Goal: Task Accomplishment & Management: Complete application form

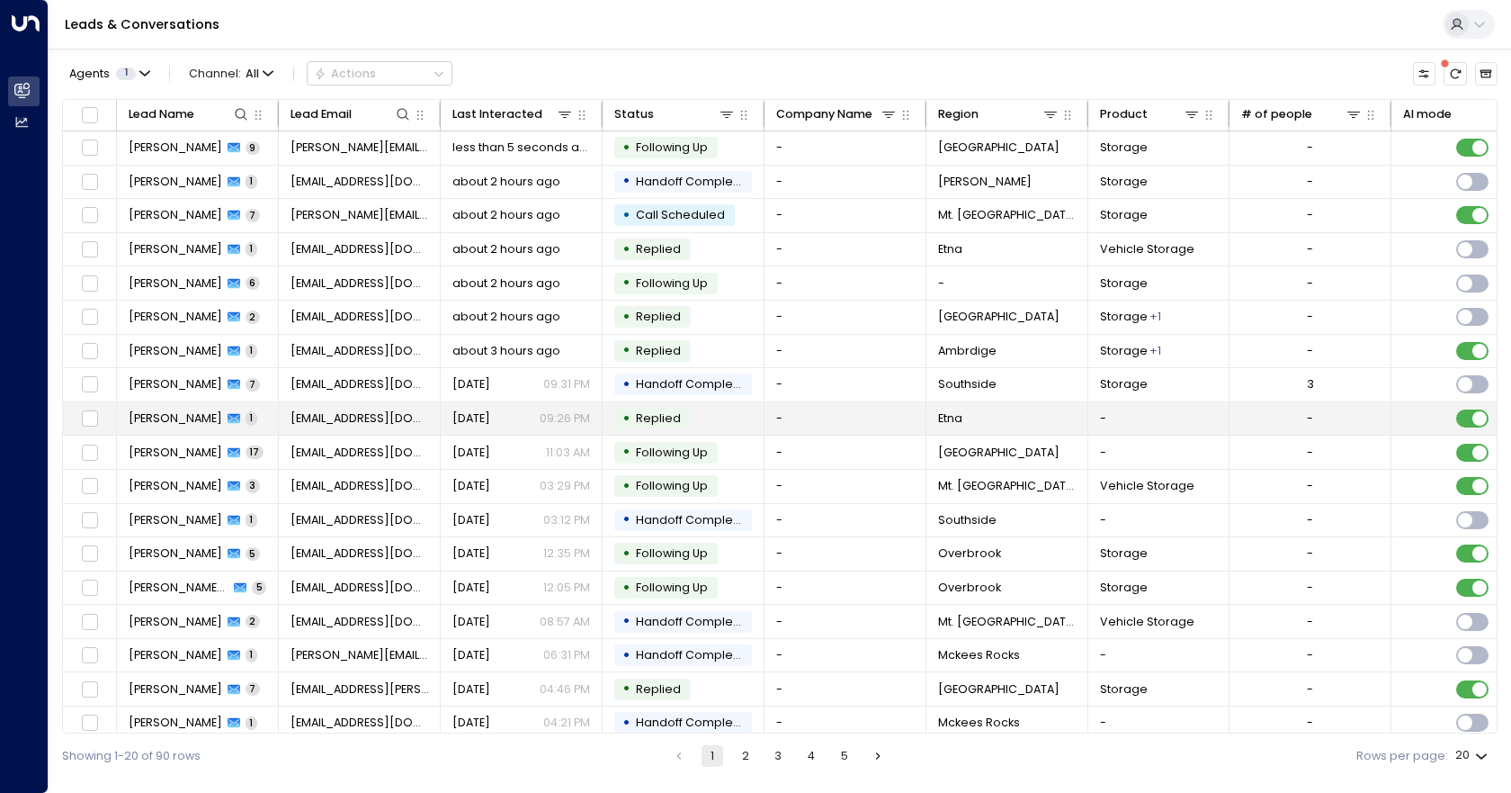
click at [864, 426] on td "-" at bounding box center [846, 418] width 162 height 33
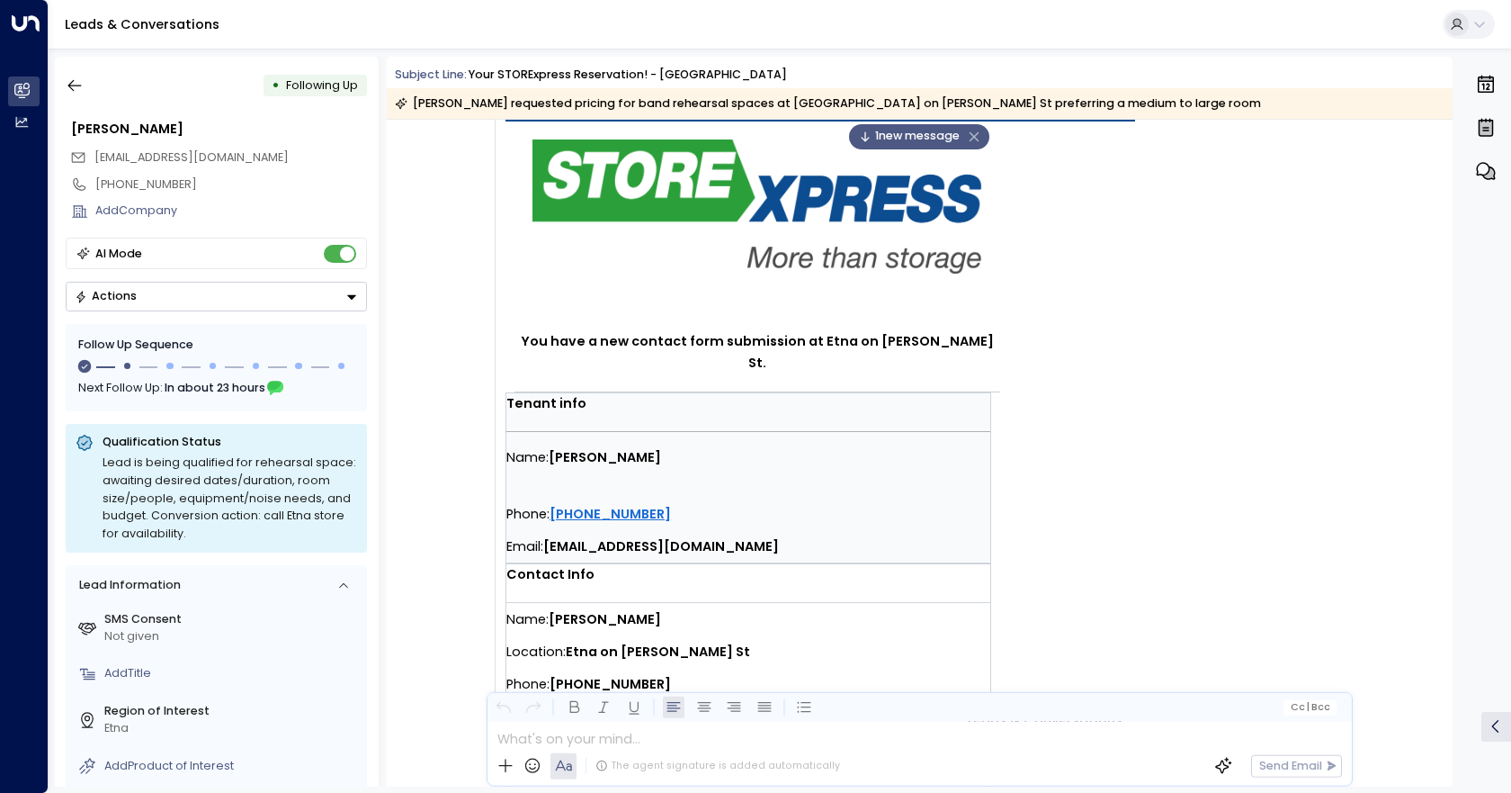
scroll to position [360, 0]
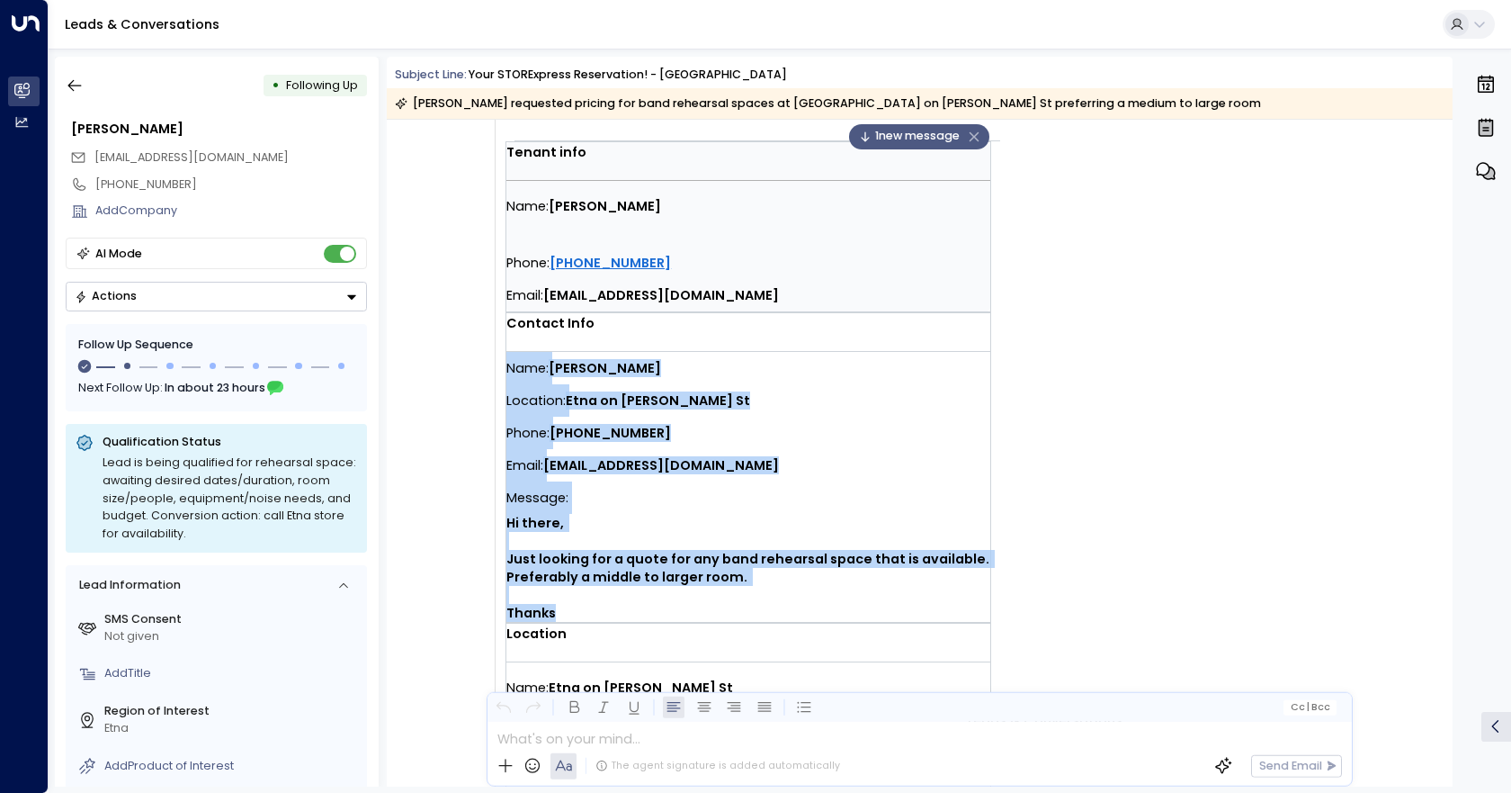
drag, startPoint x: 575, startPoint y: 590, endPoint x: 505, endPoint y: 351, distance: 249.4
click at [507, 352] on div "Name: [PERSON_NAME] Location: Etna on [PERSON_NAME] St Phone: [PHONE_NUMBER] Em…" at bounding box center [749, 487] width 484 height 270
copy div "Name: [PERSON_NAME] Location: Etna on [PERSON_NAME] St Phone: [PHONE_NUMBER] Em…"
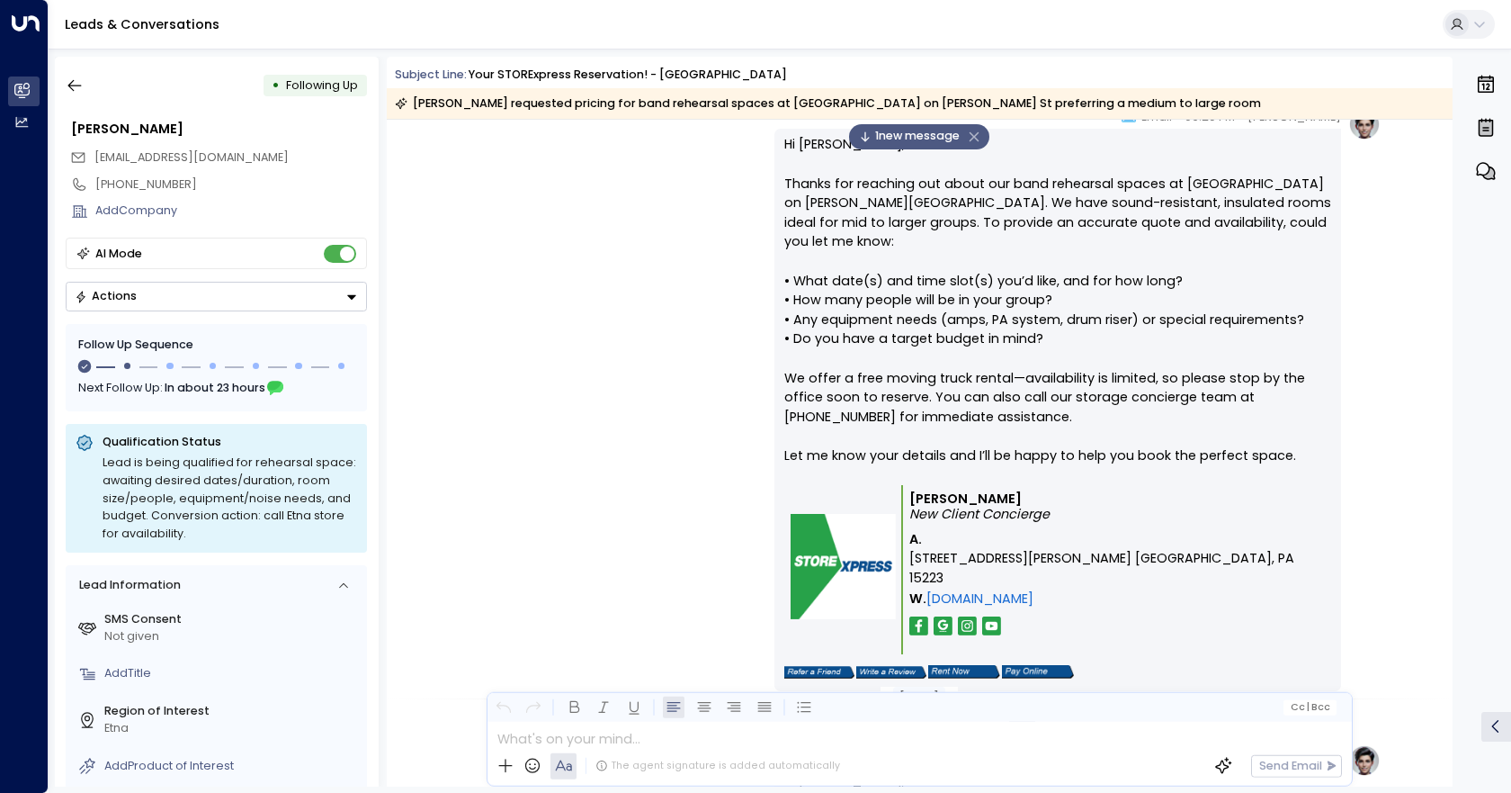
scroll to position [1170, 0]
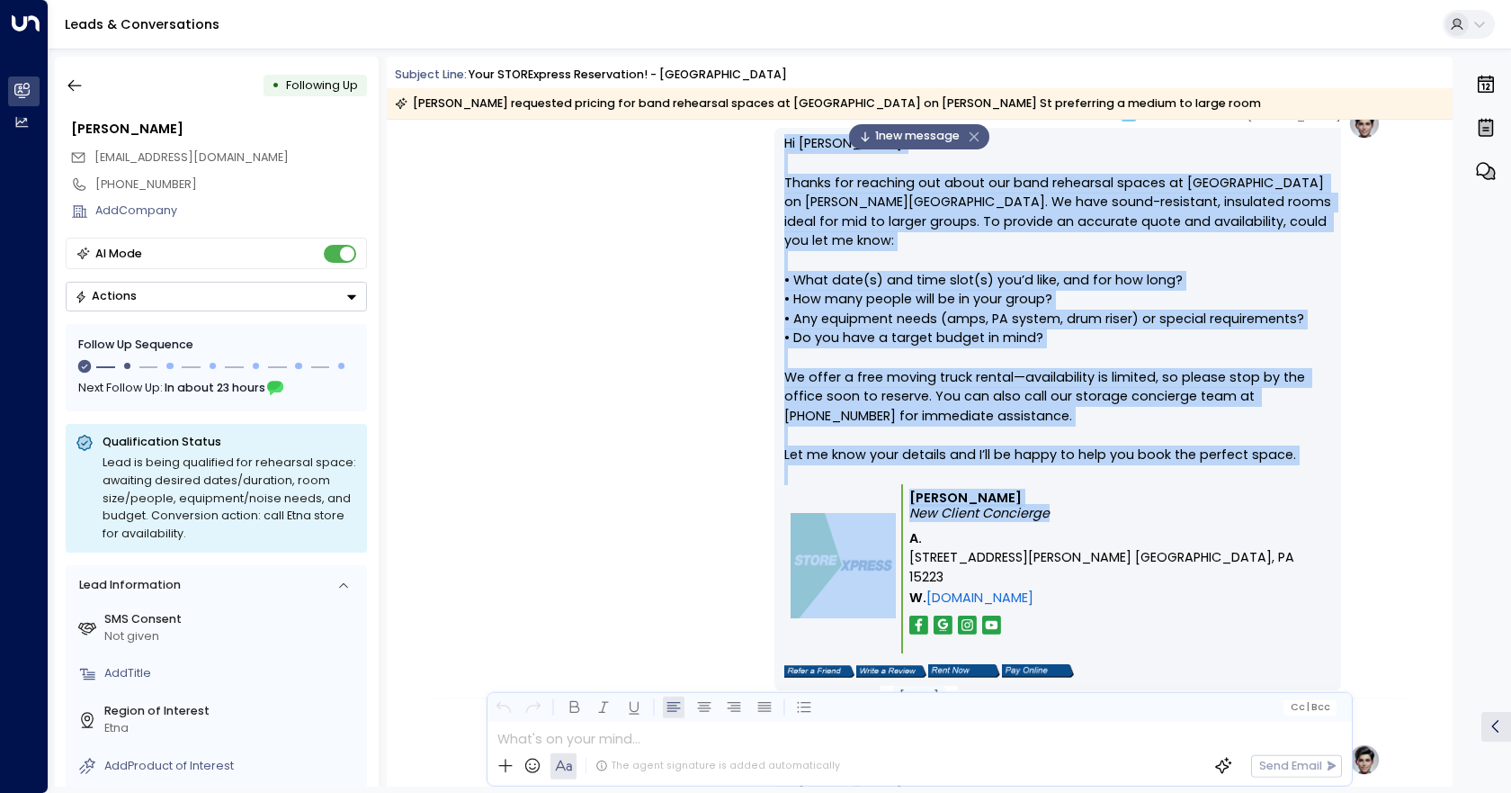
drag, startPoint x: 1087, startPoint y: 500, endPoint x: 771, endPoint y: 148, distance: 472.7
click at [771, 148] on div "[PERSON_NAME] • 09:26 PM • Email Hi [PERSON_NAME], Thanks for reaching out abou…" at bounding box center [919, 408] width 923 height 603
copy div "Hi [PERSON_NAME], Thanks for reaching out about our band rehearsal spaces at [G…"
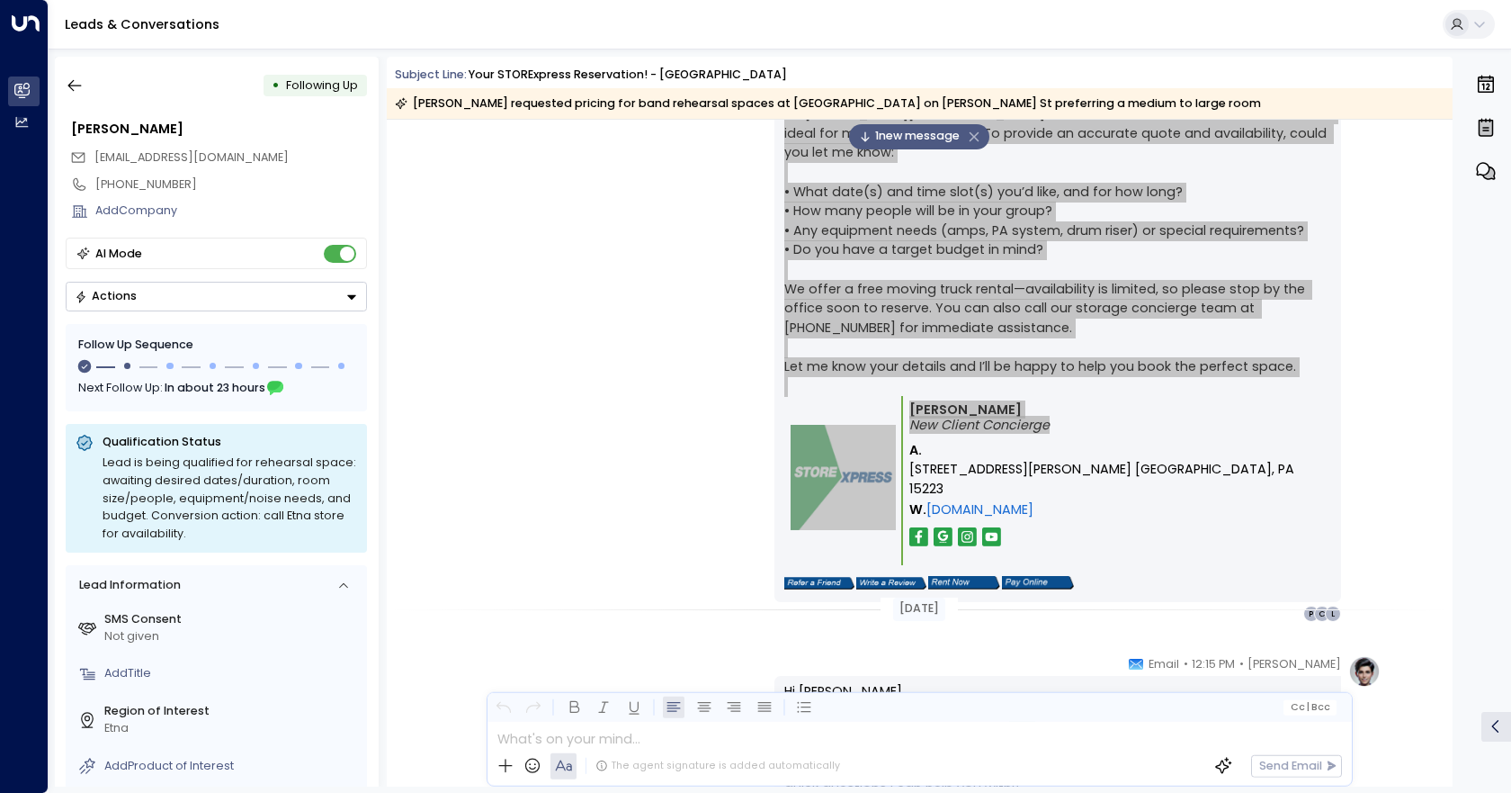
scroll to position [1638, 0]
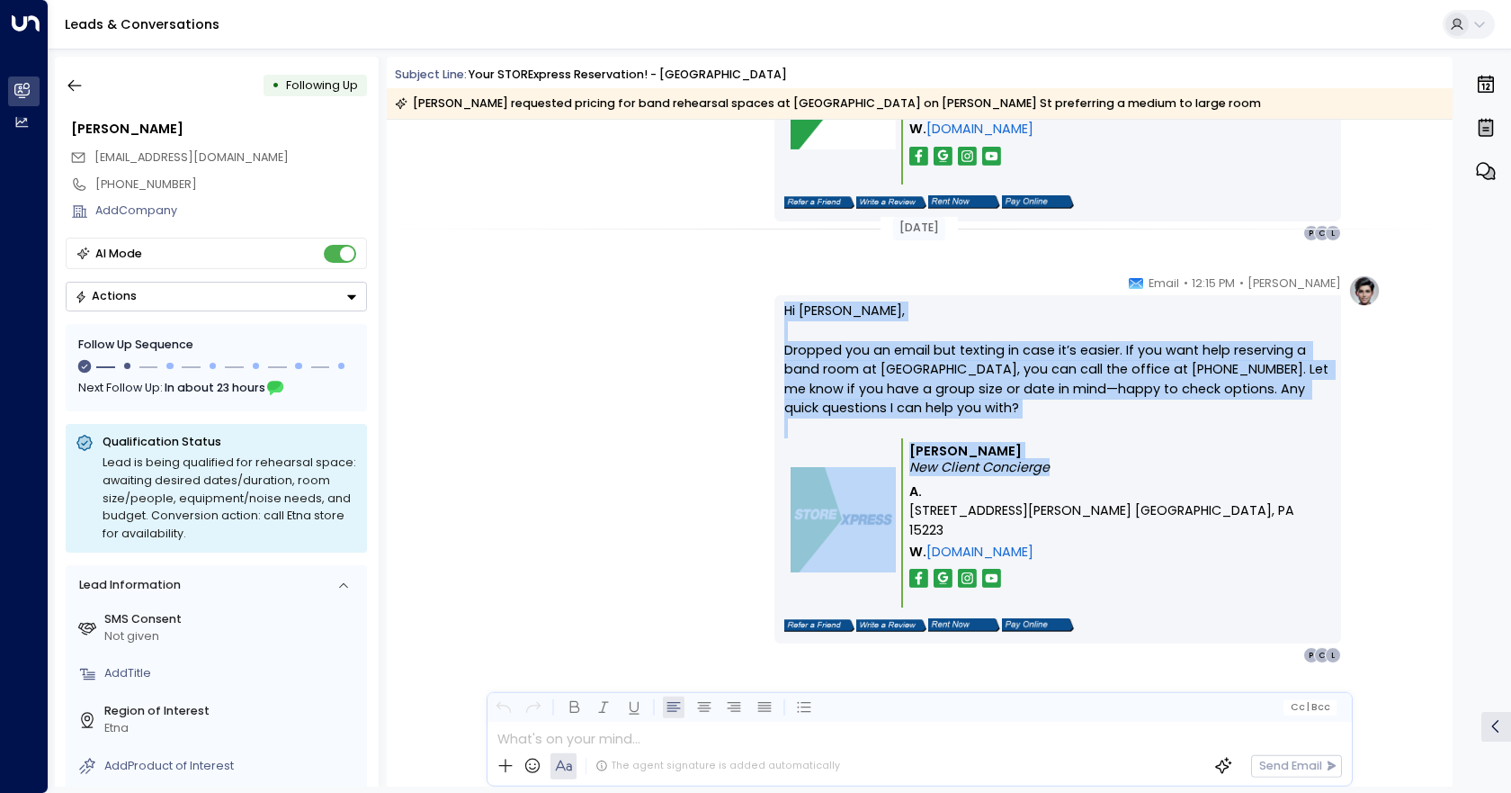
drag, startPoint x: 1071, startPoint y: 471, endPoint x: 763, endPoint y: 312, distance: 346.5
click at [763, 312] on div "[PERSON_NAME] • 12:15 PM • Email Hi [PERSON_NAME], Dropped you an email but tex…" at bounding box center [919, 469] width 923 height 390
copy div "Hi [PERSON_NAME], Dropped you an email but texting in case it’s easier. If you …"
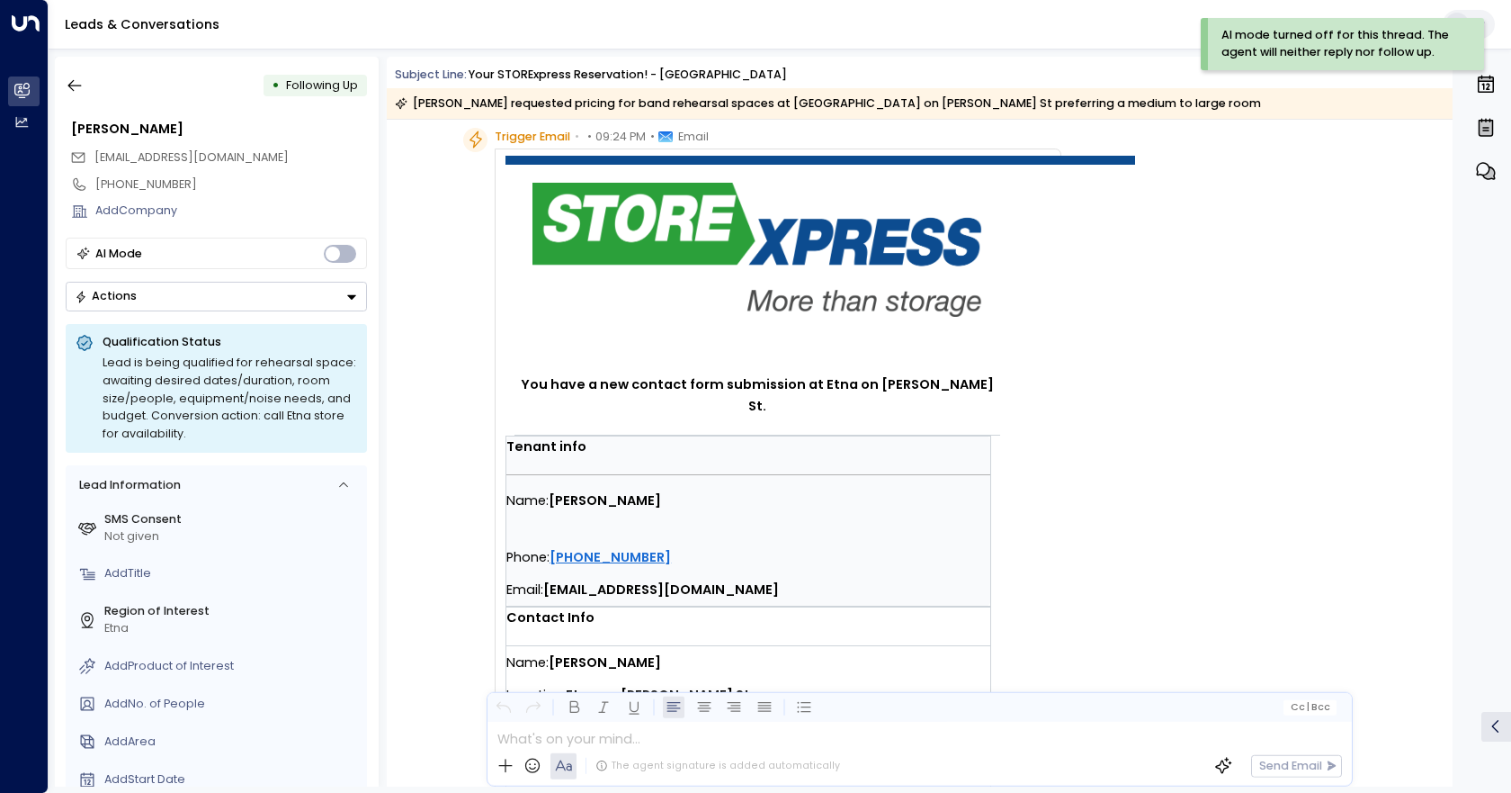
scroll to position [0, 0]
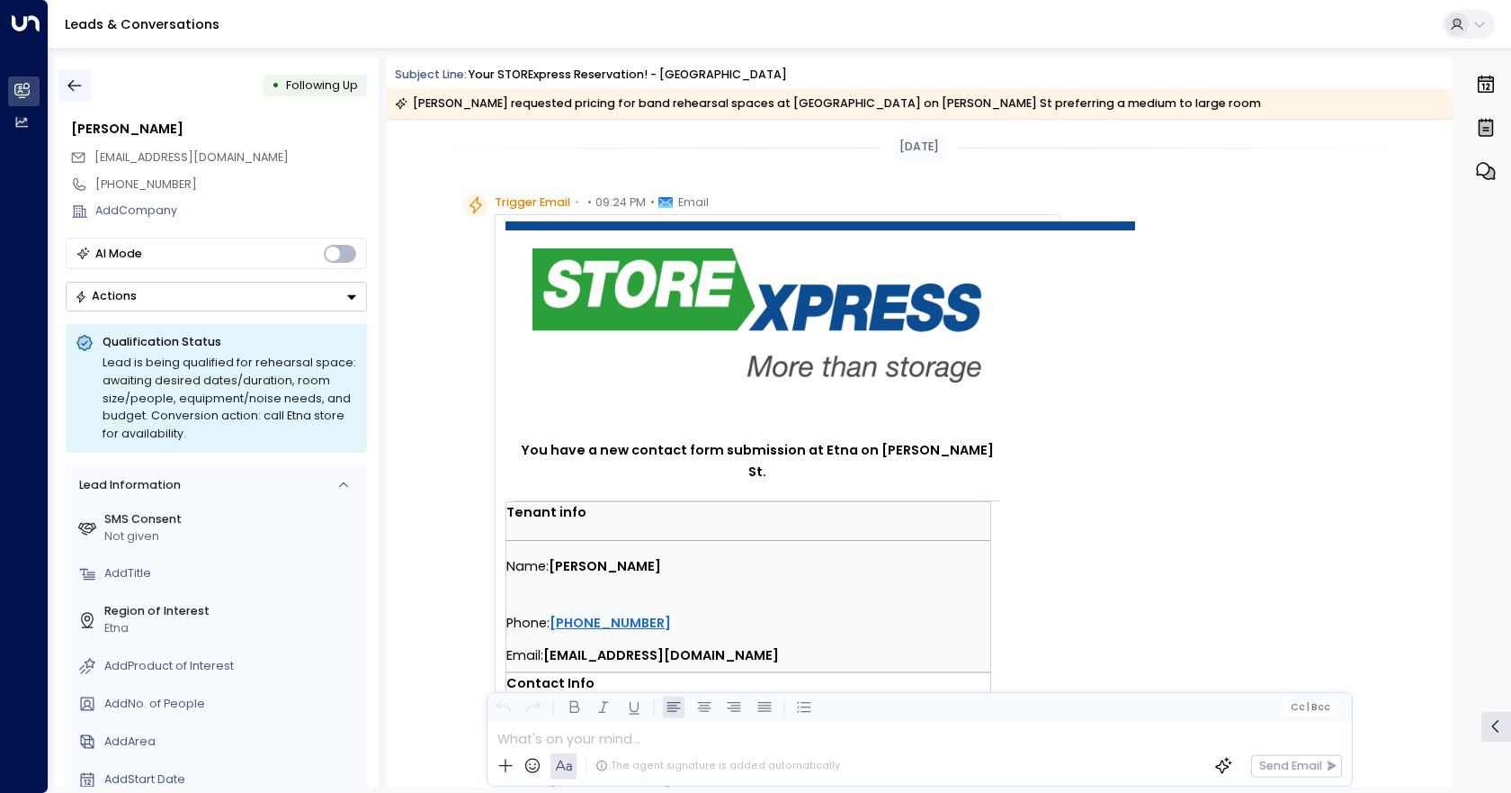
click at [78, 83] on icon "button" at bounding box center [75, 85] width 18 height 18
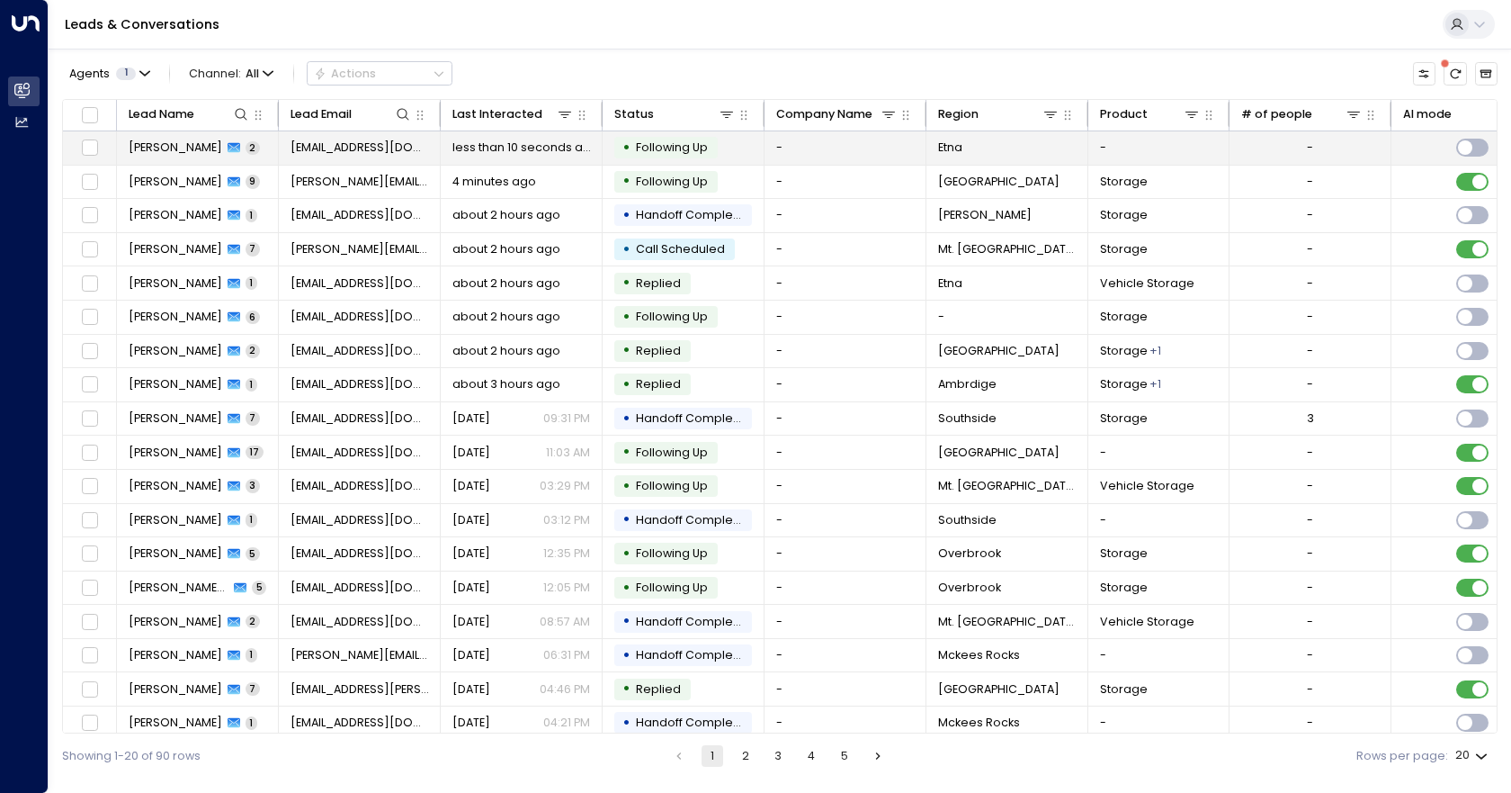
click at [846, 151] on td "-" at bounding box center [846, 147] width 162 height 33
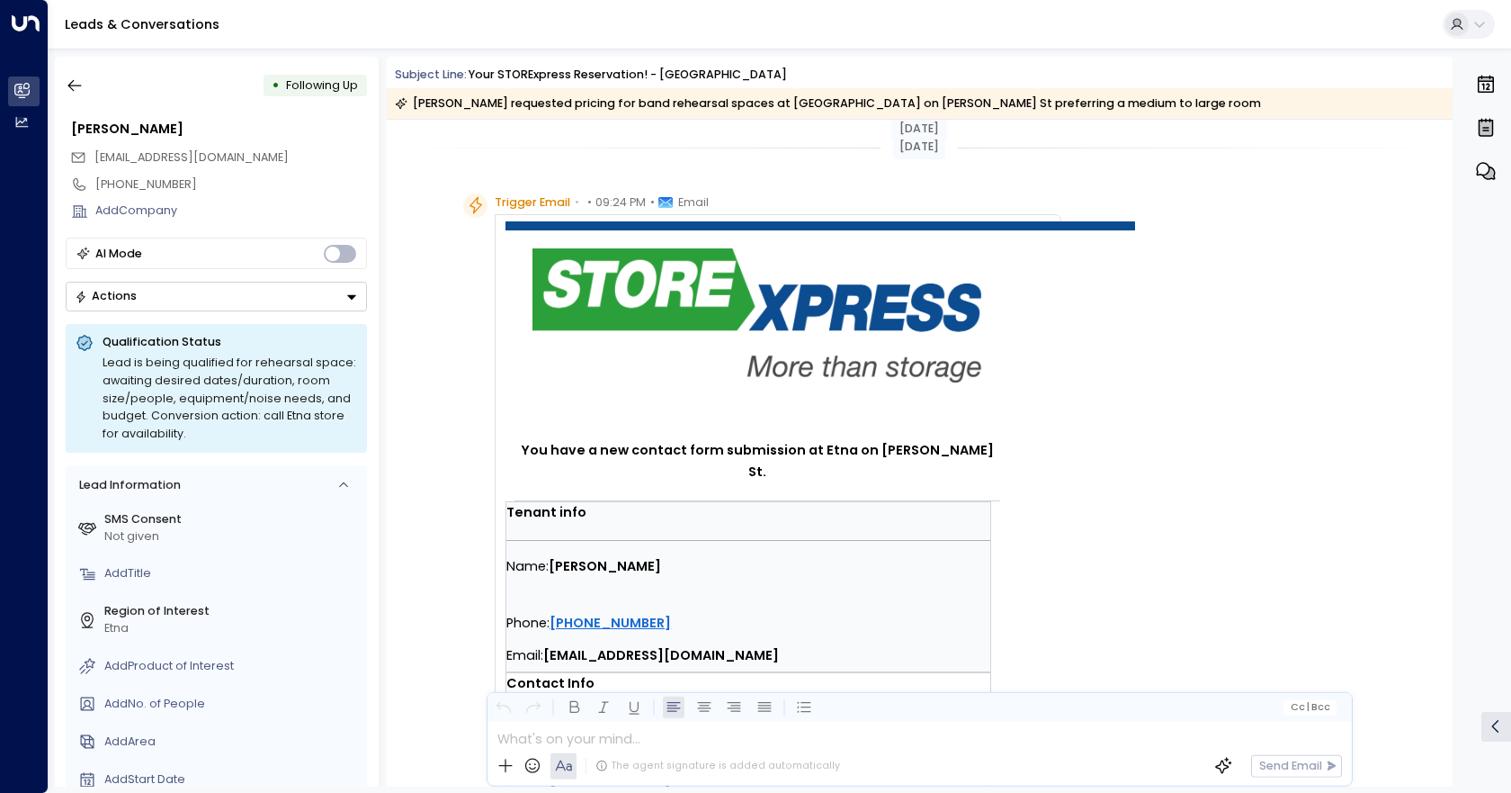
scroll to position [1638, 0]
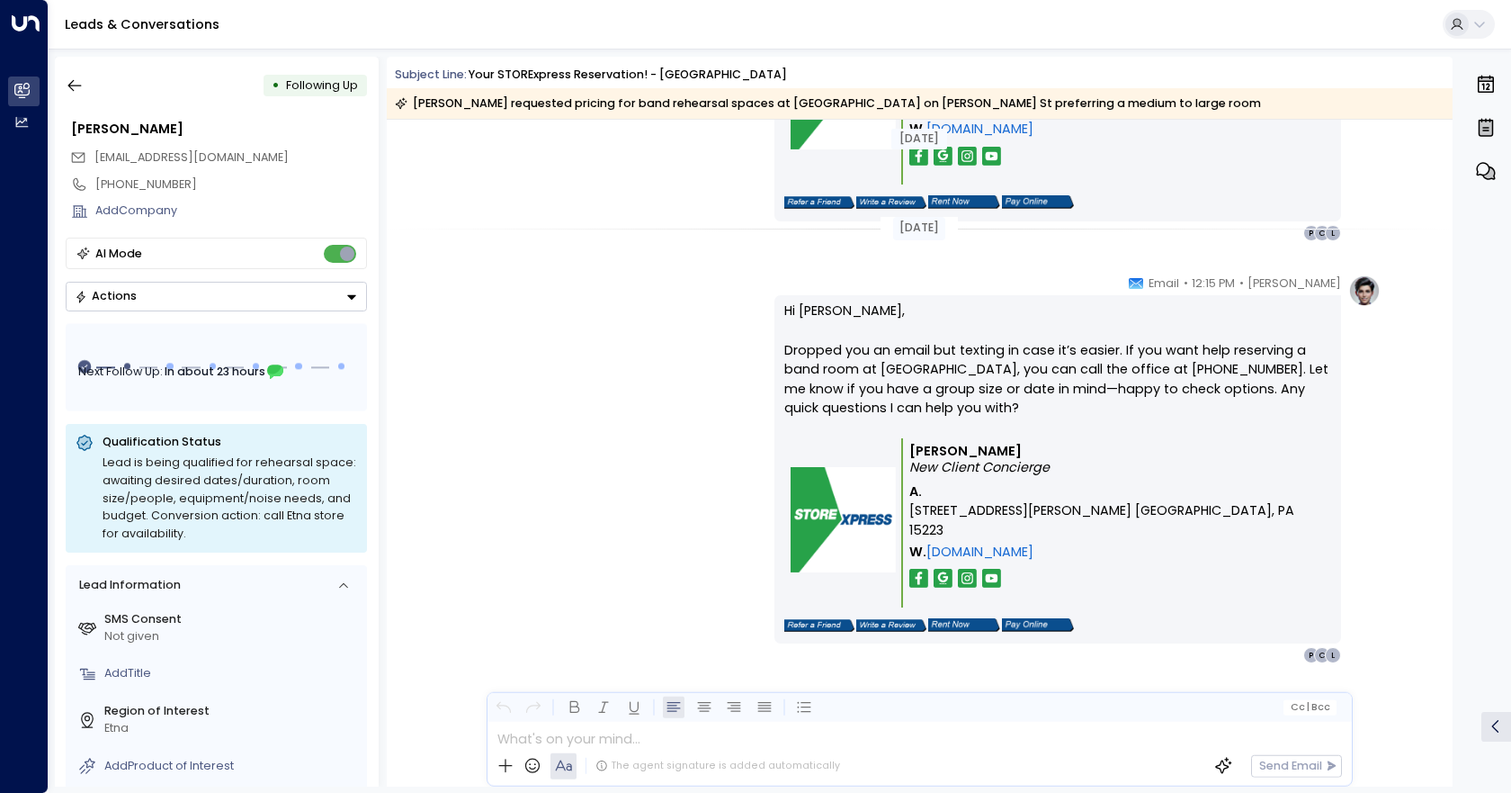
click at [320, 286] on button "Actions" at bounding box center [216, 297] width 301 height 30
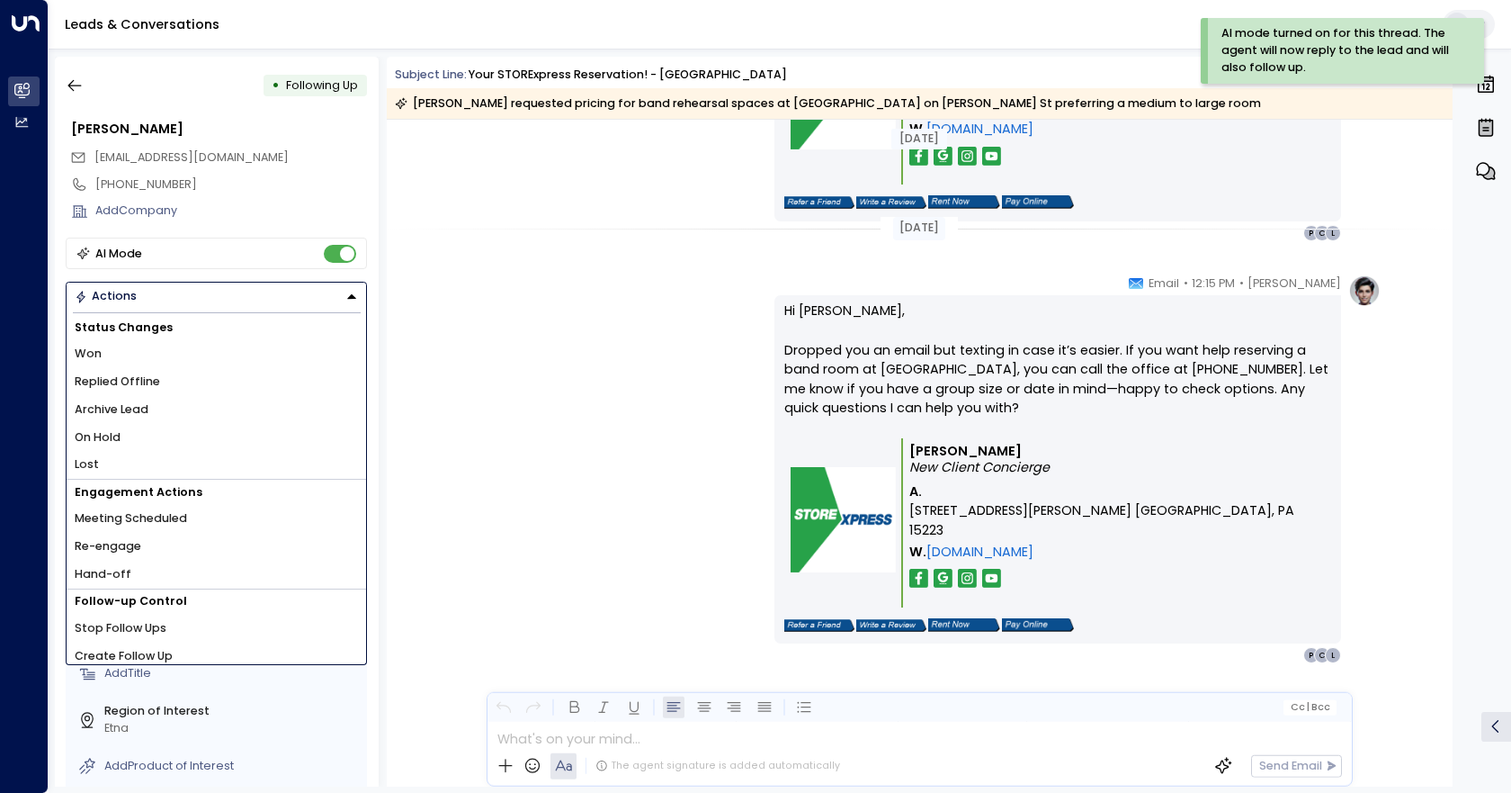
click at [165, 569] on li "Hand-off" at bounding box center [217, 575] width 300 height 28
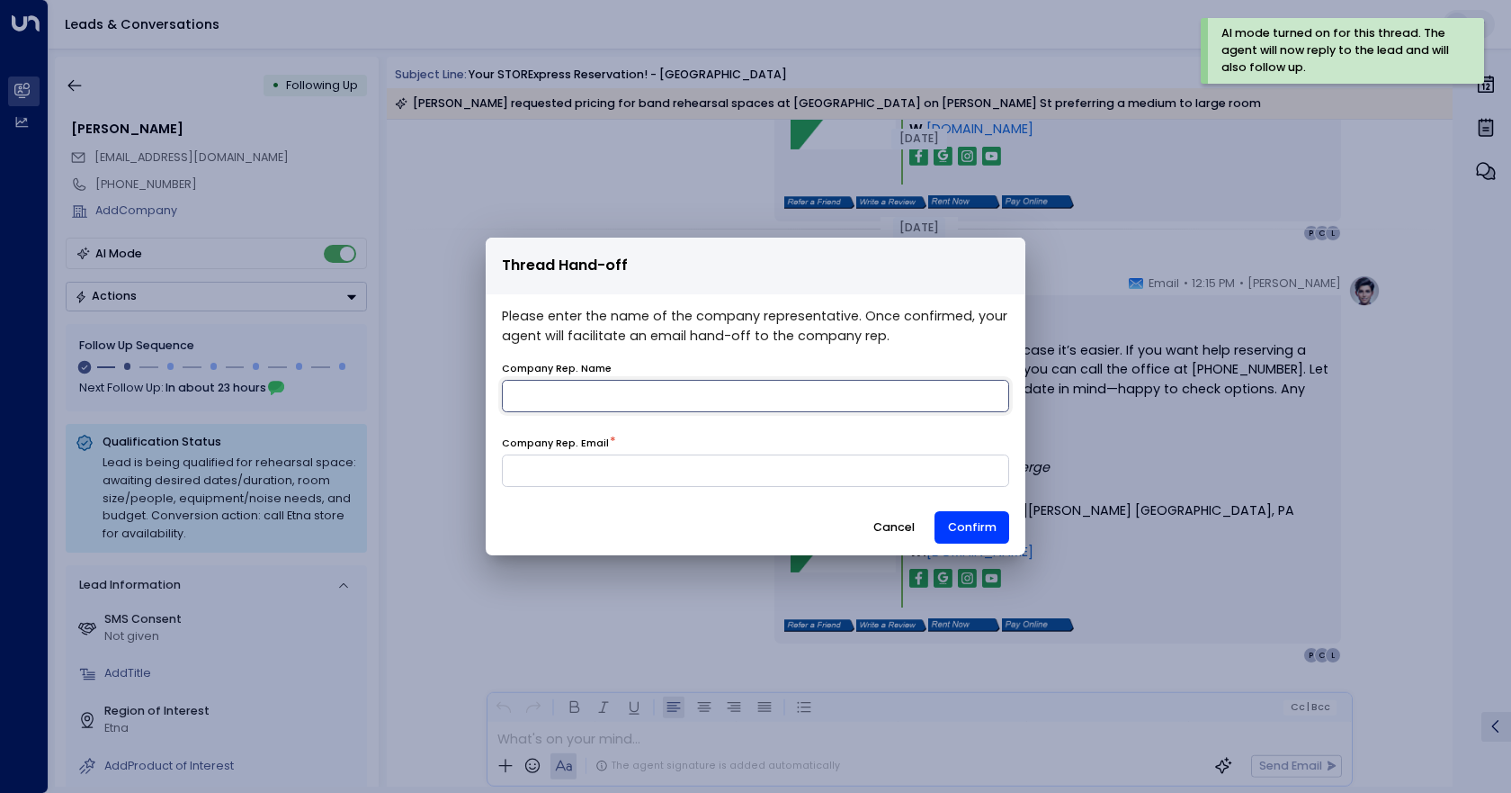
click at [689, 395] on input "name" at bounding box center [755, 396] width 507 height 32
type input "*******"
click at [665, 469] on input at bounding box center [755, 470] width 507 height 32
type input "**********"
click at [985, 520] on button "Confirm" at bounding box center [972, 527] width 75 height 32
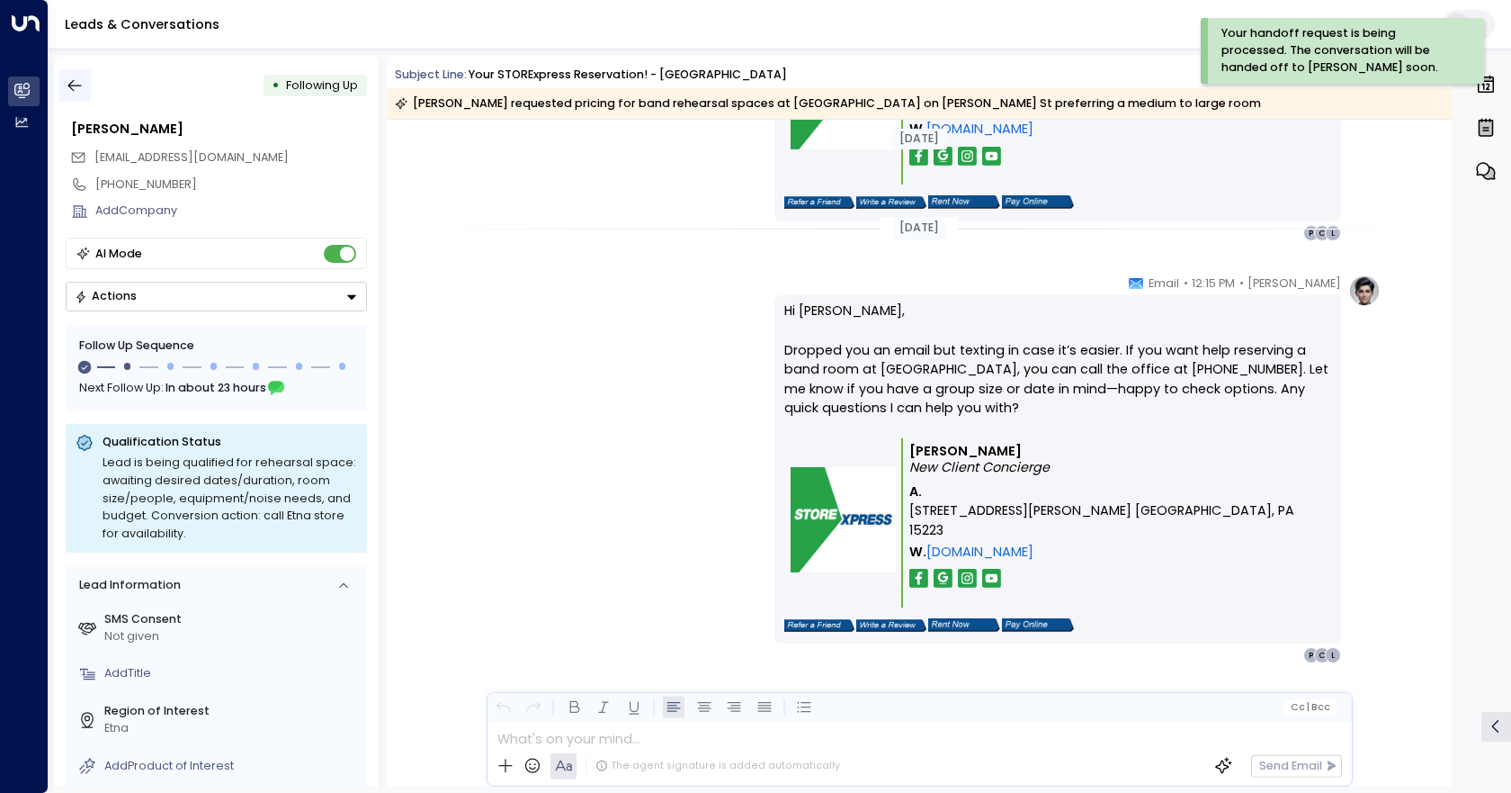
click at [73, 82] on icon "button" at bounding box center [74, 86] width 13 height 12
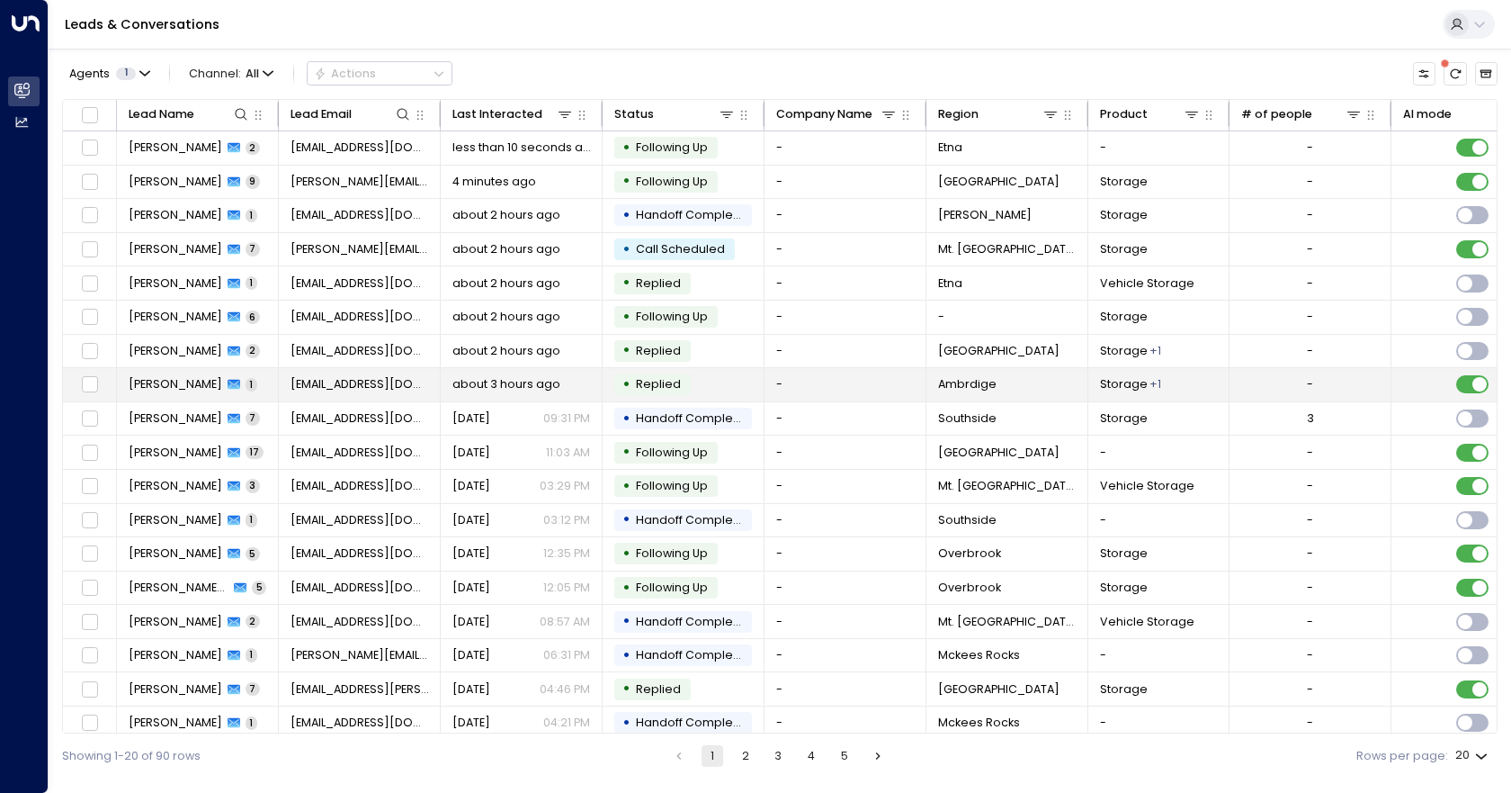
click at [817, 381] on td "-" at bounding box center [846, 384] width 162 height 33
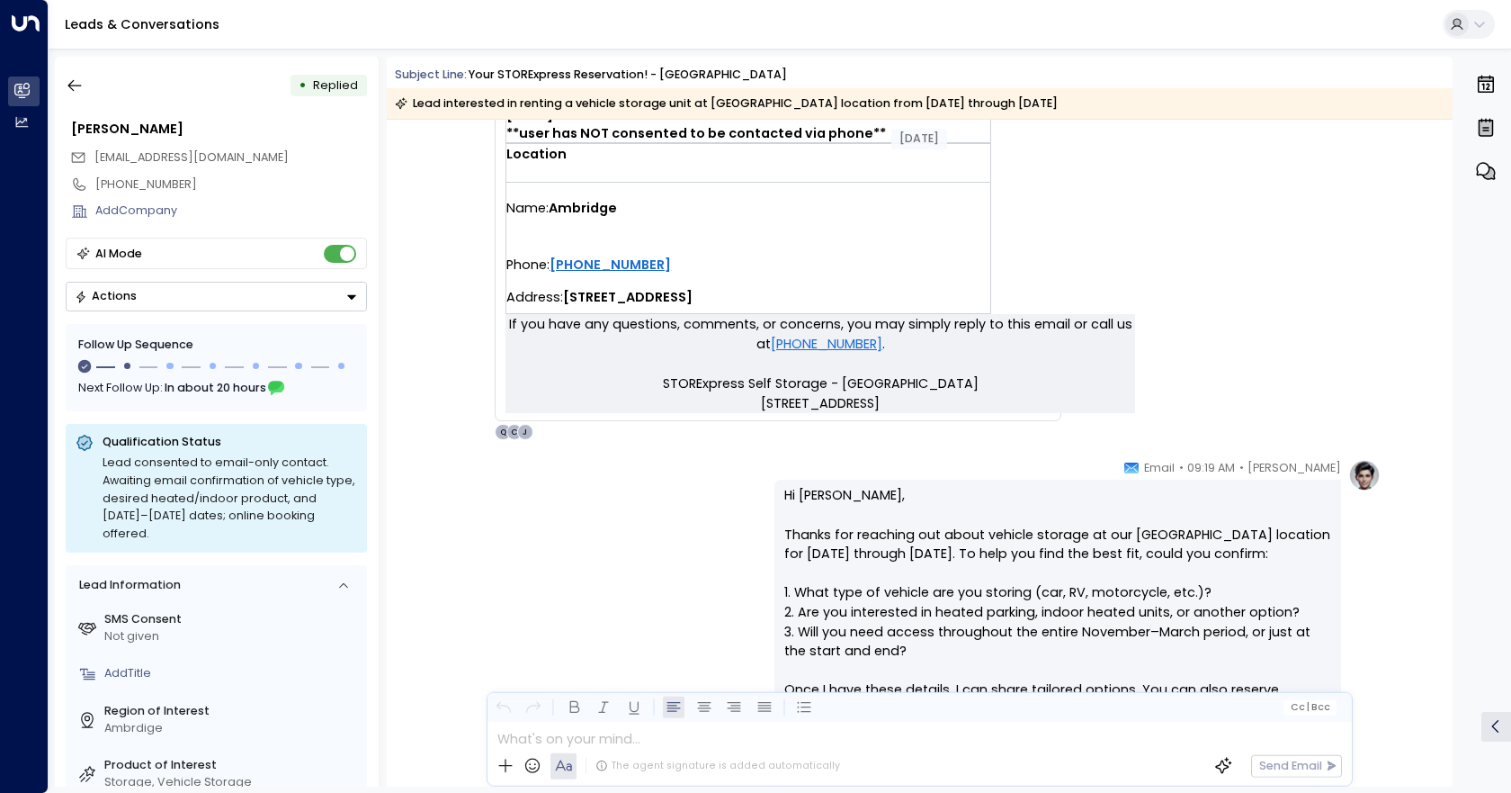
scroll to position [314, 0]
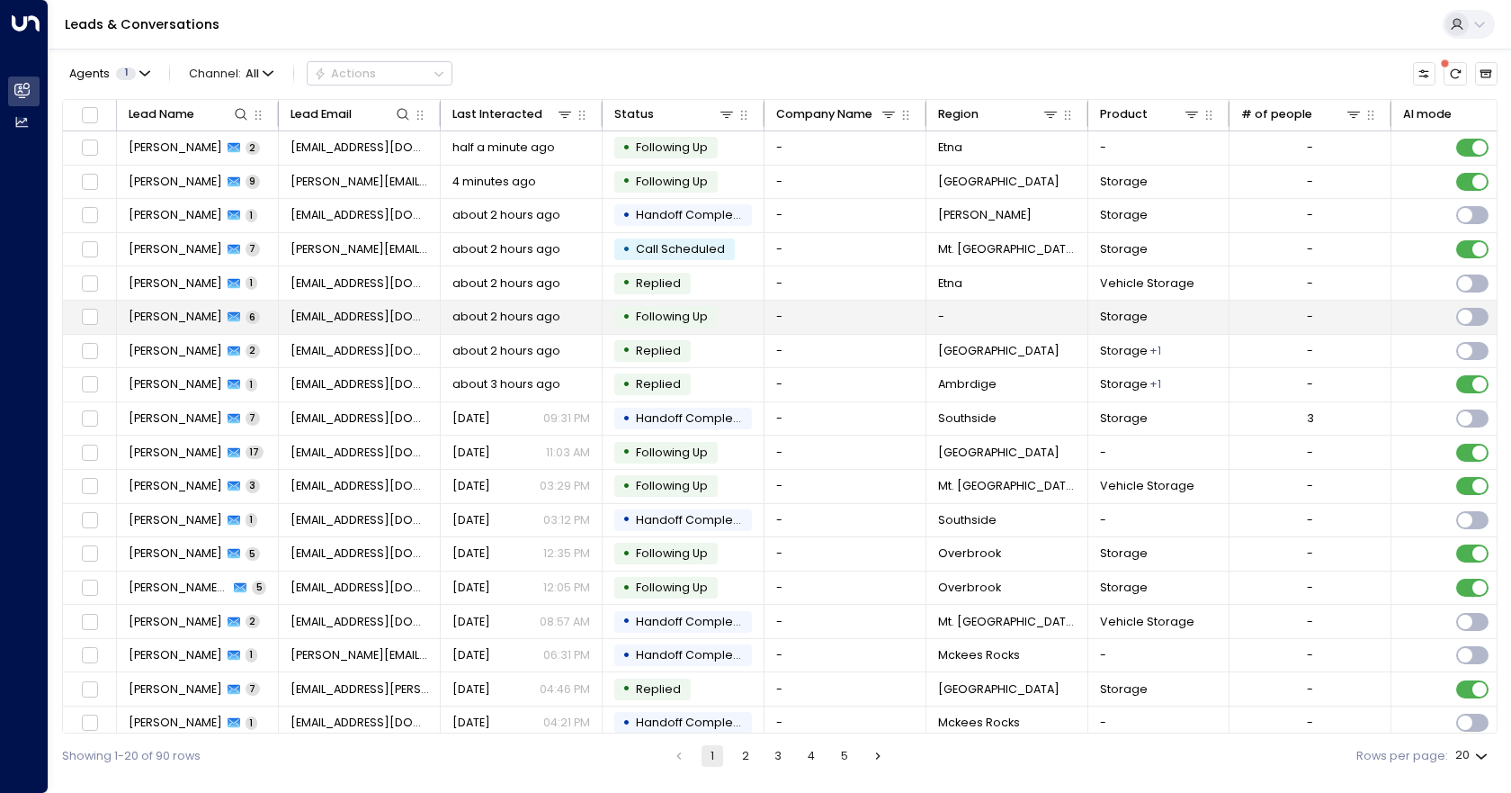
click at [883, 326] on td "-" at bounding box center [846, 316] width 162 height 33
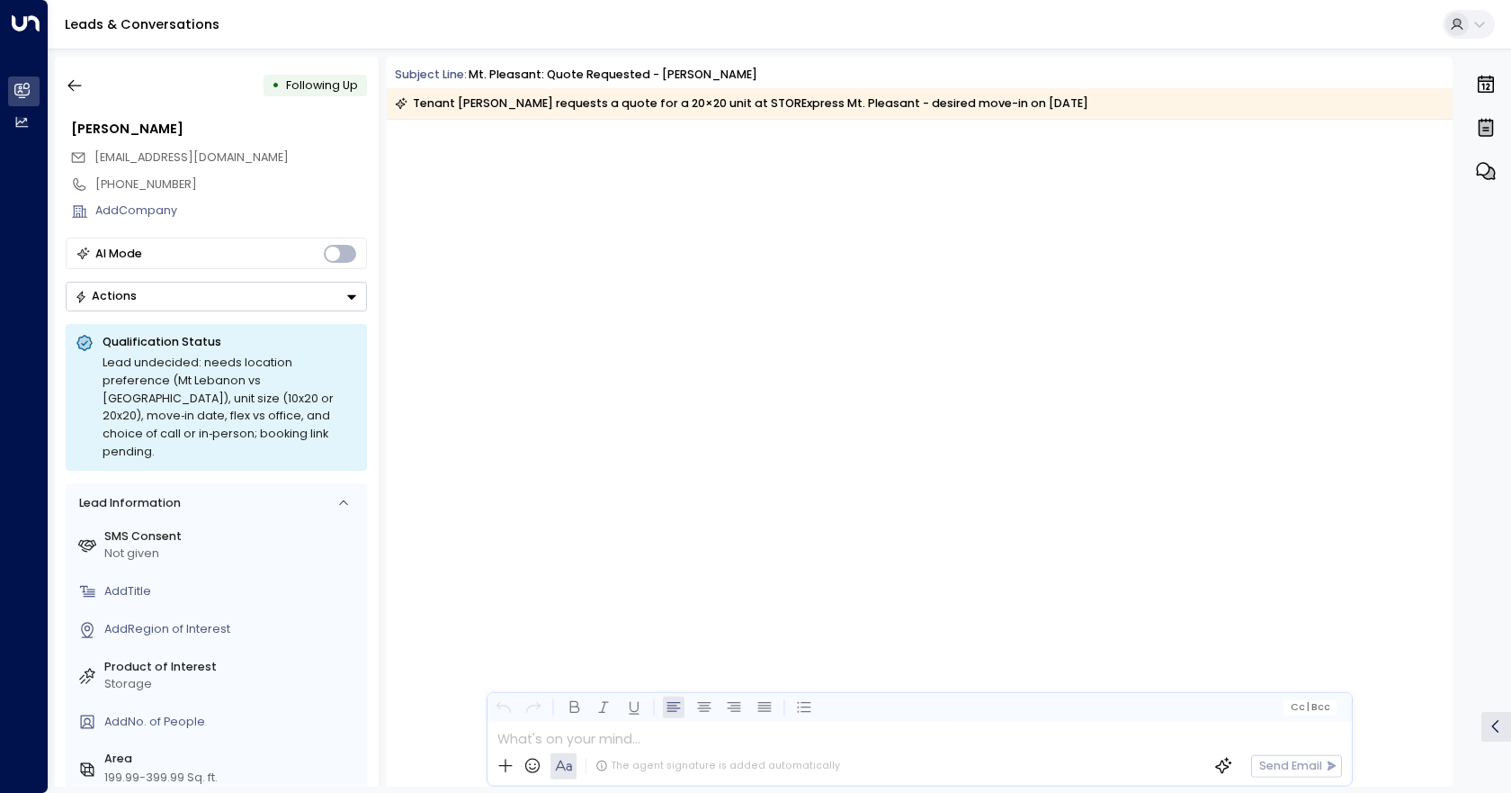
scroll to position [3971, 0]
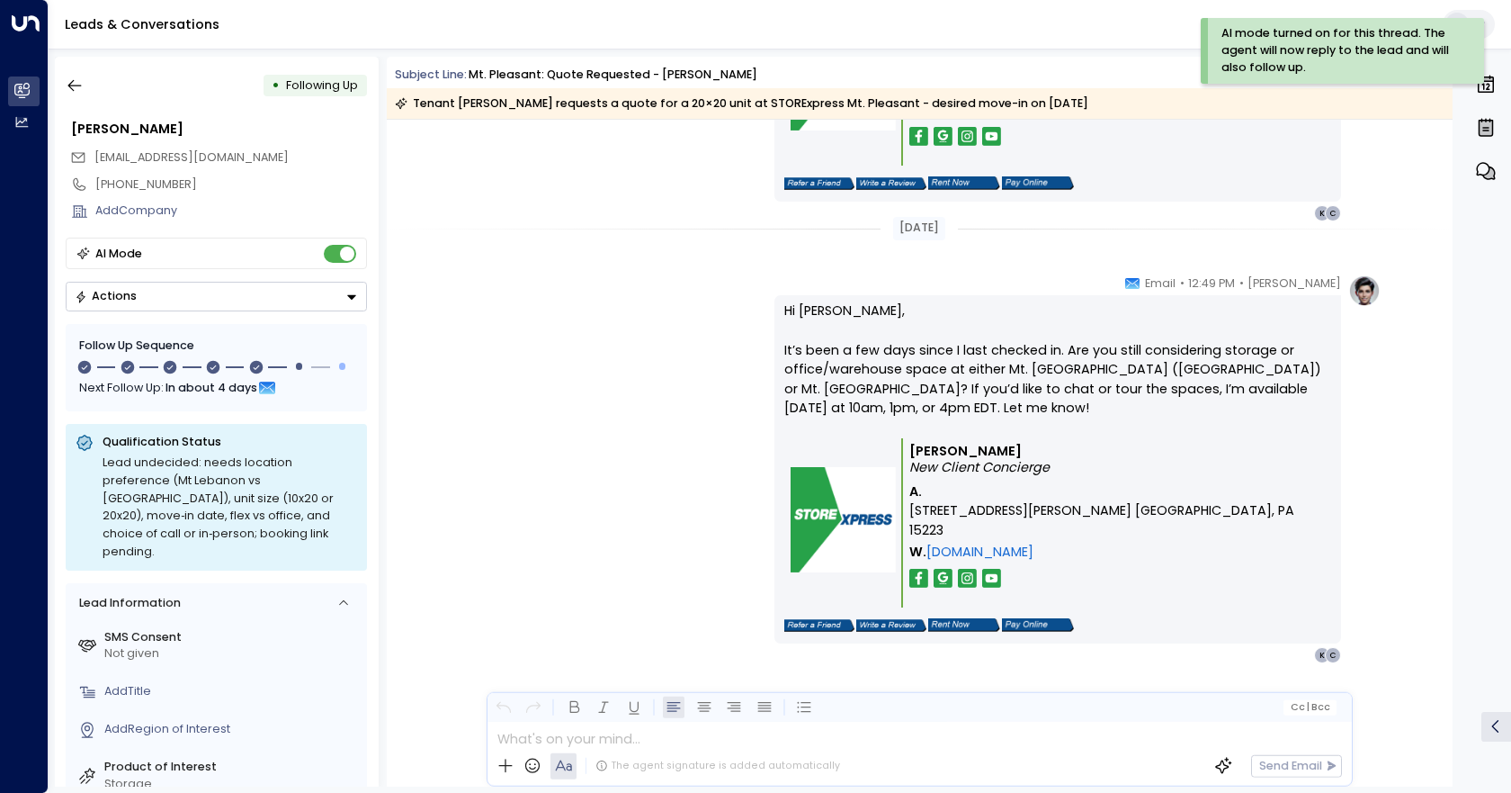
click at [336, 287] on button "Actions" at bounding box center [216, 297] width 301 height 30
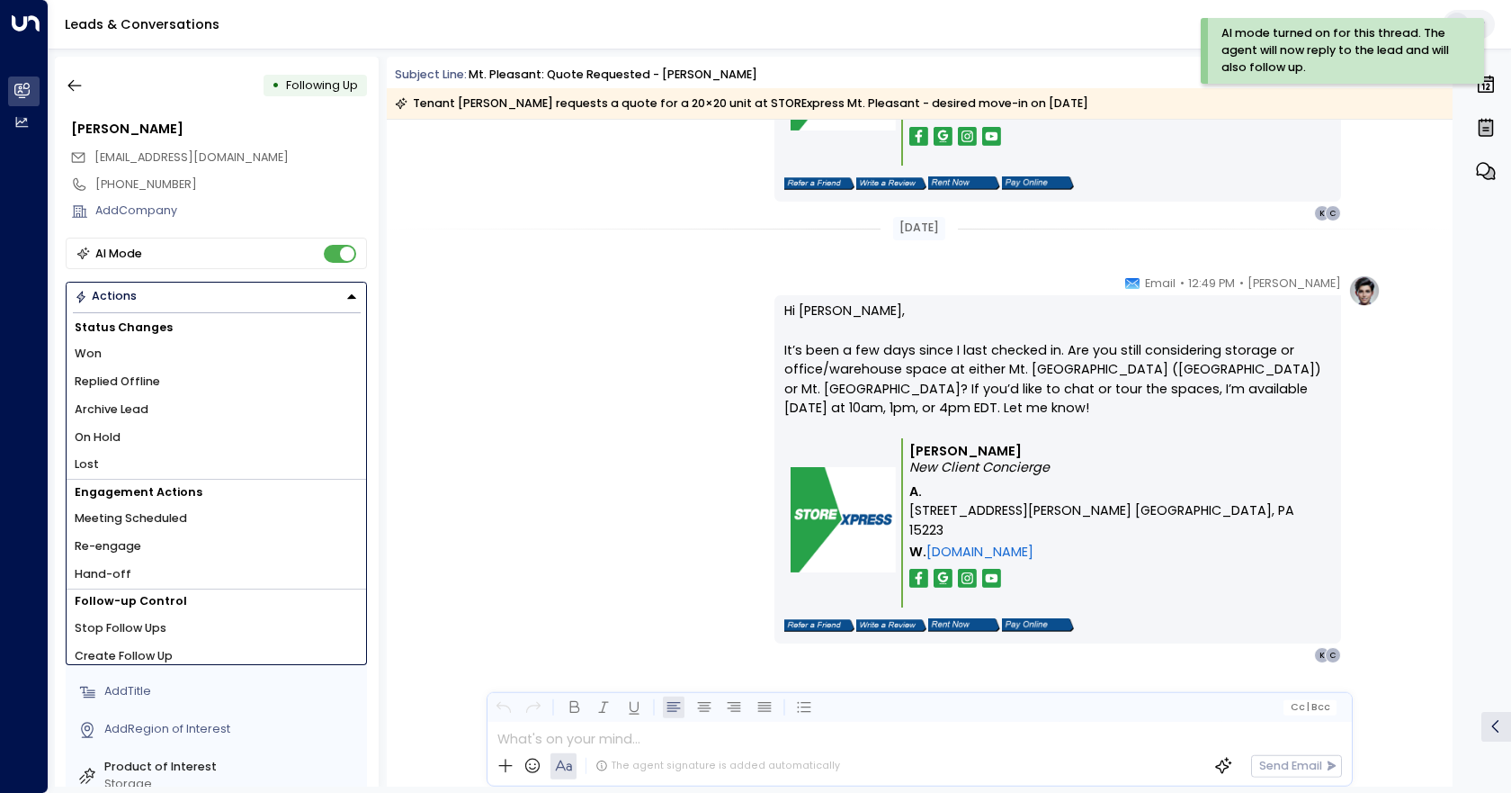
click at [183, 565] on li "Hand-off" at bounding box center [217, 575] width 300 height 28
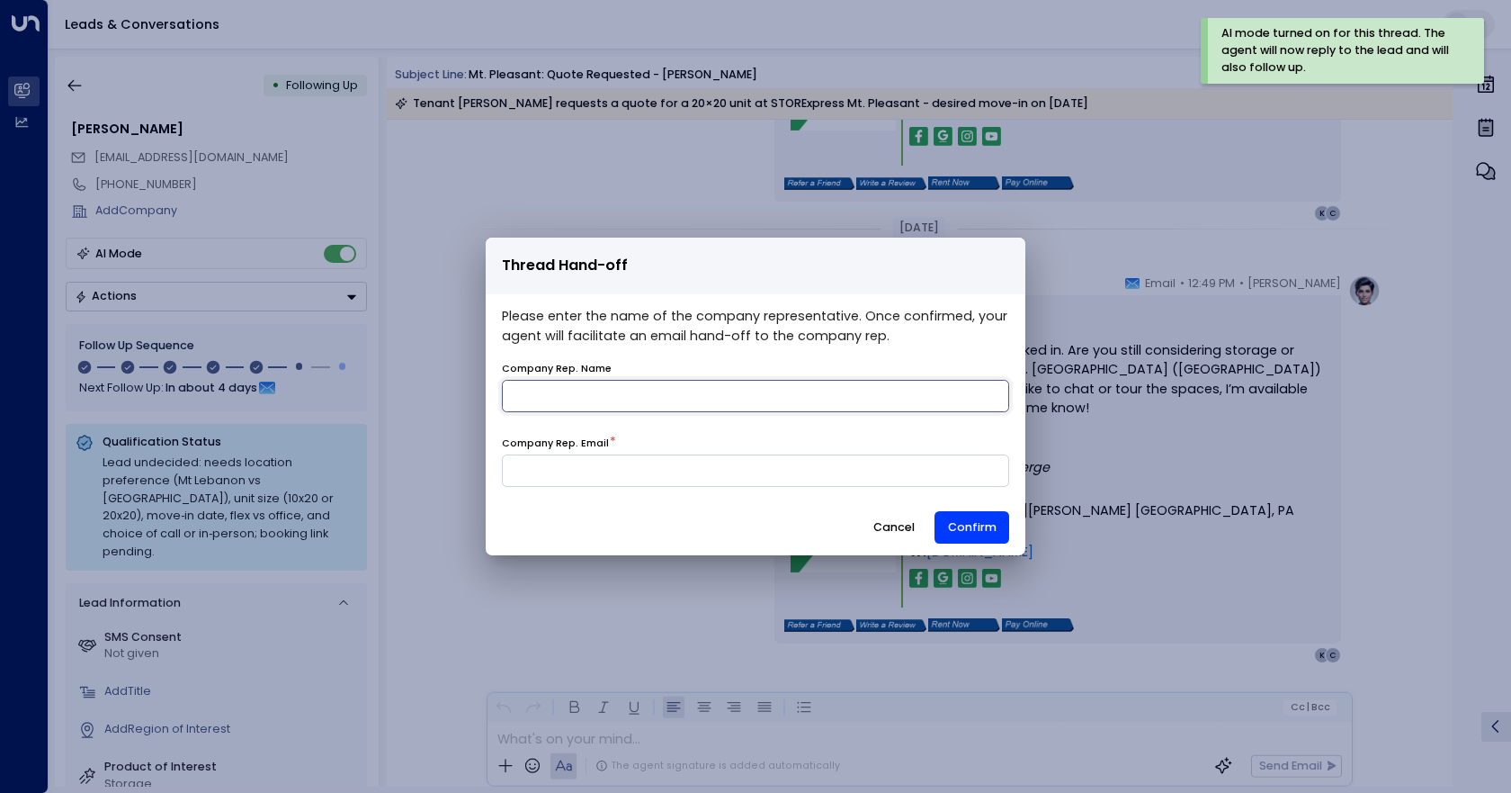
click at [646, 405] on input "name" at bounding box center [755, 396] width 507 height 32
type input "*******"
click at [648, 478] on input at bounding box center [755, 470] width 507 height 32
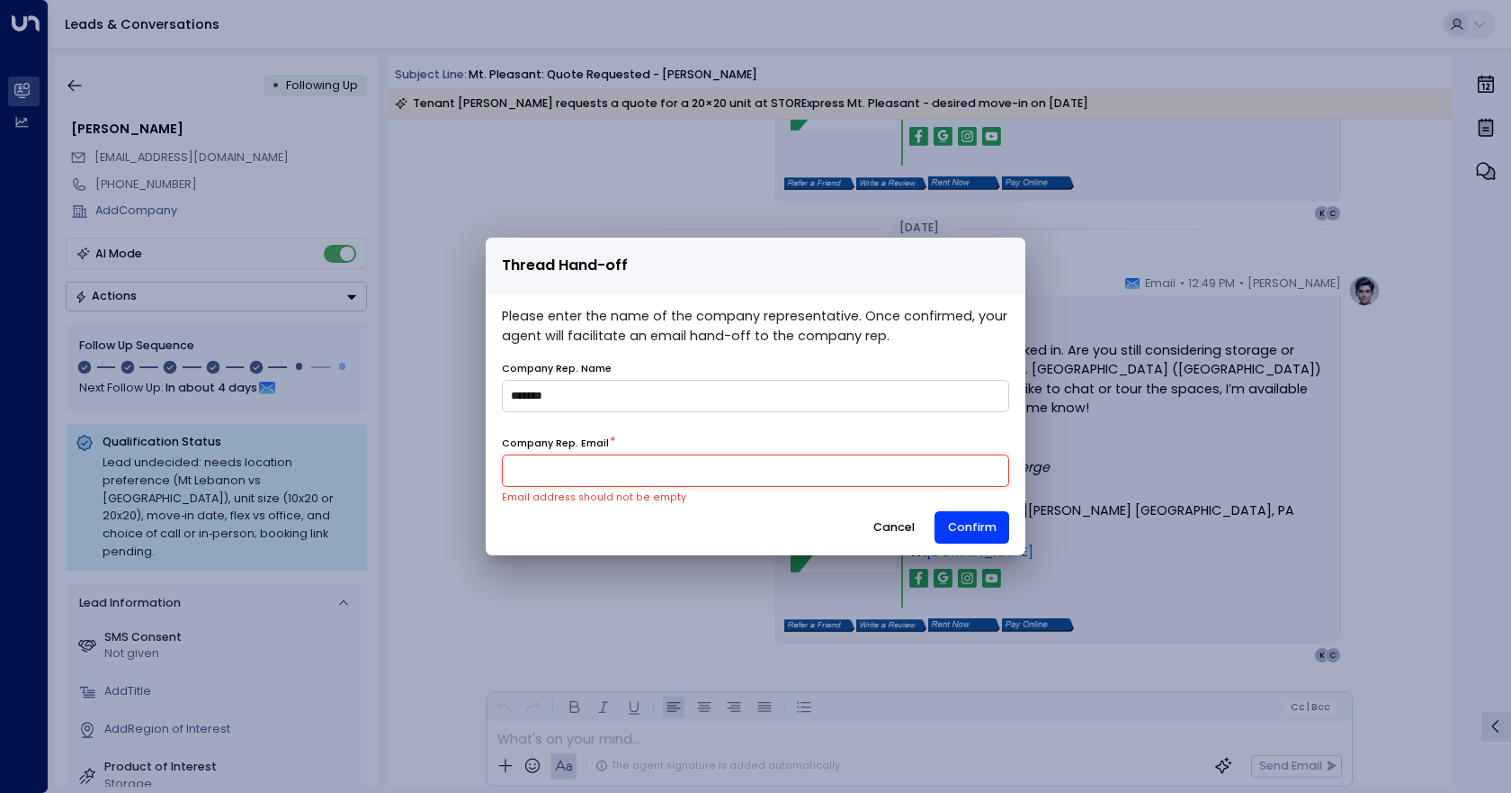
drag, startPoint x: 680, startPoint y: 483, endPoint x: 673, endPoint y: 473, distance: 12.2
click at [680, 483] on input at bounding box center [755, 470] width 507 height 32
type input "**********"
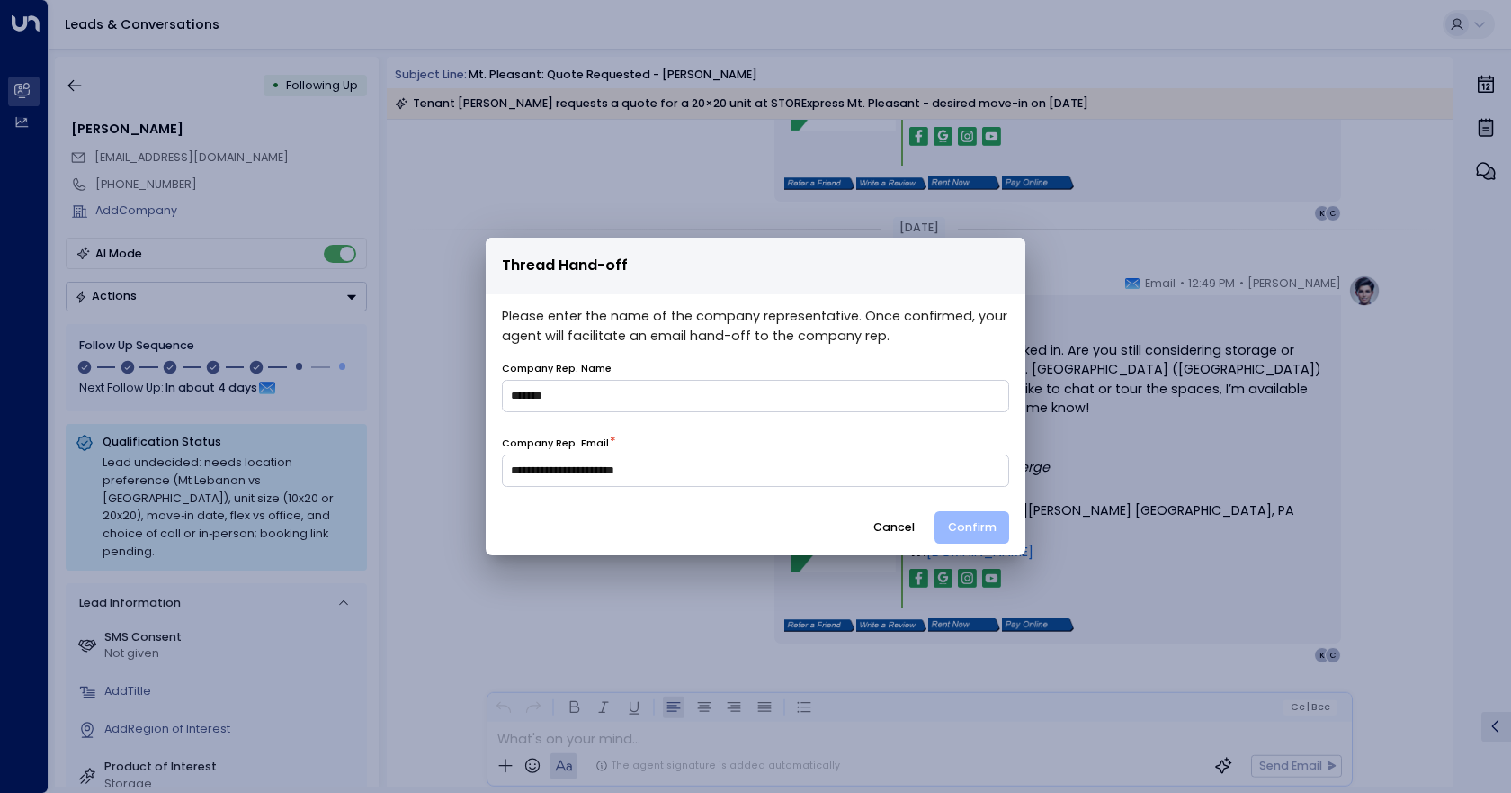
drag, startPoint x: 978, startPoint y: 513, endPoint x: 982, endPoint y: 522, distance: 10.1
click at [978, 515] on button "Confirm" at bounding box center [972, 527] width 75 height 32
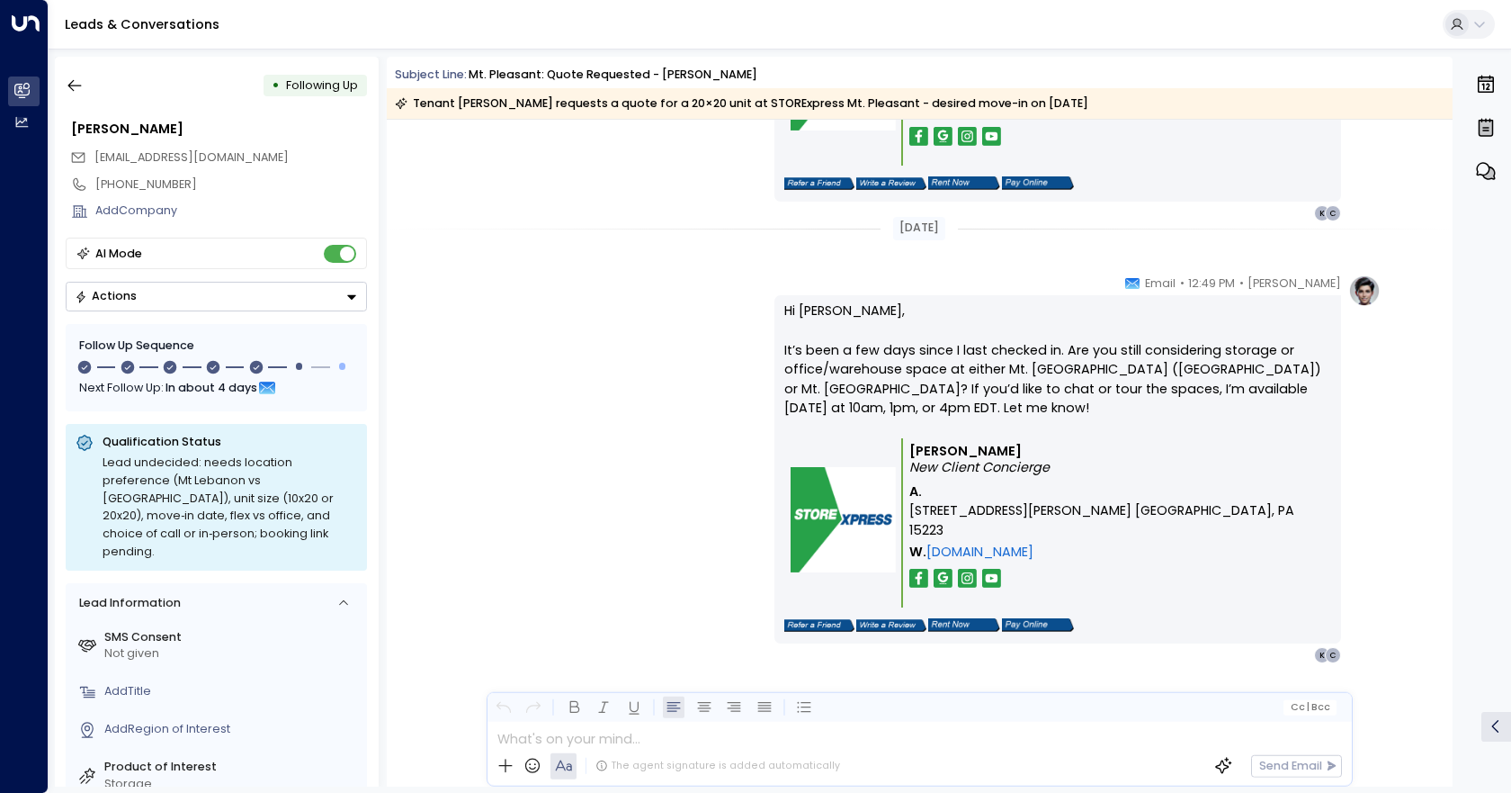
click at [278, 302] on button "Actions" at bounding box center [216, 297] width 301 height 30
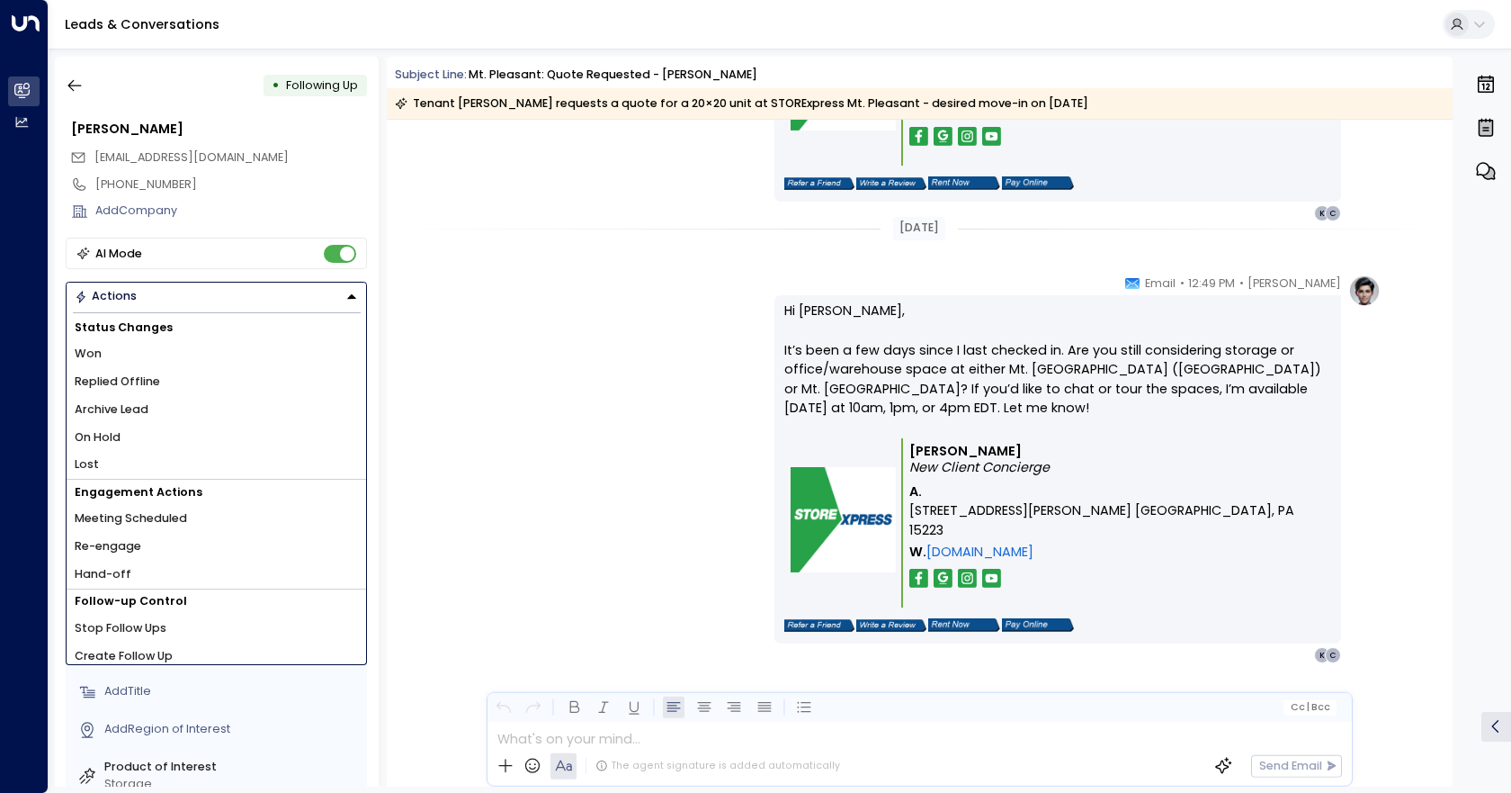
click at [83, 568] on span "Hand-off" at bounding box center [103, 574] width 57 height 17
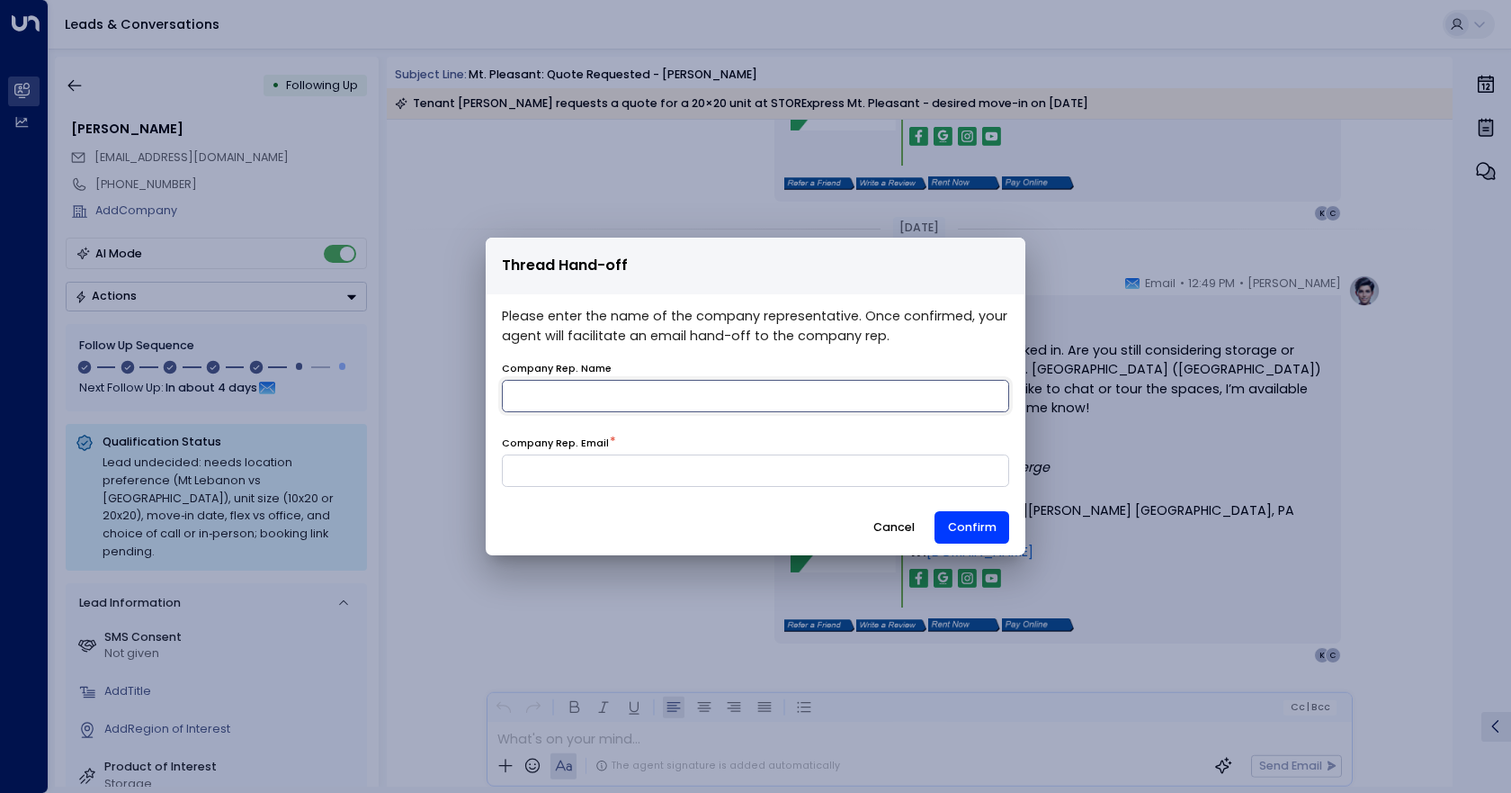
click at [591, 400] on input "name" at bounding box center [755, 396] width 507 height 32
type input "*******"
click at [618, 472] on input at bounding box center [755, 470] width 507 height 32
type input "**********"
click at [965, 530] on button "Confirm" at bounding box center [972, 527] width 75 height 32
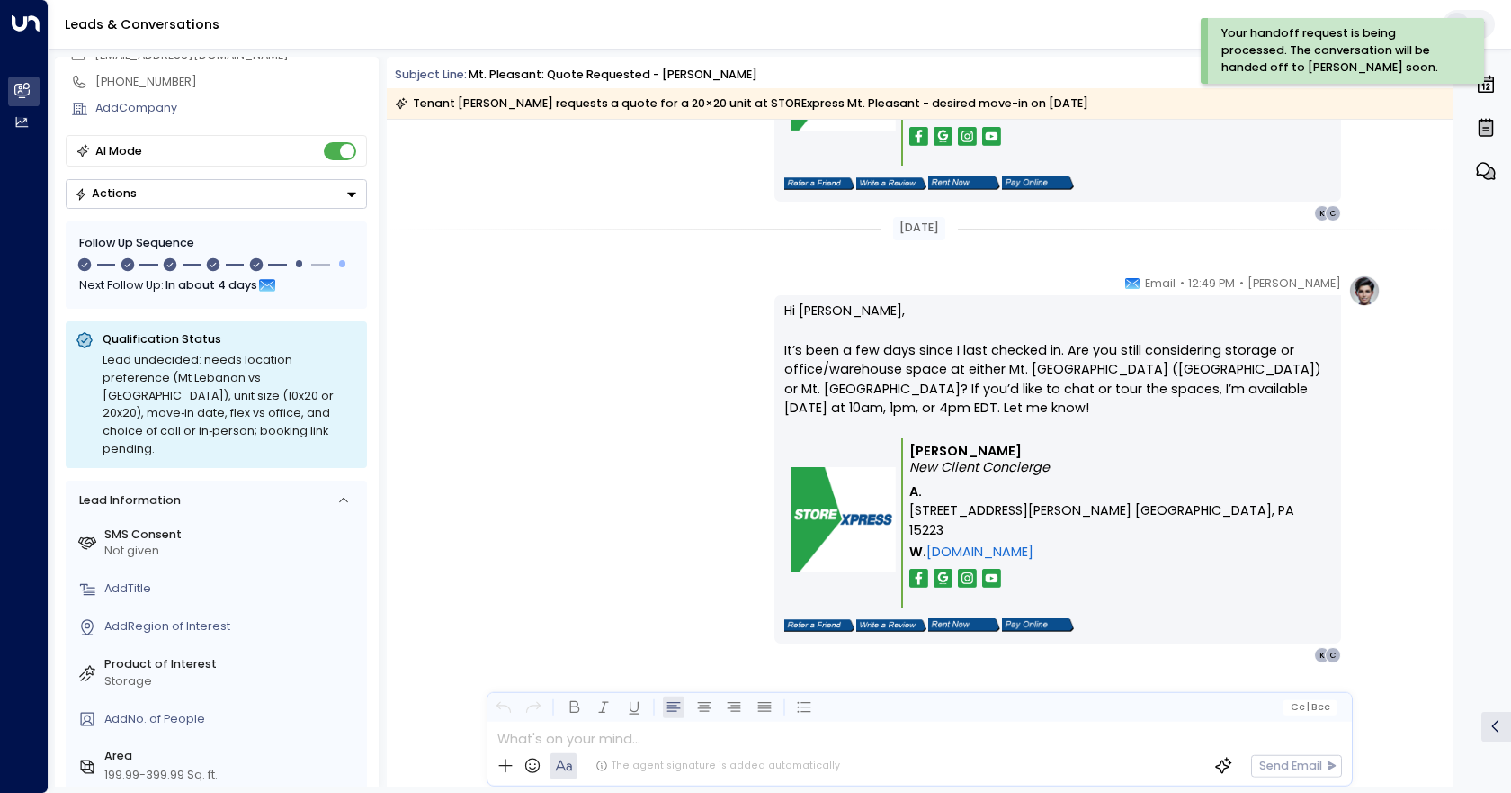
scroll to position [0, 0]
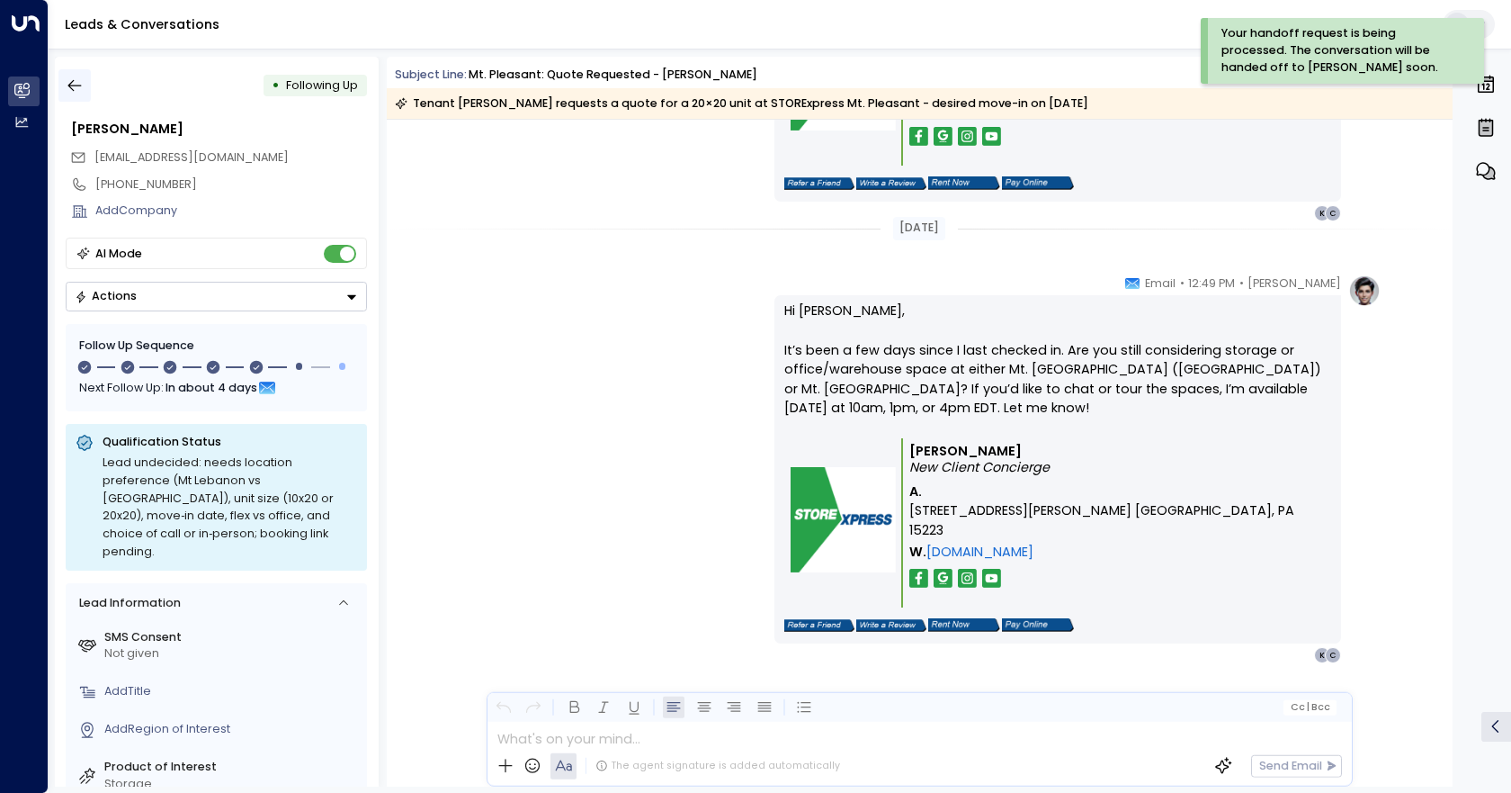
click at [72, 96] on button "button" at bounding box center [74, 85] width 32 height 32
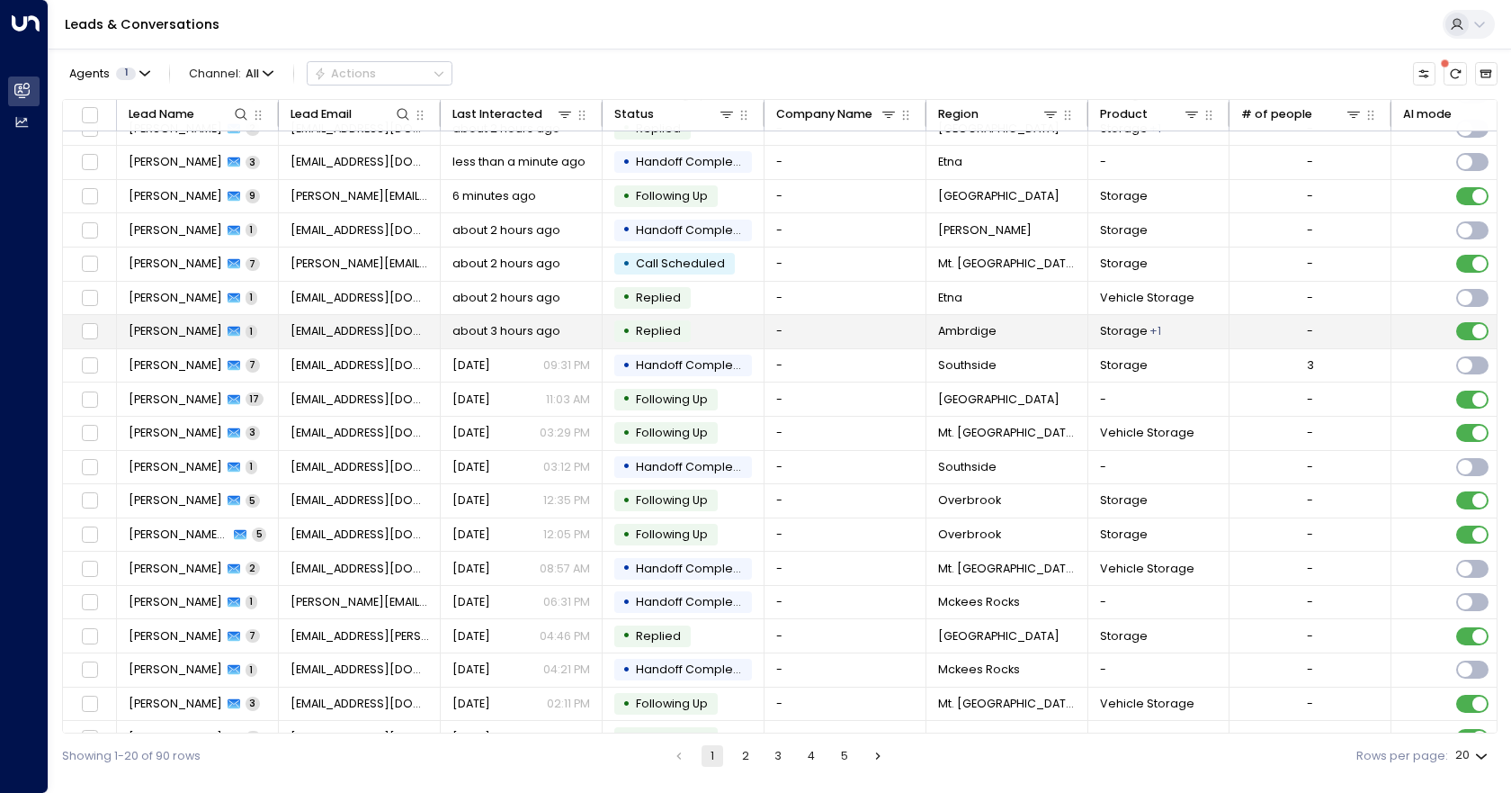
scroll to position [79, 0]
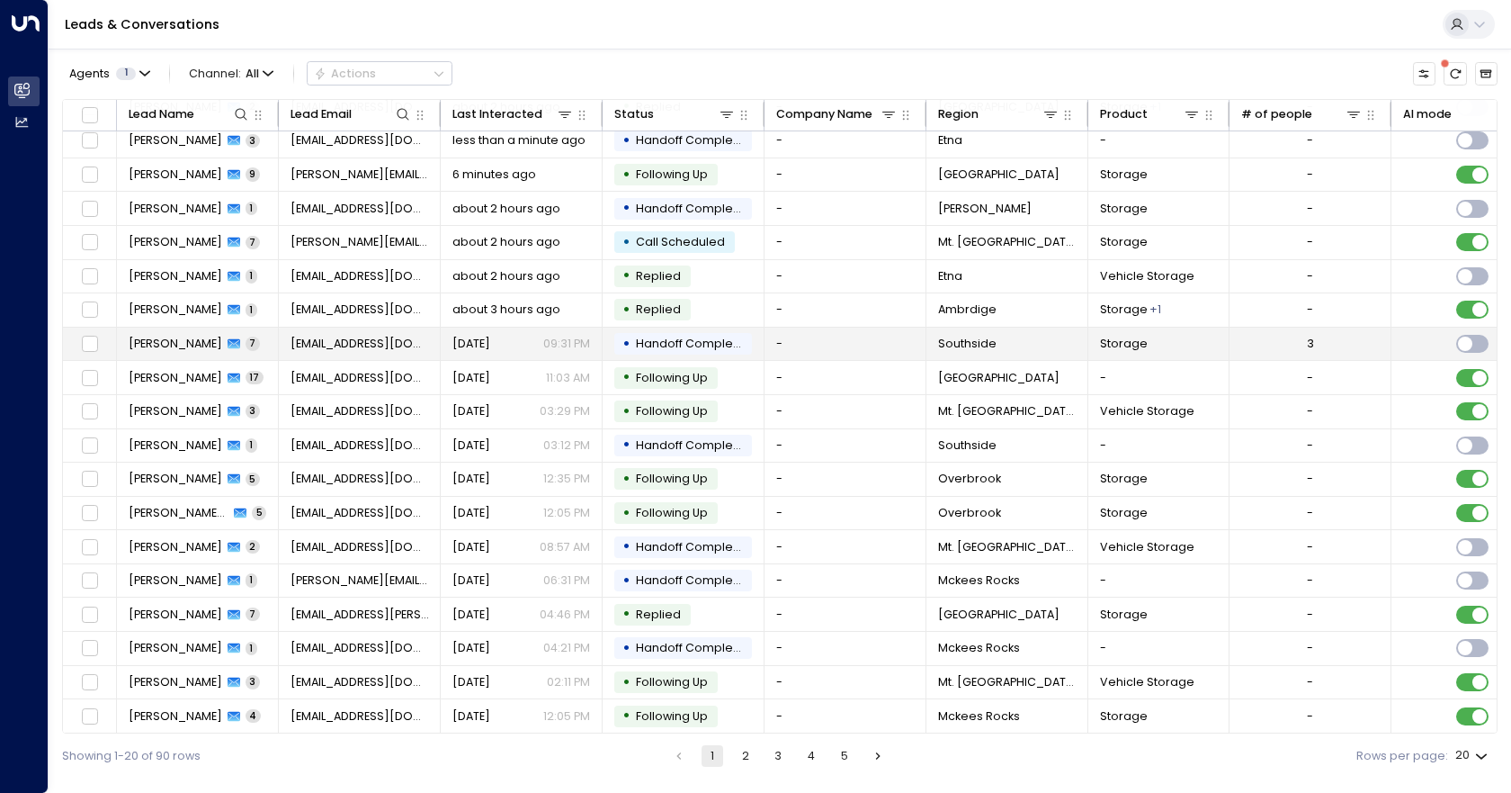
click at [851, 336] on td "-" at bounding box center [846, 343] width 162 height 33
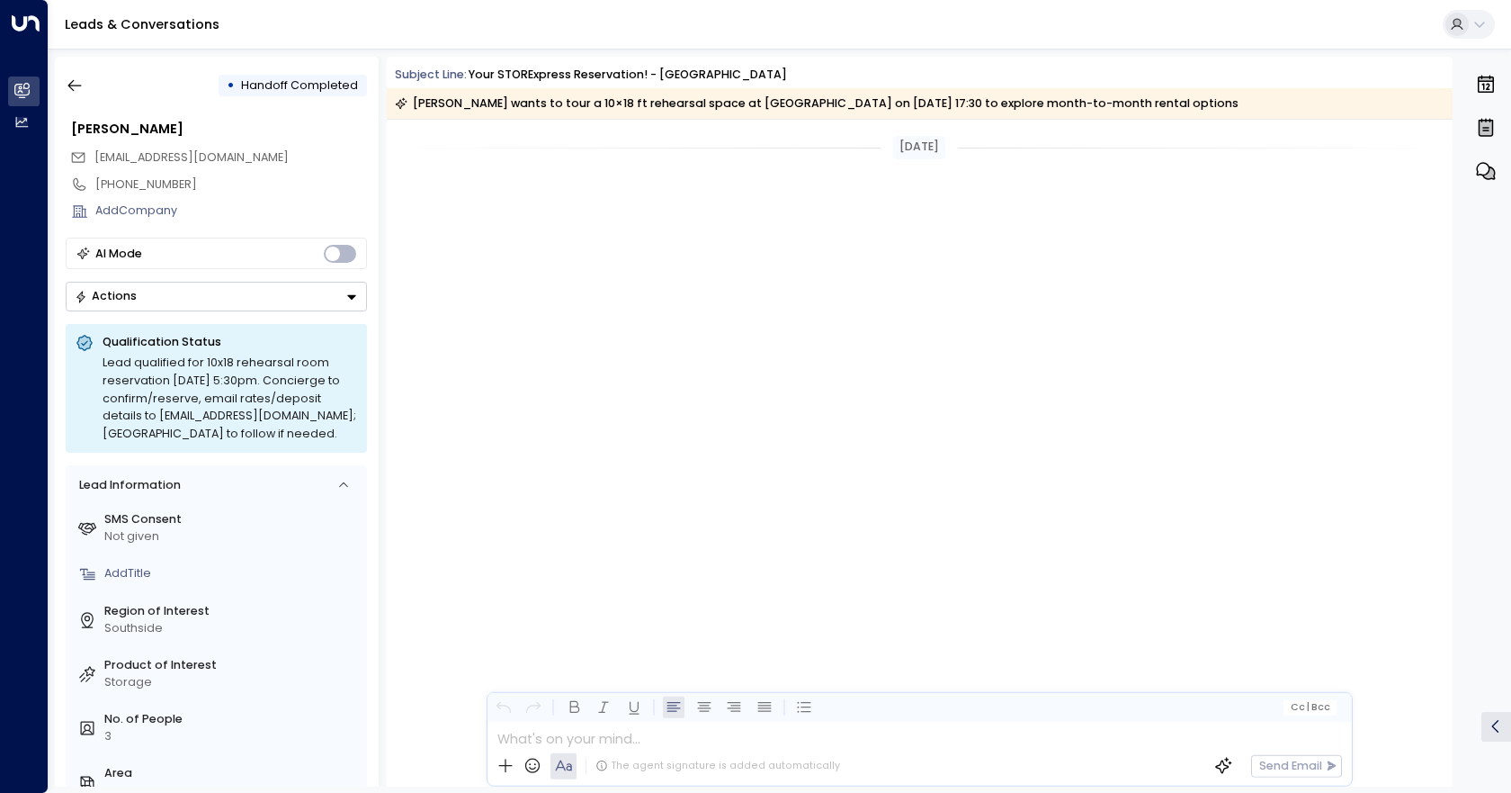
scroll to position [4119, 0]
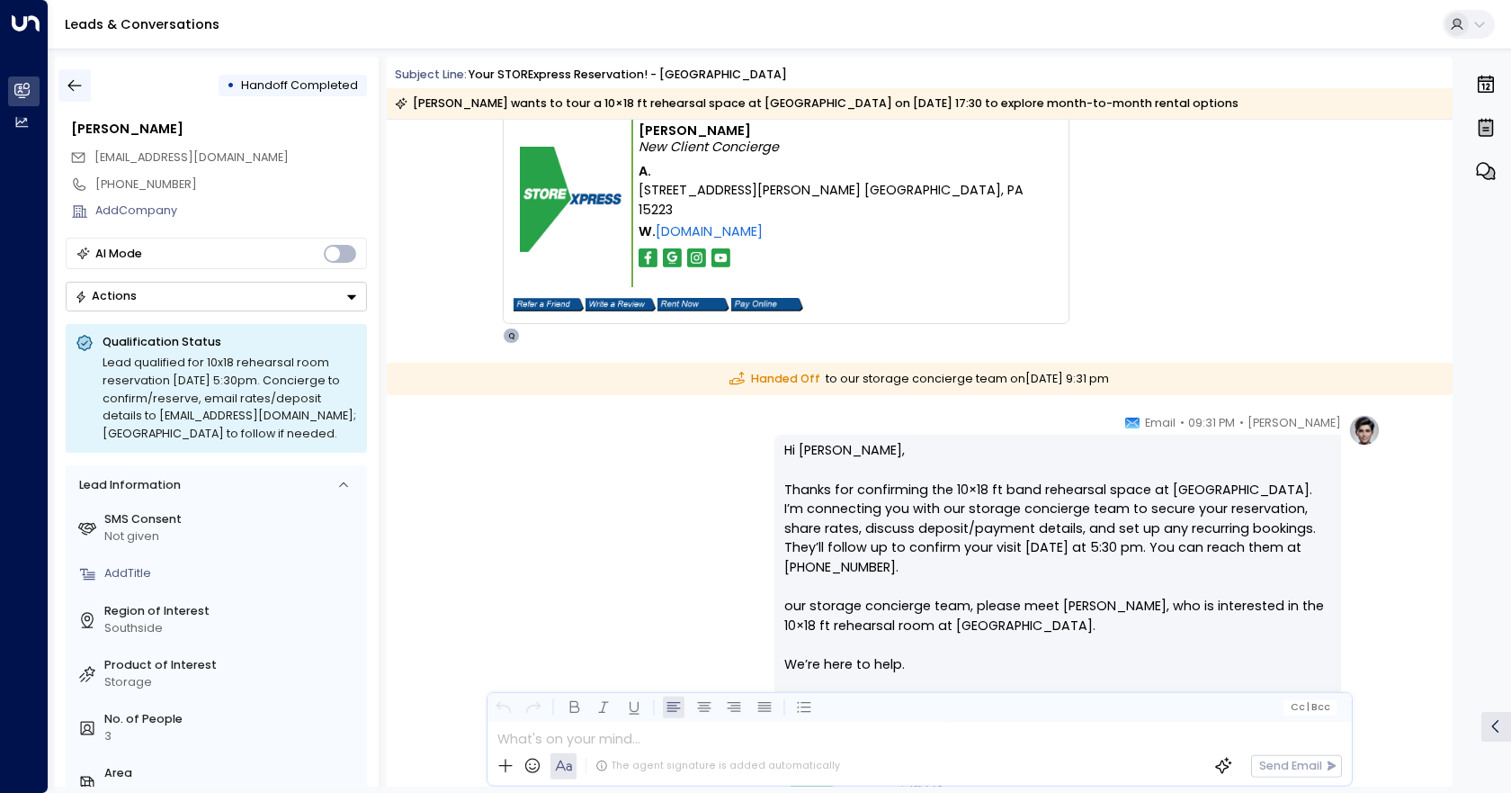
click at [75, 80] on icon "button" at bounding box center [75, 85] width 18 height 18
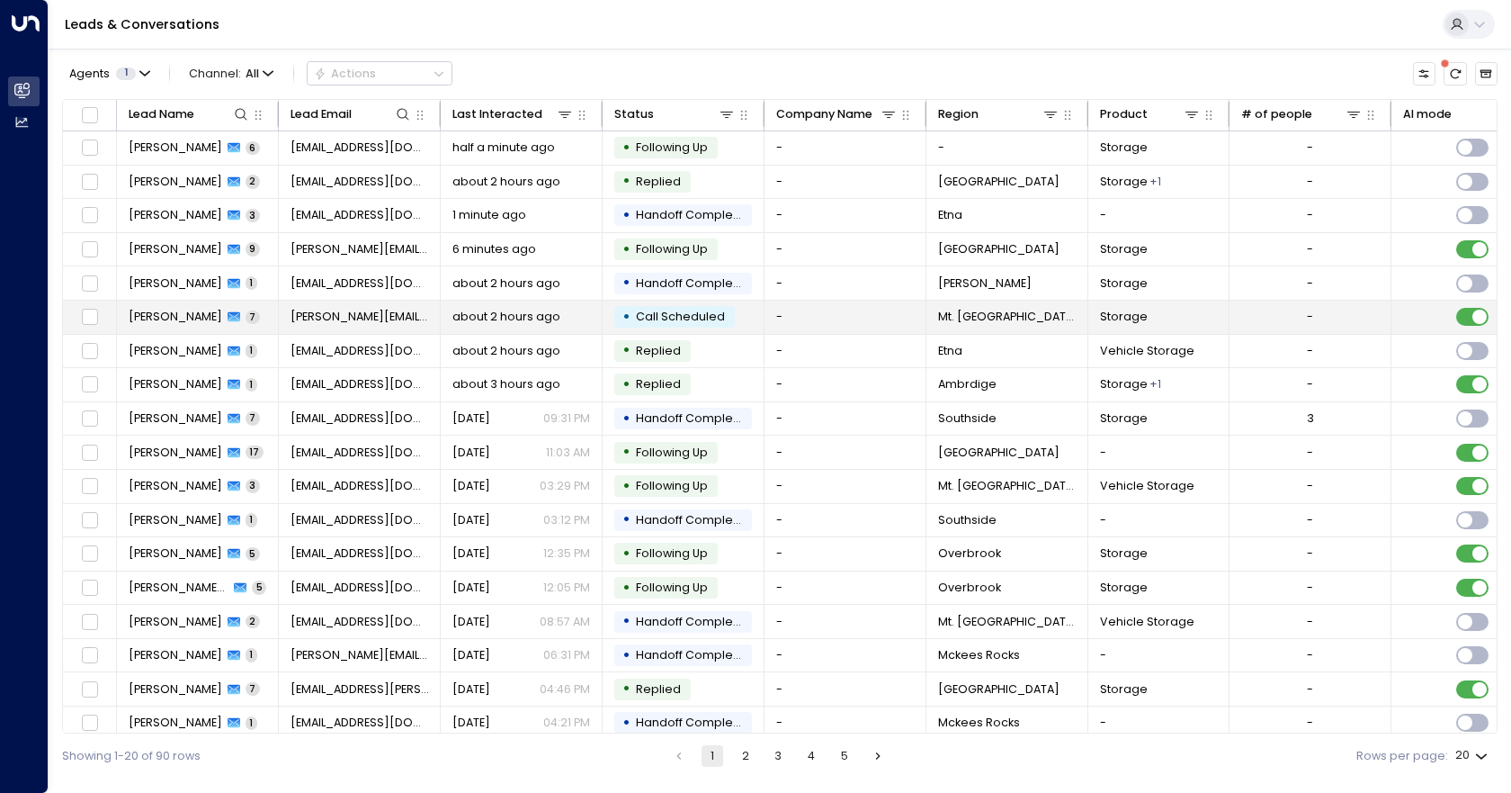
click at [887, 318] on td "-" at bounding box center [846, 316] width 162 height 33
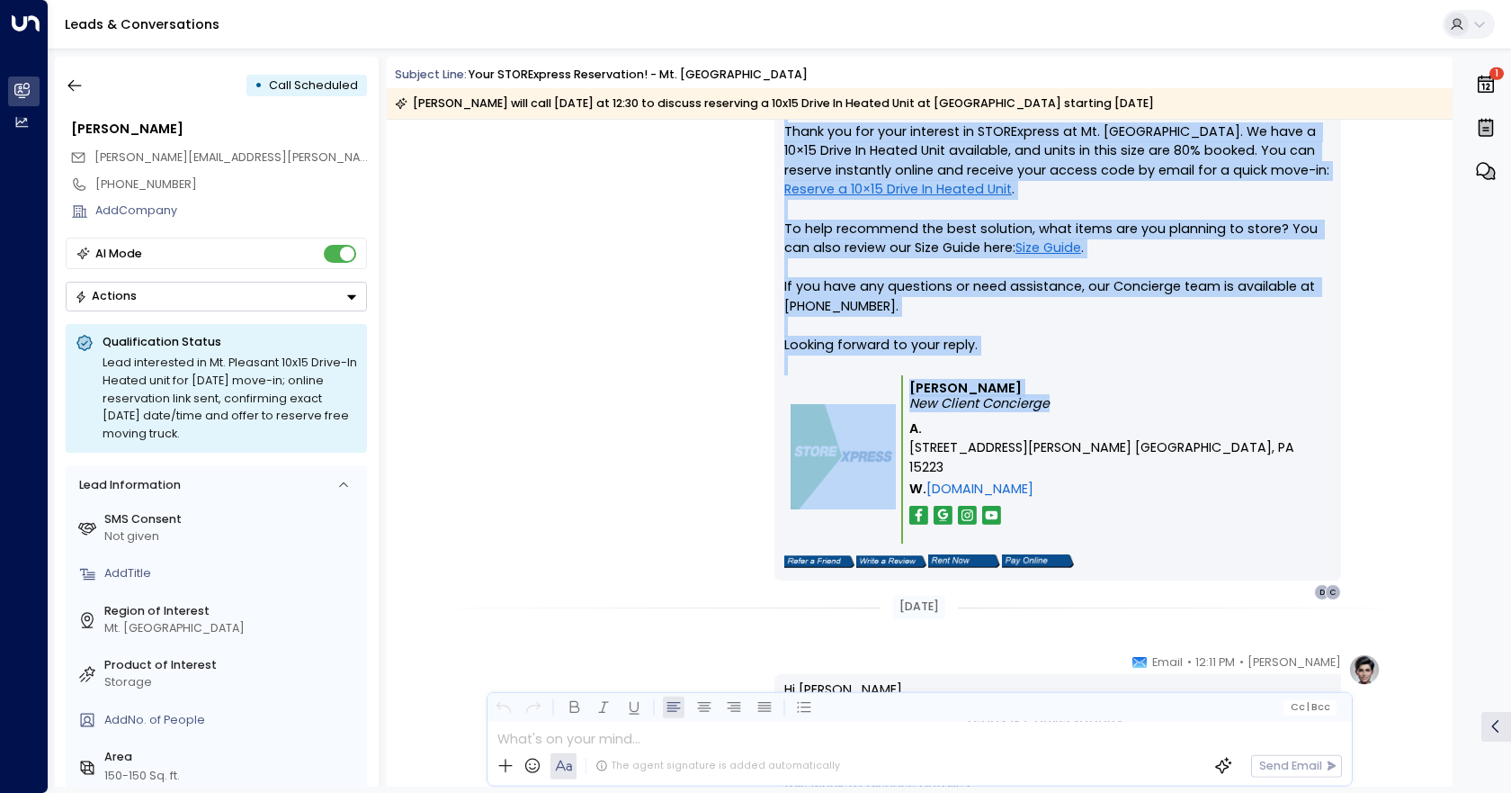
scroll to position [1145, 0]
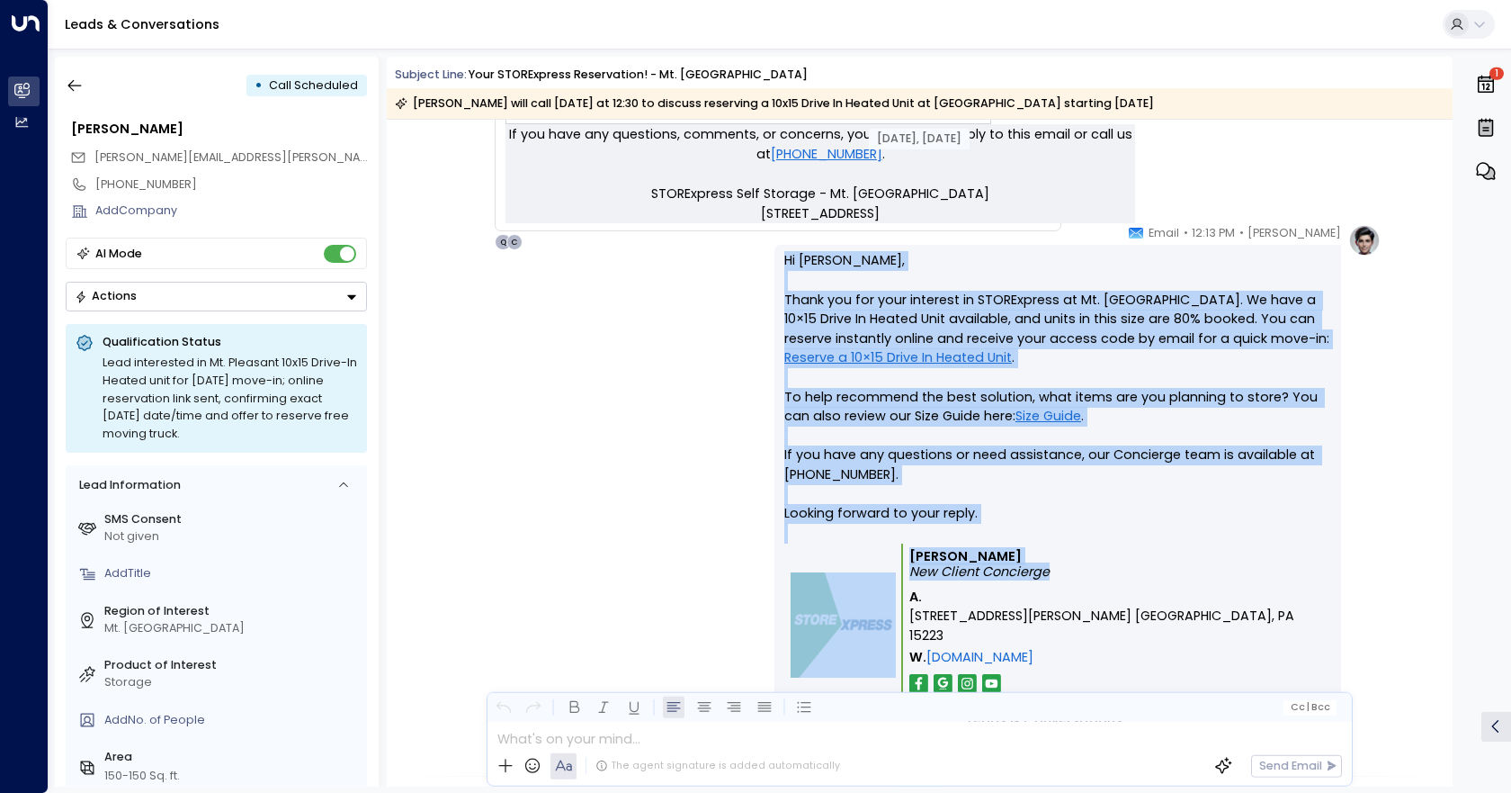
drag, startPoint x: 1067, startPoint y: 367, endPoint x: 786, endPoint y: 263, distance: 299.5
click at [768, 265] on div "[PERSON_NAME] • 12:13 PM • Email Hi [PERSON_NAME], Thank you for your interest …" at bounding box center [919, 496] width 923 height 544
copy div "Hi [PERSON_NAME], Thank you for your interest in STORExpress at Mt. [GEOGRAPHIC…"
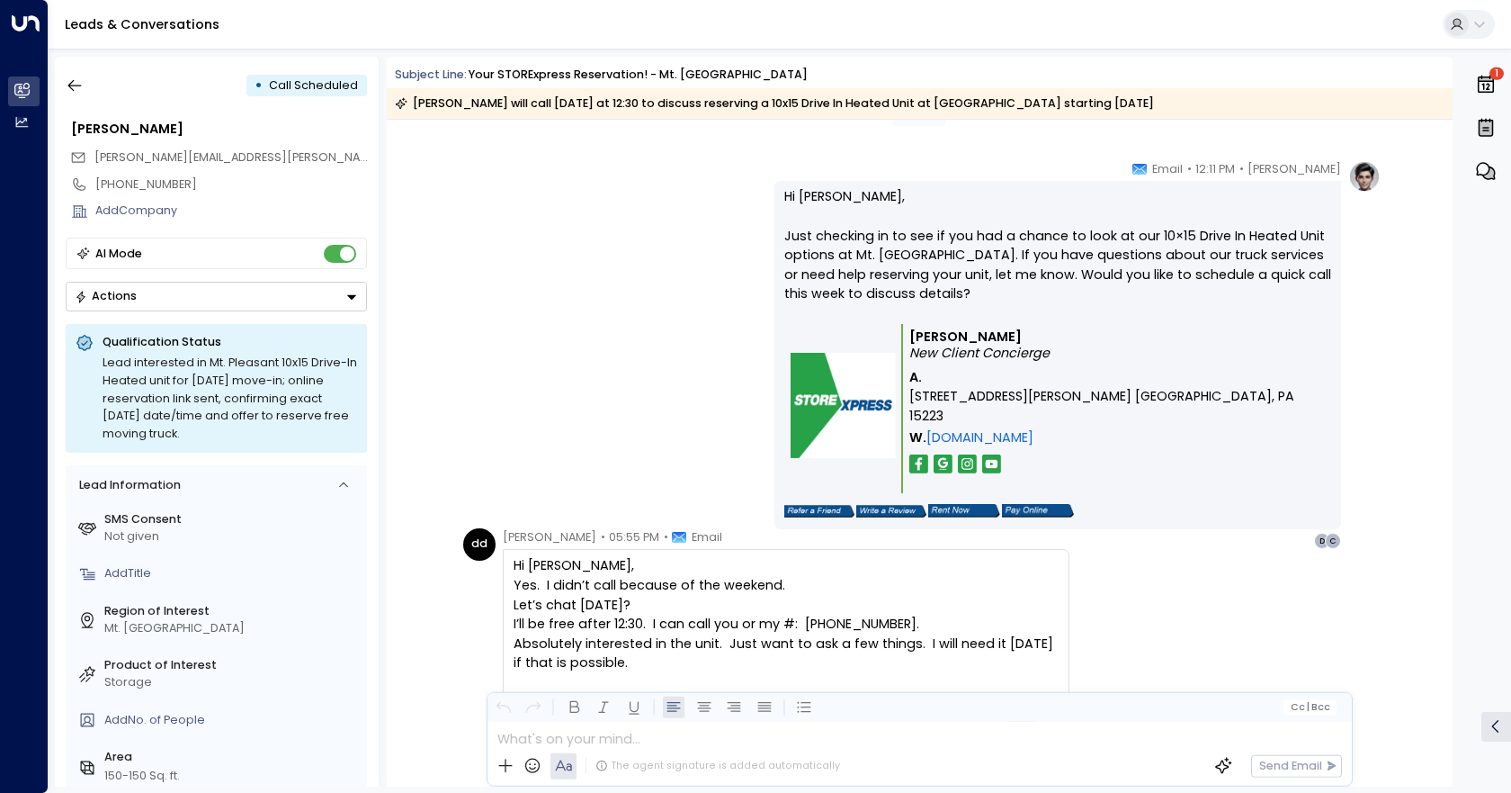
scroll to position [1775, 0]
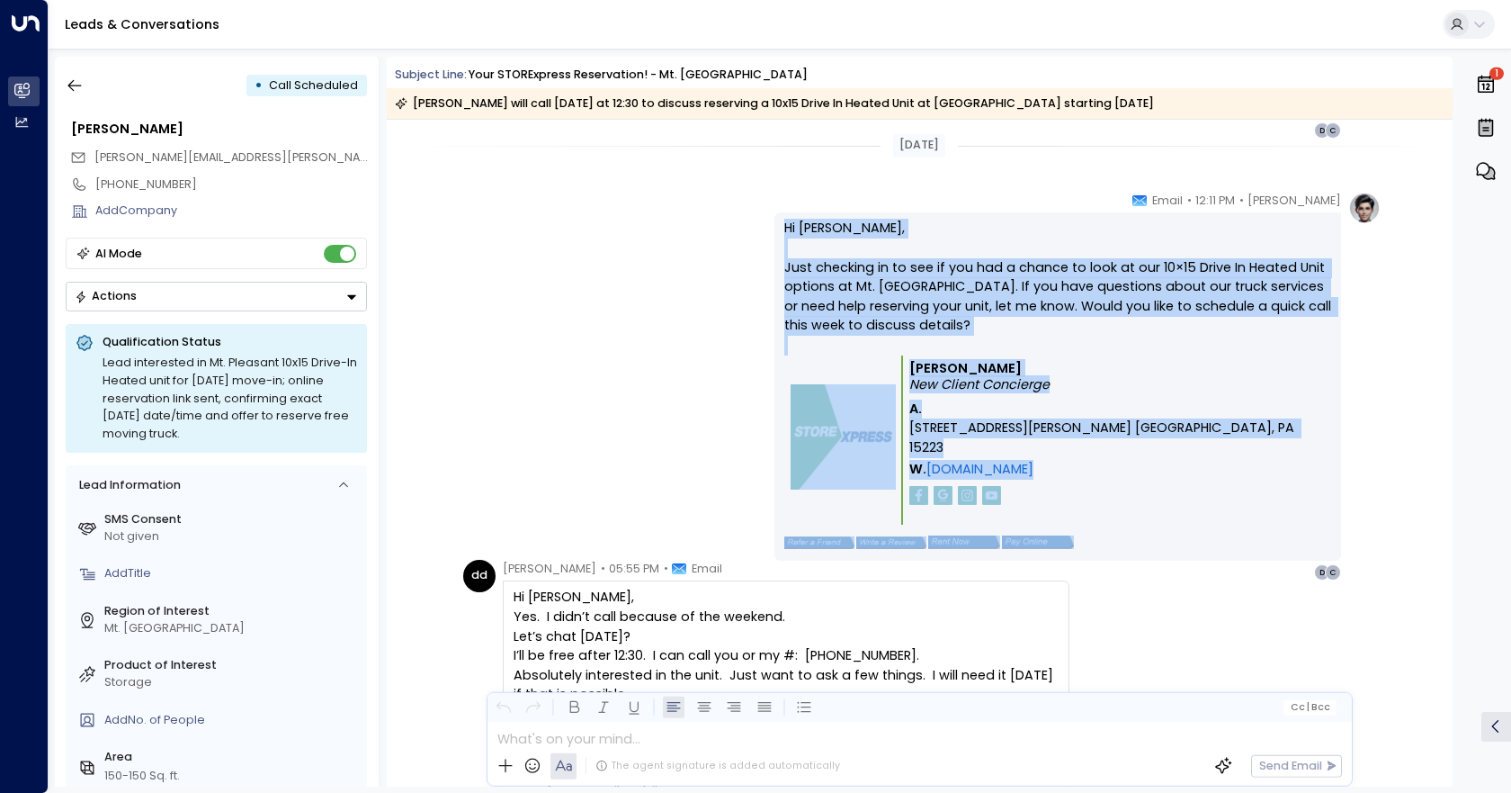
drag, startPoint x: 1114, startPoint y: 497, endPoint x: 764, endPoint y: 233, distance: 438.2
click at [764, 233] on div "[PERSON_NAME] • 12:11 PM • Email Hi [PERSON_NAME], Just checking in to see if y…" at bounding box center [919, 387] width 923 height 390
copy div "Hi [PERSON_NAME], Just checking in to see if you had a chance to look at our 10…"
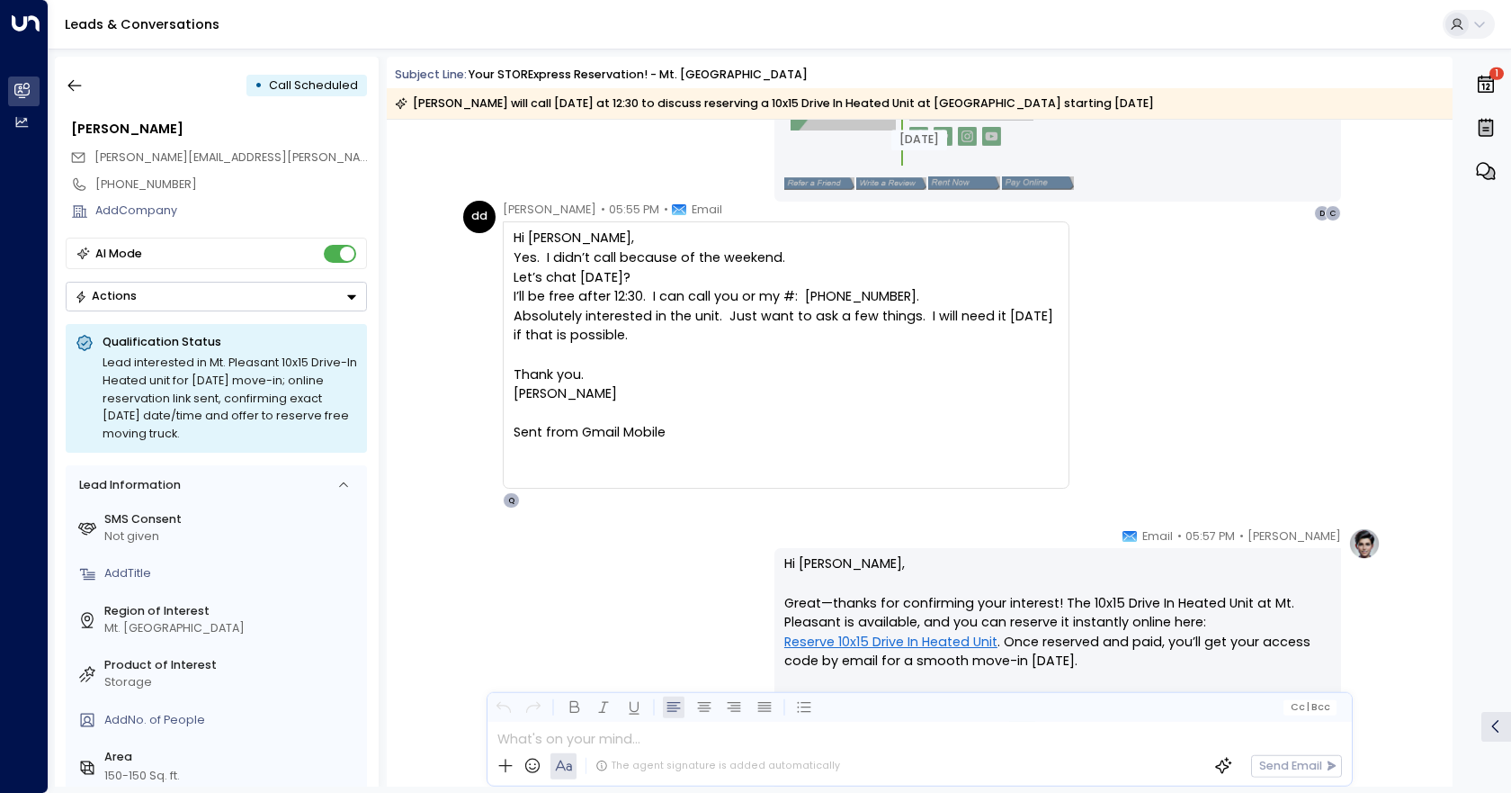
scroll to position [2135, 0]
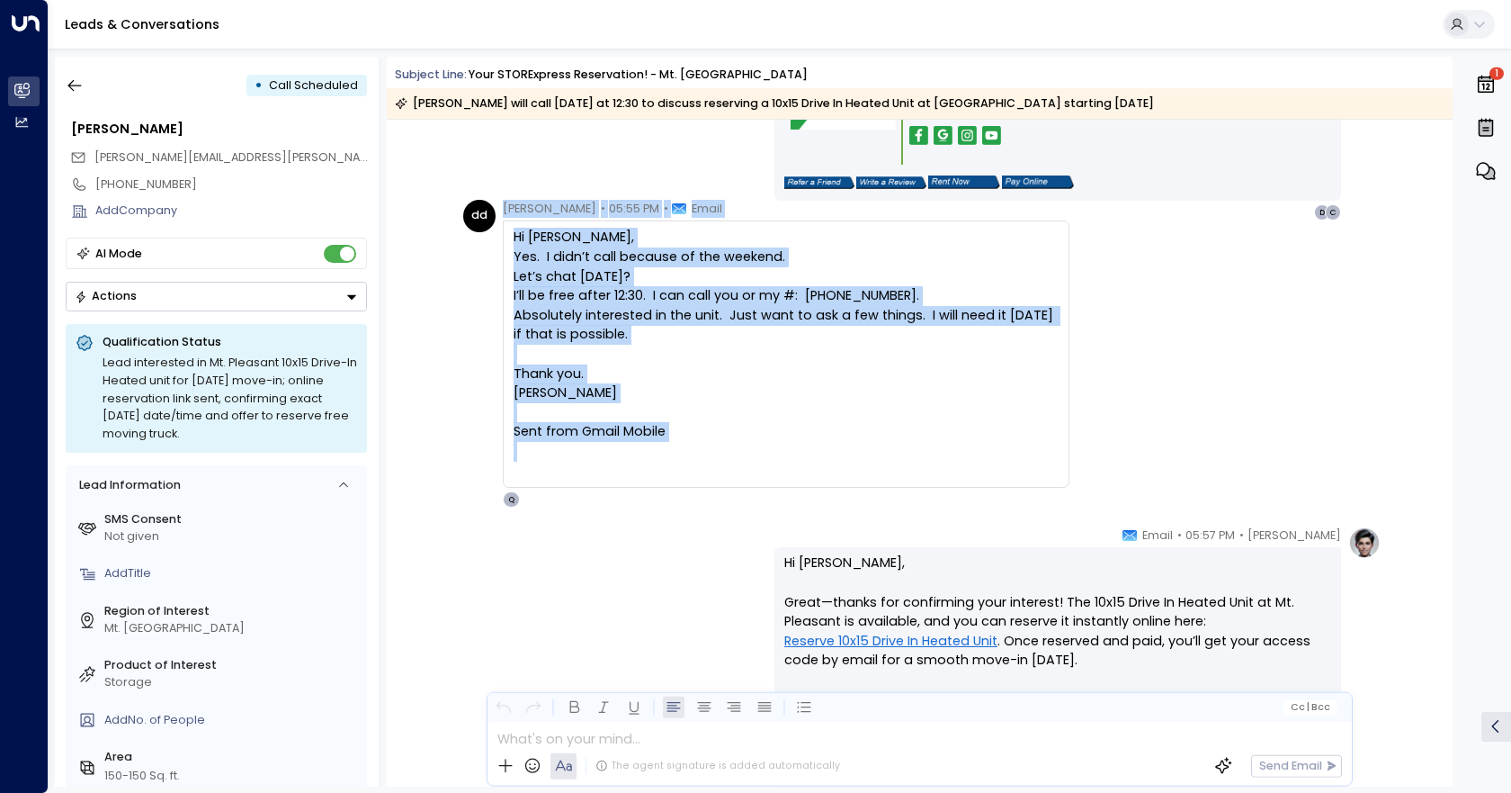
drag, startPoint x: 662, startPoint y: 453, endPoint x: 503, endPoint y: 203, distance: 295.7
click at [503, 203] on div "[PERSON_NAME] • 05:55 PM • Email Hi [PERSON_NAME], Yes. I didn’t call because o…" at bounding box center [786, 354] width 567 height 309
copy div "[PERSON_NAME] • 05:55 PM • Email Hi [PERSON_NAME], Yes. I didn’t call because o…"
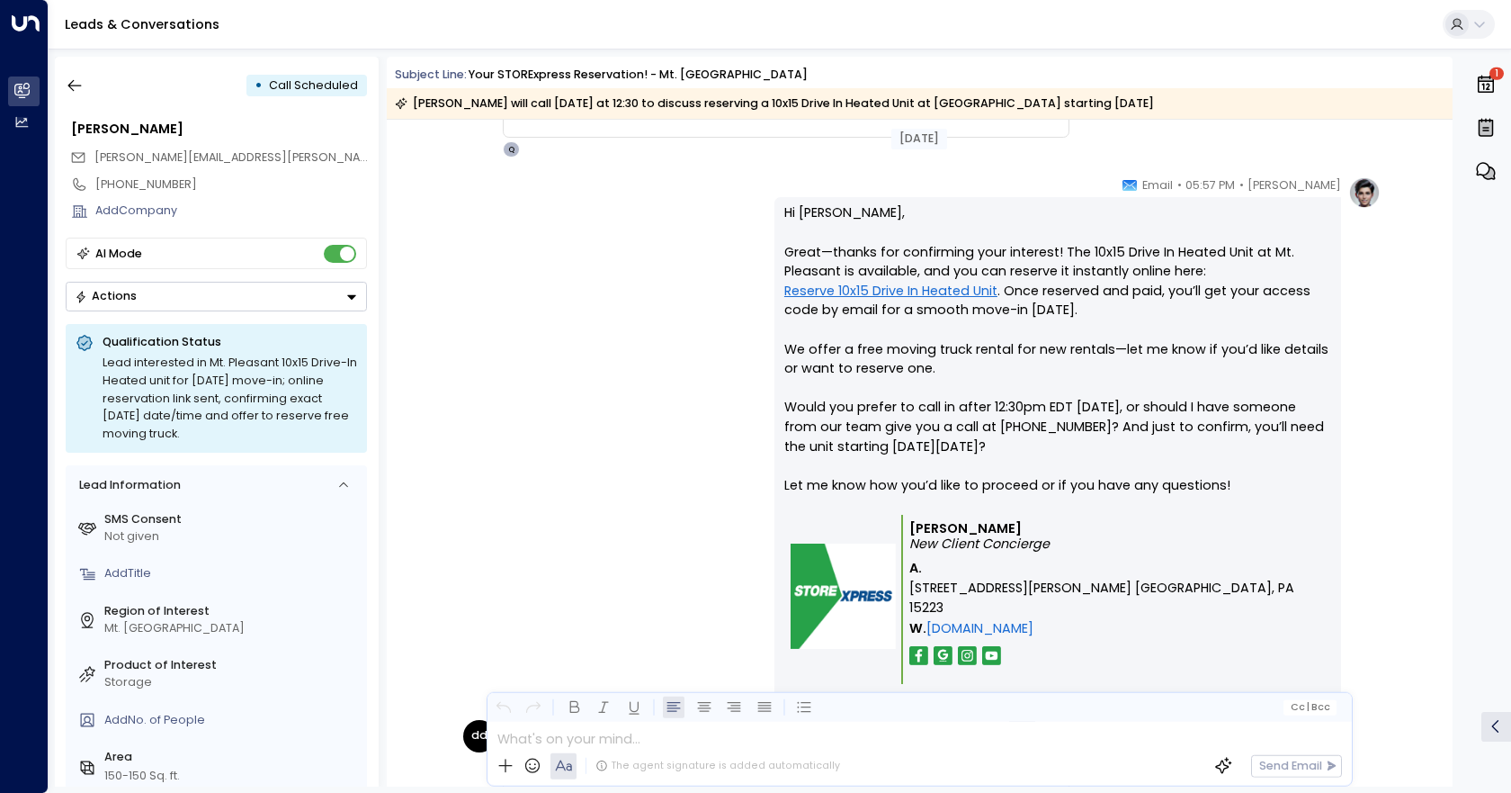
scroll to position [2495, 0]
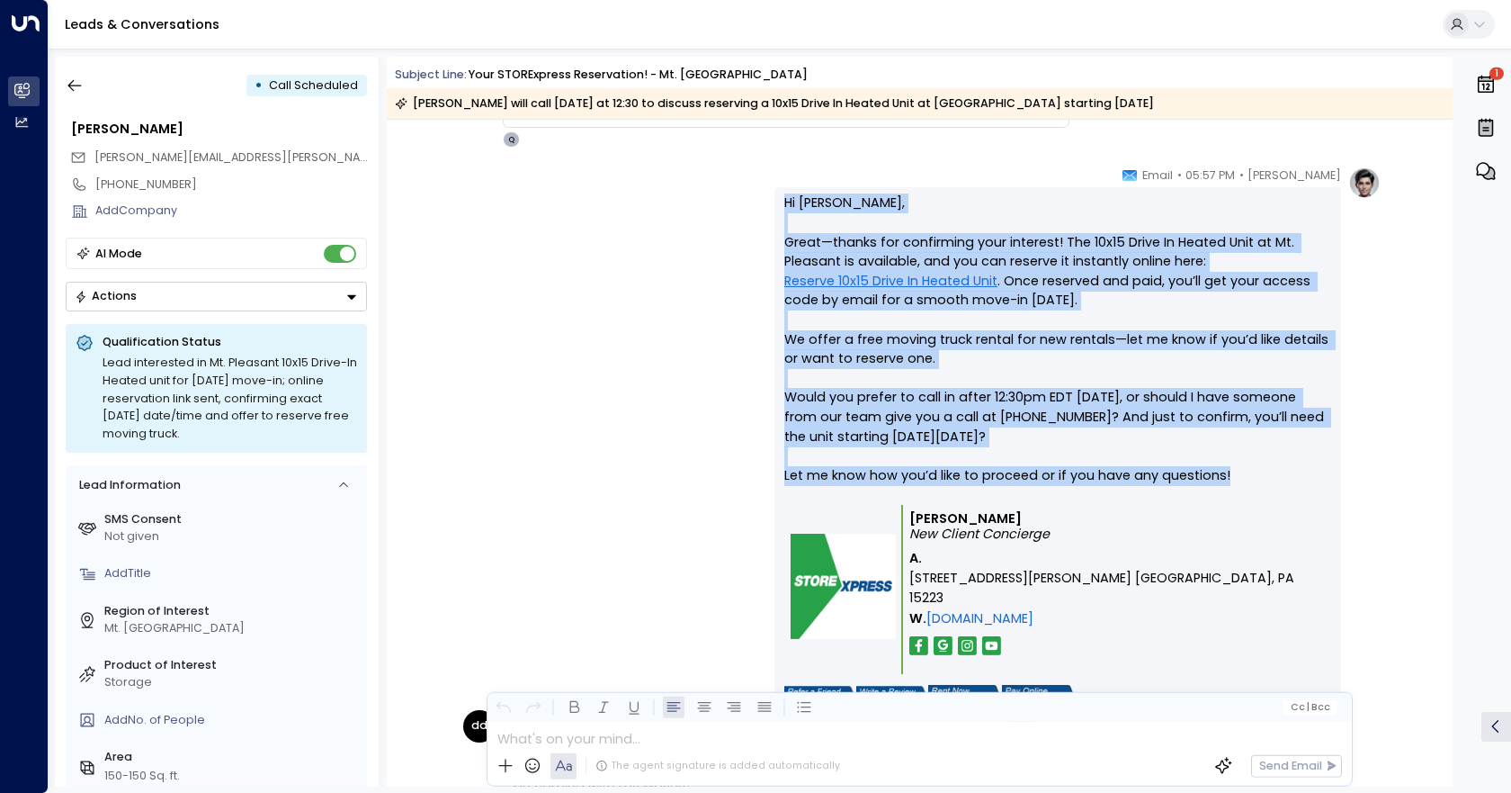
drag, startPoint x: 757, startPoint y: 188, endPoint x: 1255, endPoint y: 470, distance: 572.5
click at [1255, 470] on div "[PERSON_NAME] • 05:57 PM • Email Hi [PERSON_NAME], Great—thanks for confirming …" at bounding box center [919, 448] width 923 height 564
copy p "Hi [PERSON_NAME], Great—thanks for confirming your interest! The 10x15 Drive In…"
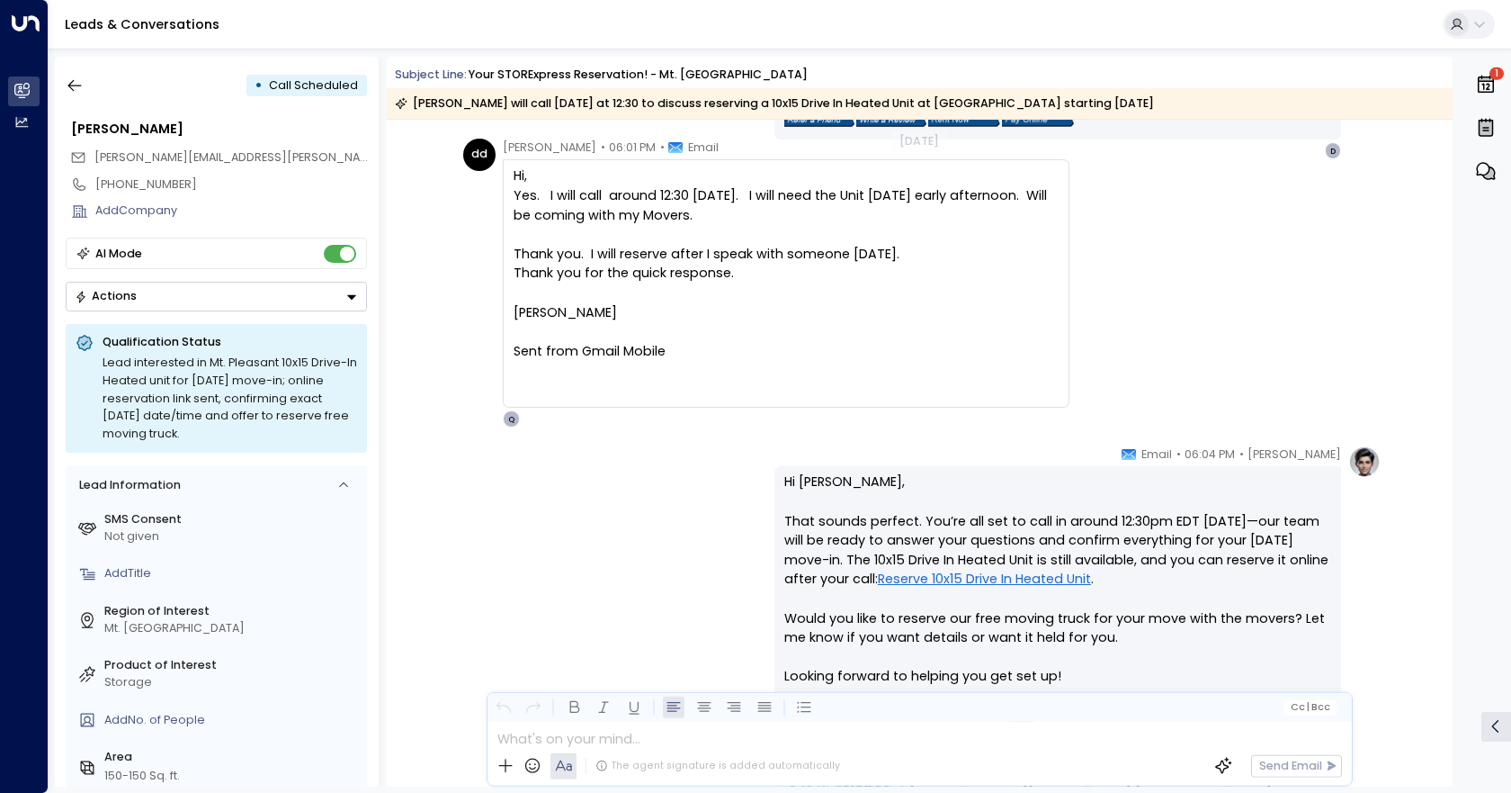
scroll to position [3035, 0]
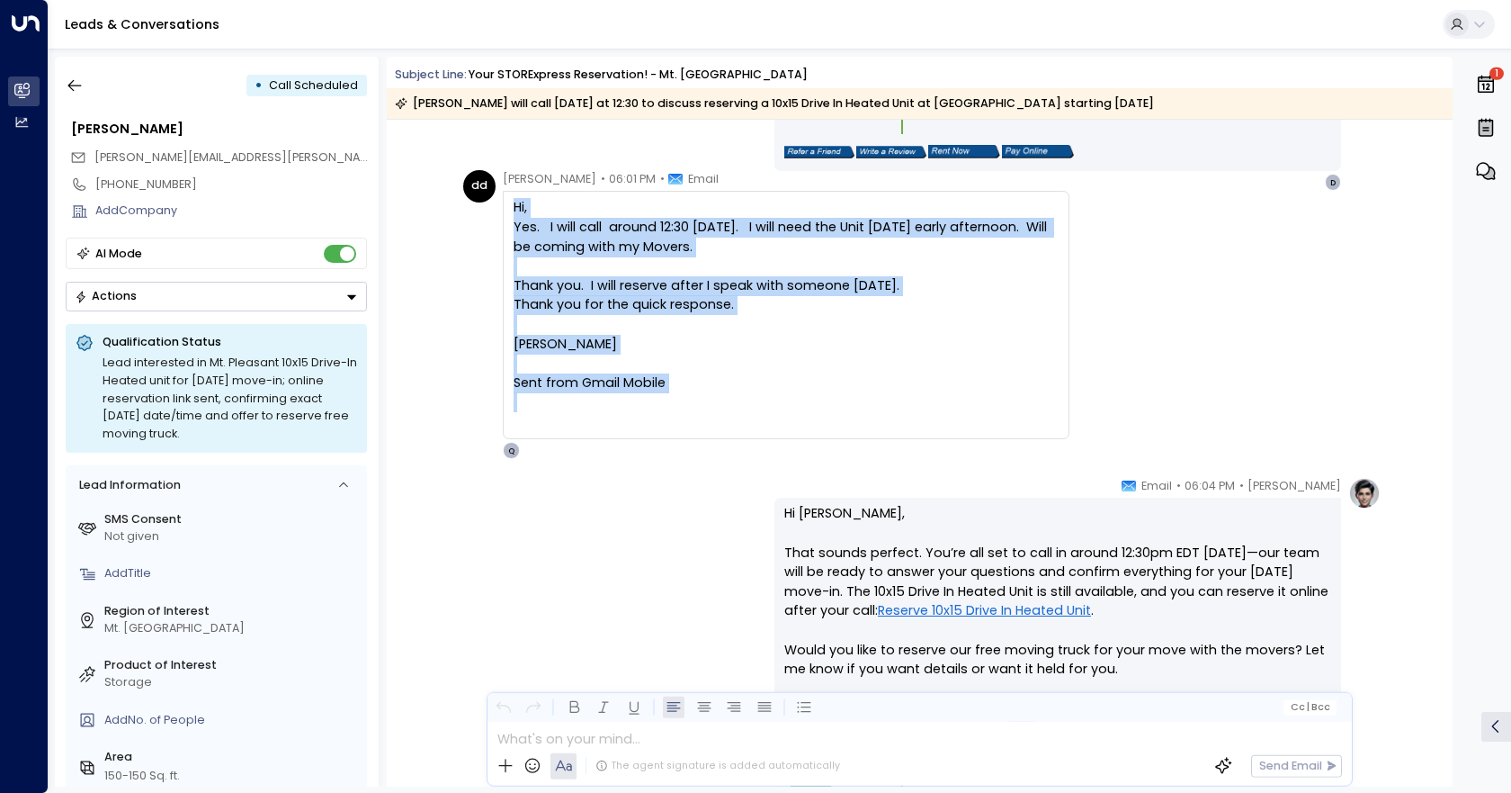
drag, startPoint x: 748, startPoint y: 411, endPoint x: 503, endPoint y: 203, distance: 321.1
click at [503, 203] on div "Hi, Yes. I will call around 12:30 [DATE]. I will need the Unit [DATE] early aft…" at bounding box center [786, 315] width 567 height 248
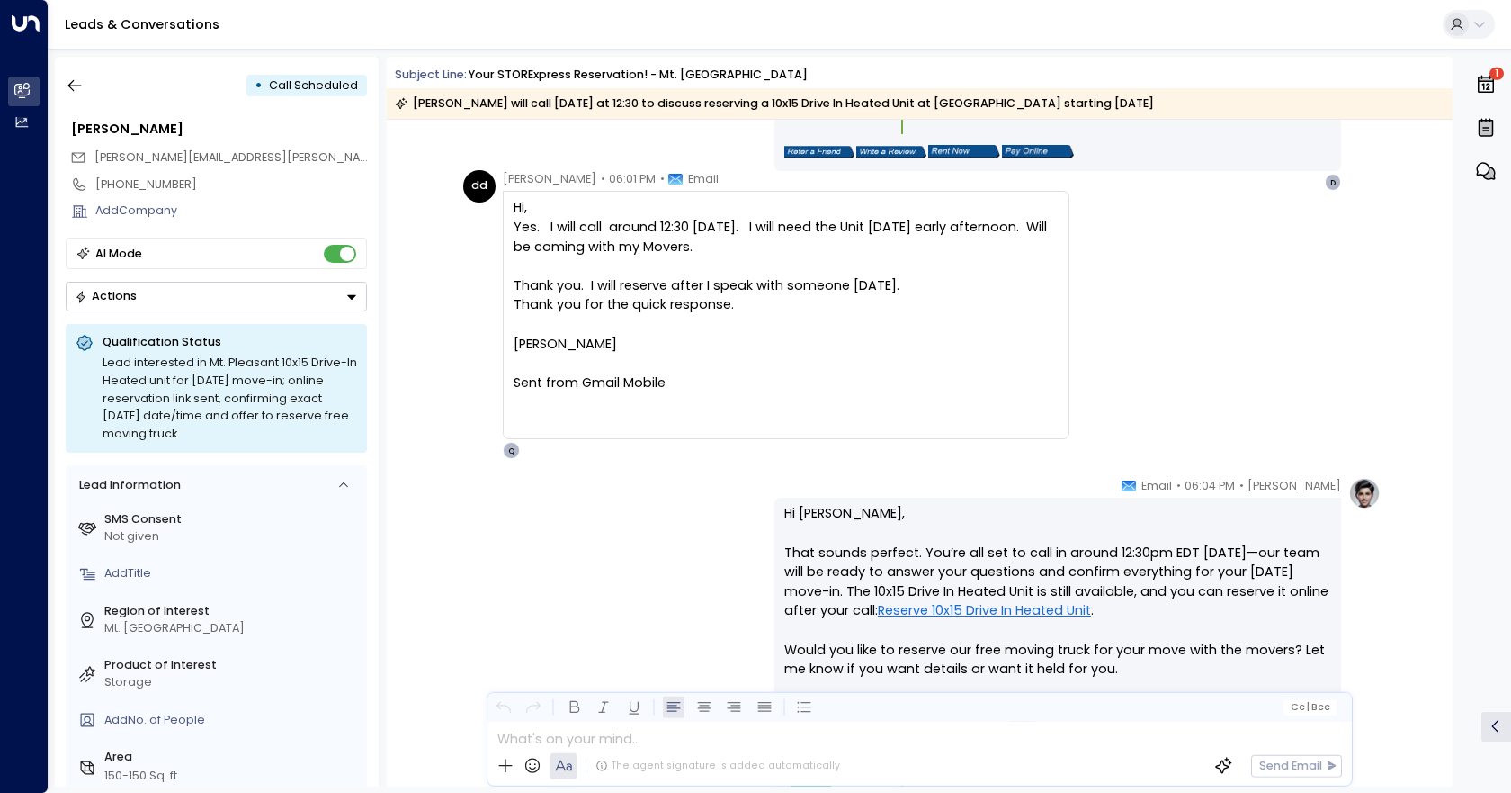
click at [632, 435] on div "Hi, Yes. I will call around 12:30 [DATE]. I will need the Unit [DATE] early aft…" at bounding box center [786, 315] width 567 height 248
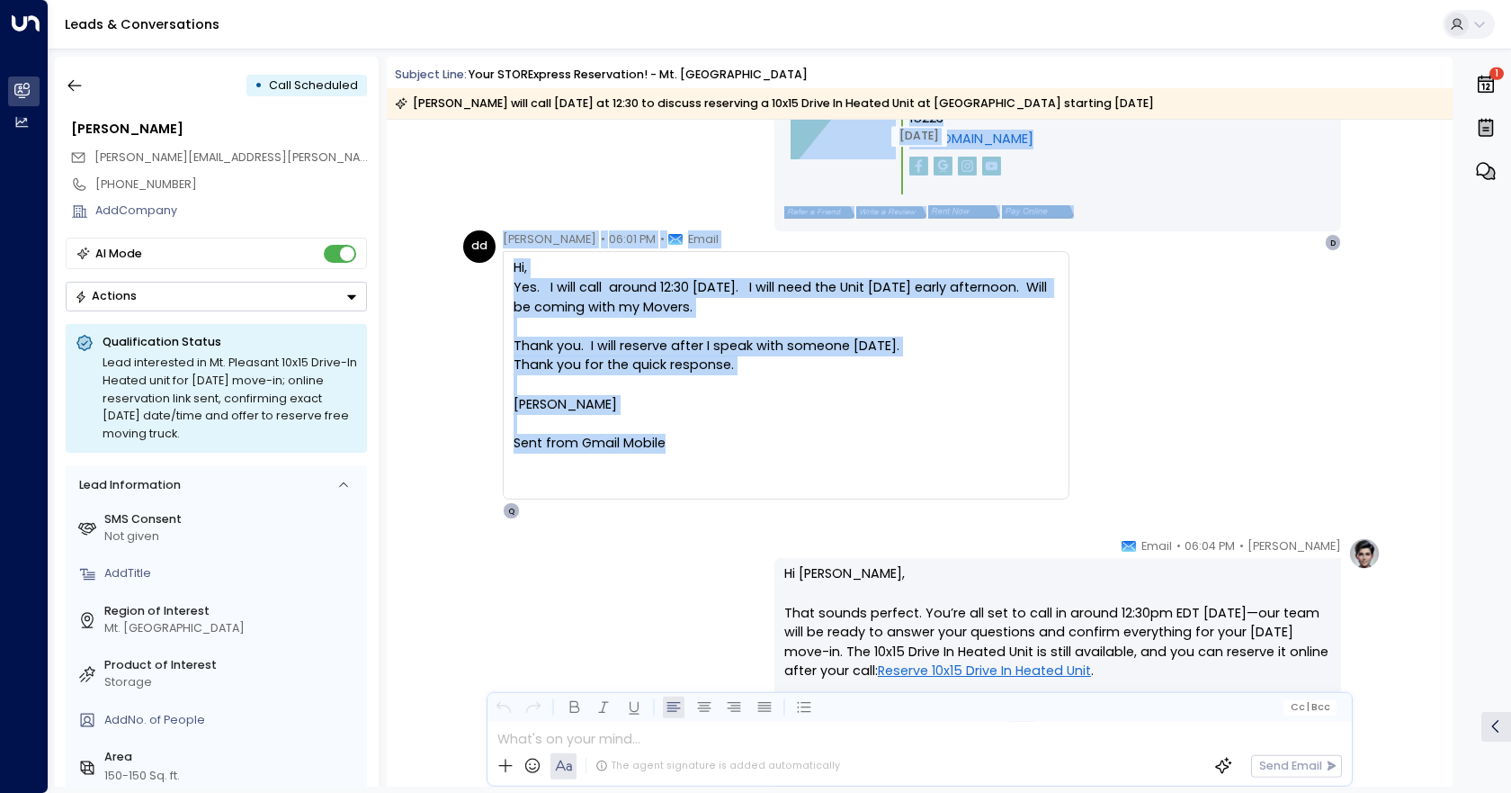
scroll to position [2957, 0]
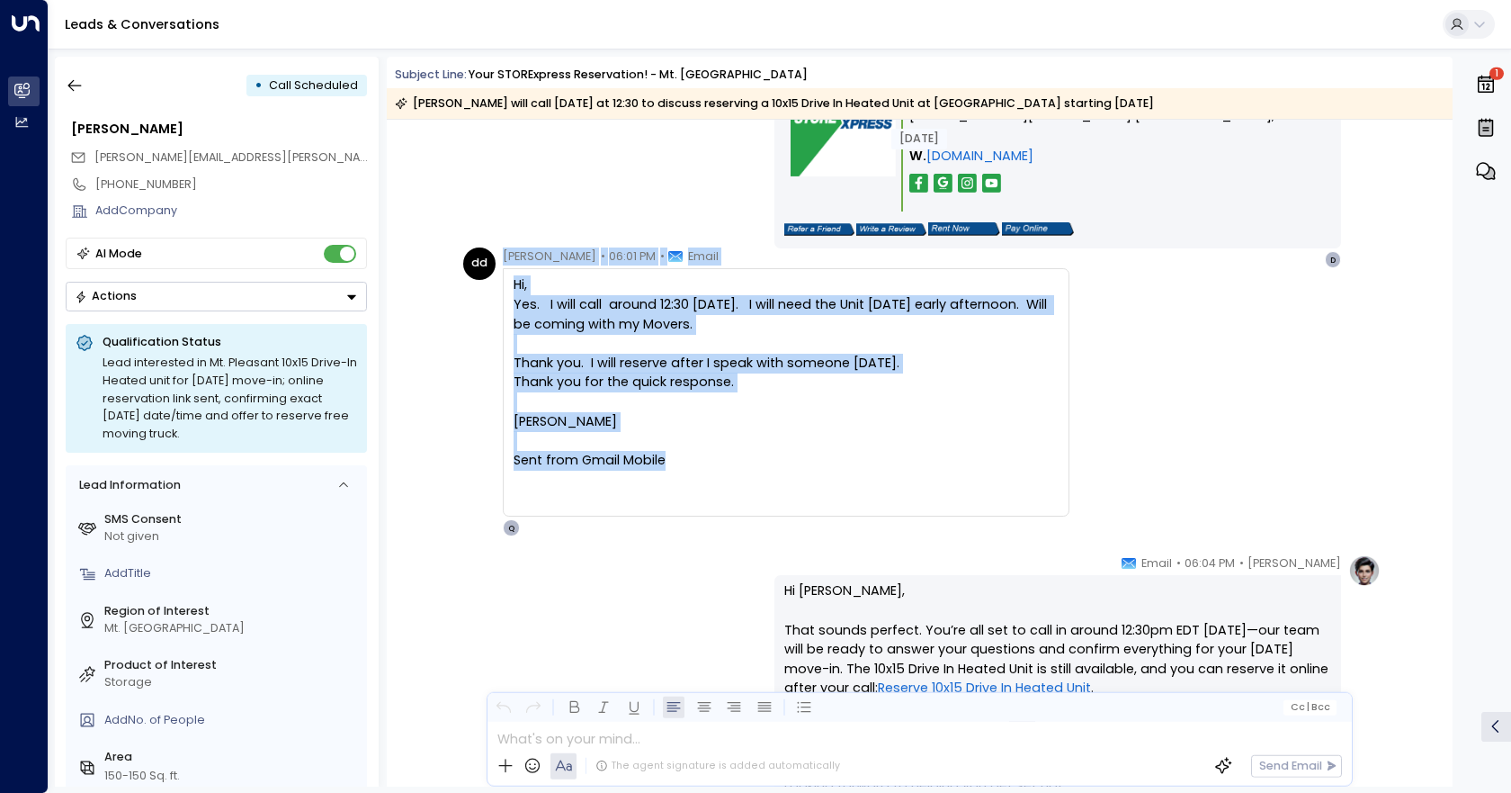
drag, startPoint x: 669, startPoint y: 379, endPoint x: 498, endPoint y: 252, distance: 213.6
click at [498, 252] on div "dd [PERSON_NAME] • 06:01 PM • Email Hi, Yes. I will call around 12:30 [DATE]. I…" at bounding box center [766, 391] width 606 height 289
copy div "[PERSON_NAME] • 06:01 PM • Email Hi, Yes. I will call around 12:30 [DATE]. I wi…"
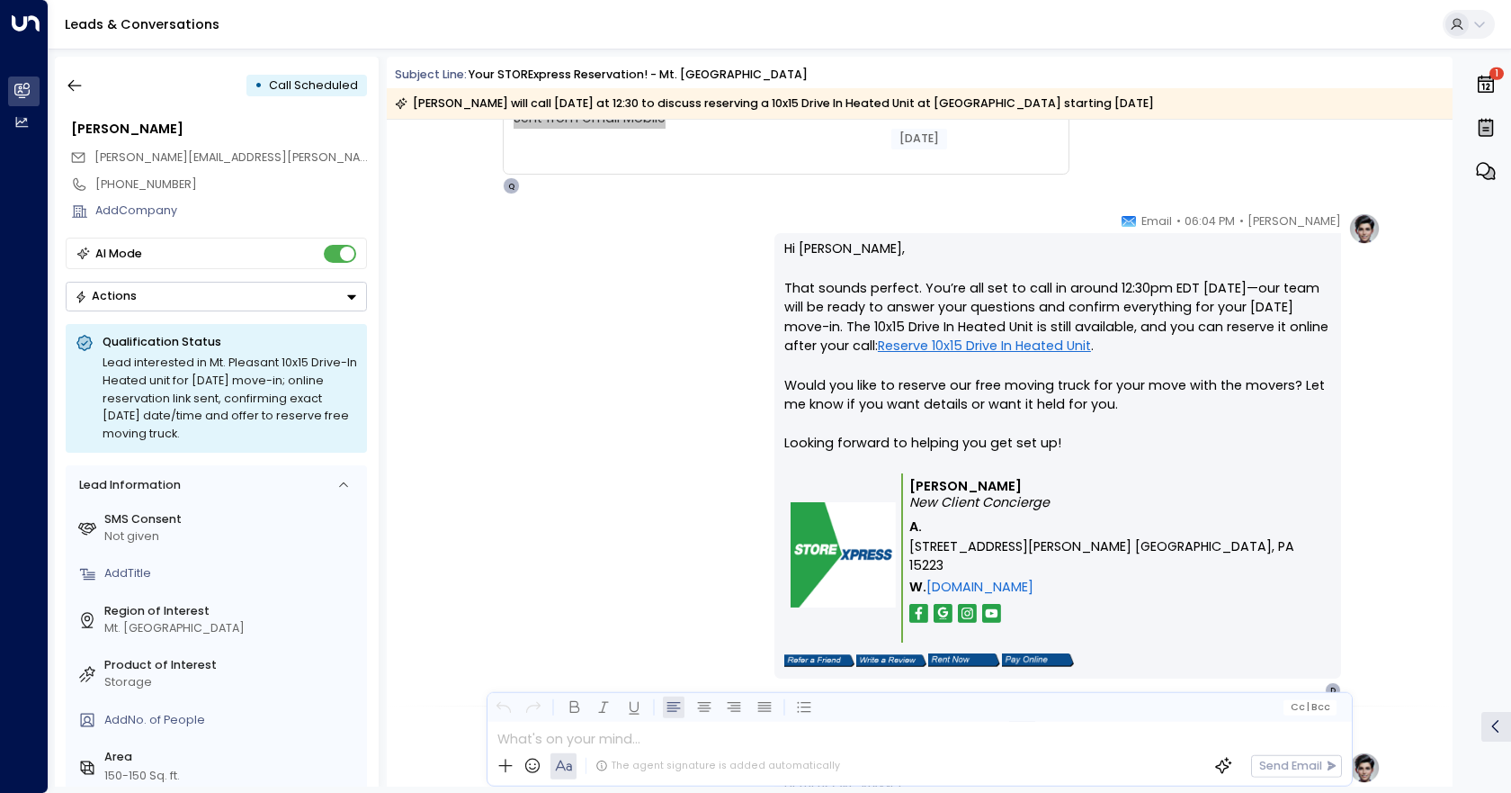
scroll to position [3317, 0]
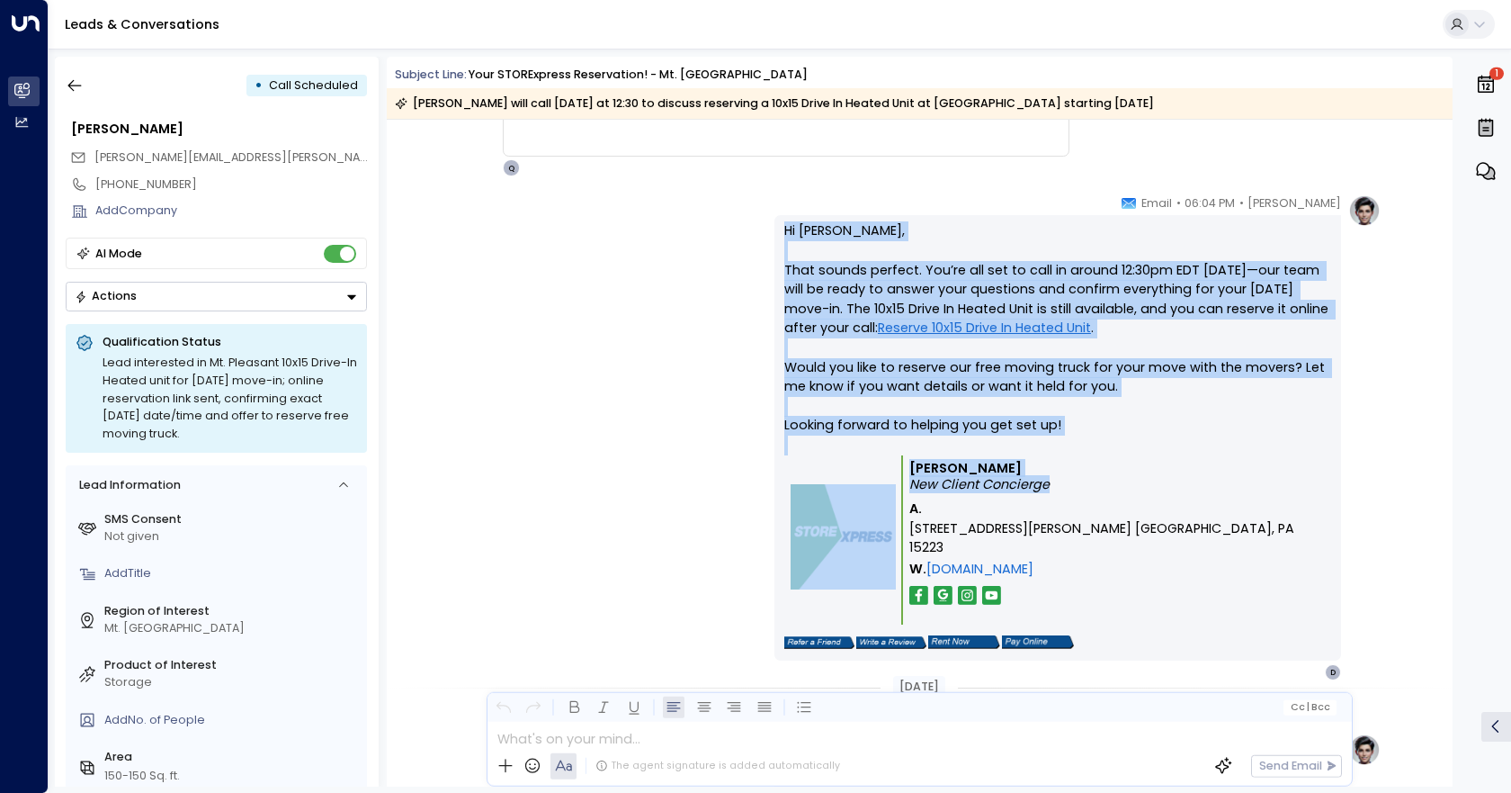
drag, startPoint x: 778, startPoint y: 224, endPoint x: 1215, endPoint y: 513, distance: 523.3
click at [1215, 513] on div "Hi [PERSON_NAME], That sounds perfect. You’re all set to call in around 12:30pm…" at bounding box center [1058, 437] width 567 height 445
copy div "Hi [PERSON_NAME], That sounds perfect. You’re all set to call in around 12:30pm…"
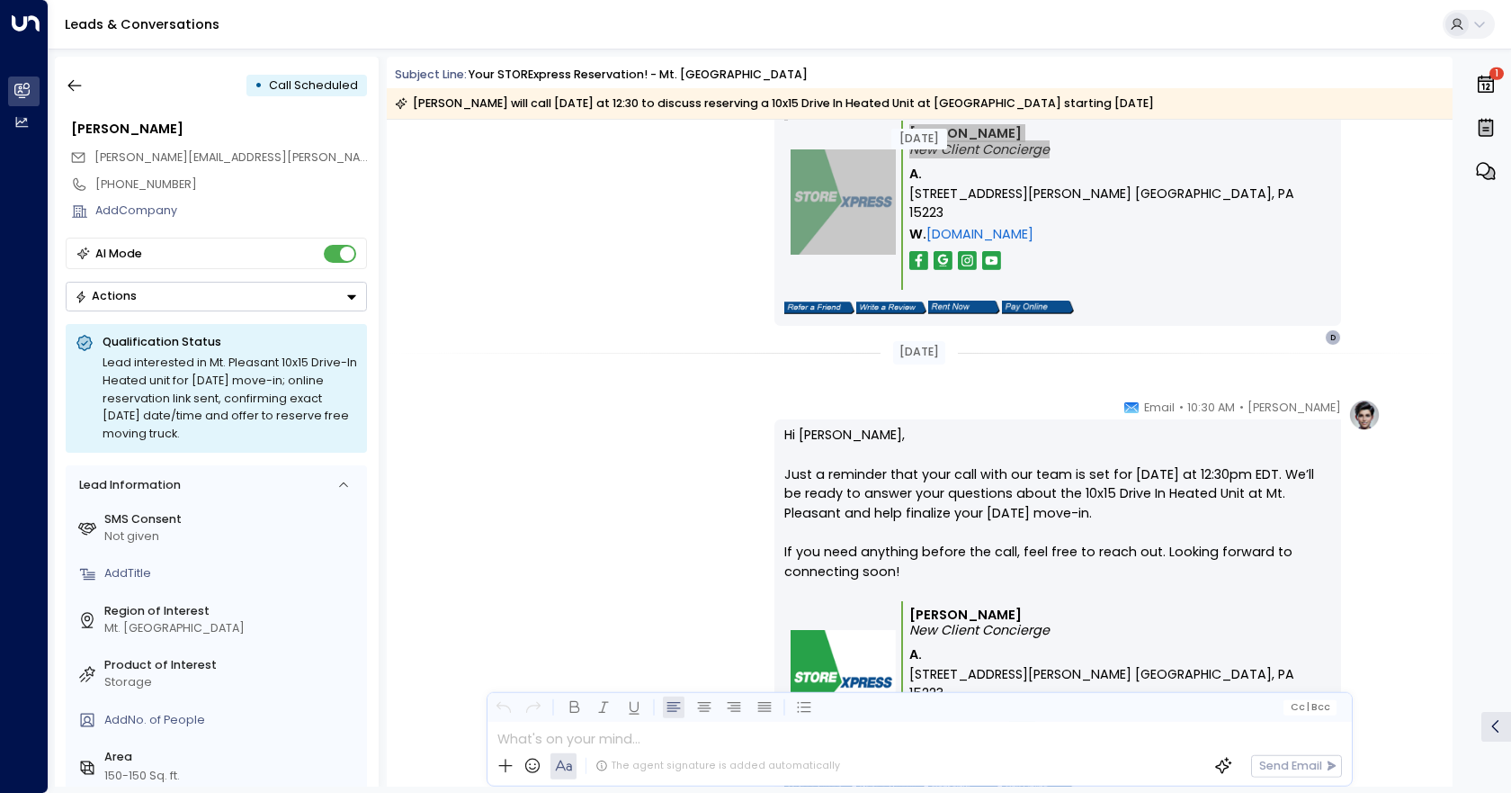
scroll to position [3816, 0]
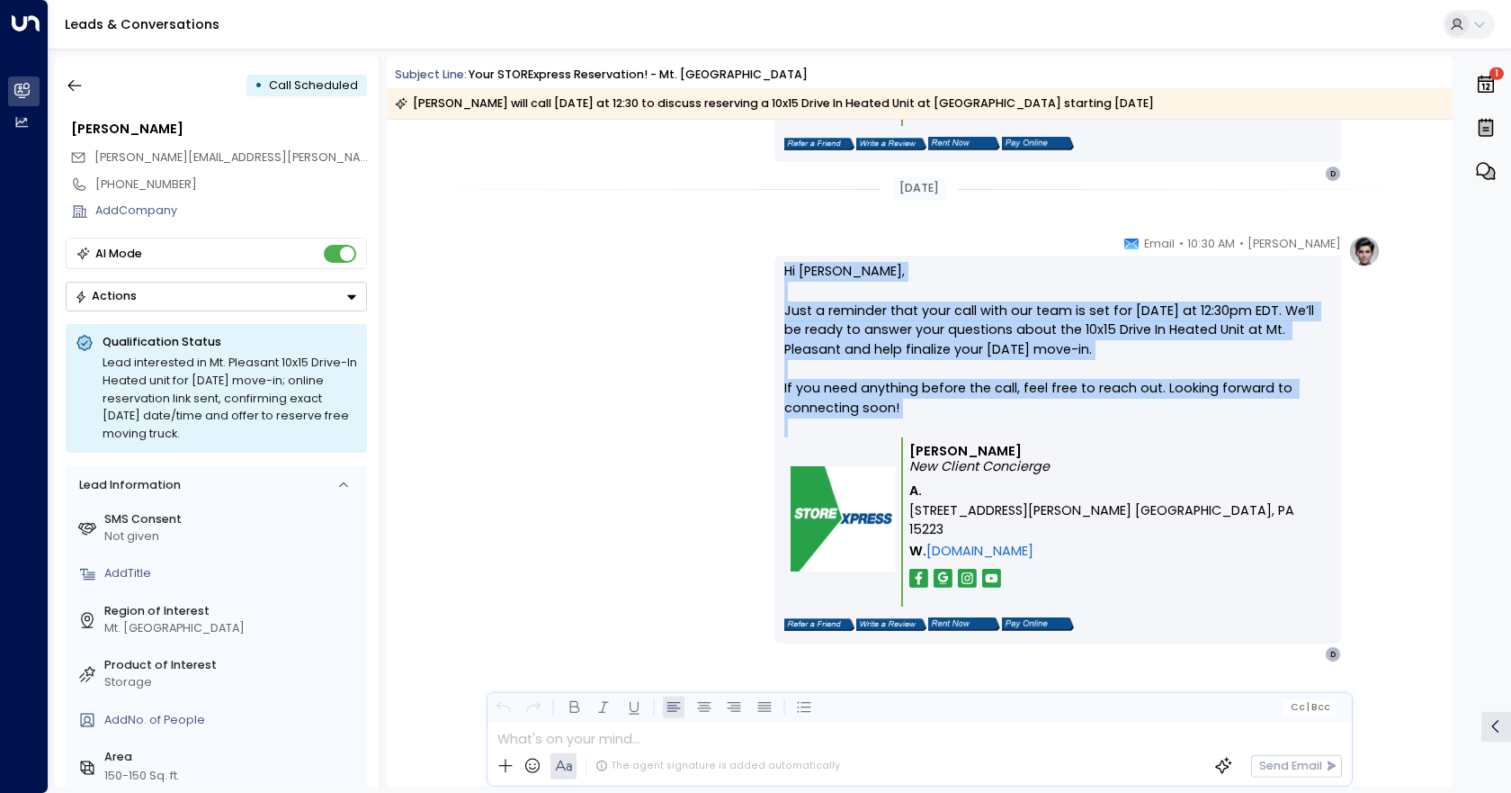
drag, startPoint x: 779, startPoint y: 270, endPoint x: 1388, endPoint y: 537, distance: 665.1
click at [1388, 537] on div "[PERSON_NAME] • 10:30 AM • Email Hi [PERSON_NAME], Just a reminder that your ca…" at bounding box center [920, 530] width 1066 height 590
copy p "Hi [PERSON_NAME], Just a reminder that your call with our team is set for [DATE…"
drag, startPoint x: 476, startPoint y: 313, endPoint x: 459, endPoint y: 313, distance: 17.1
click at [476, 313] on div "[PERSON_NAME] • 10:30 AM • Email Hi [PERSON_NAME], Just a reminder that your ca…" at bounding box center [919, 449] width 923 height 428
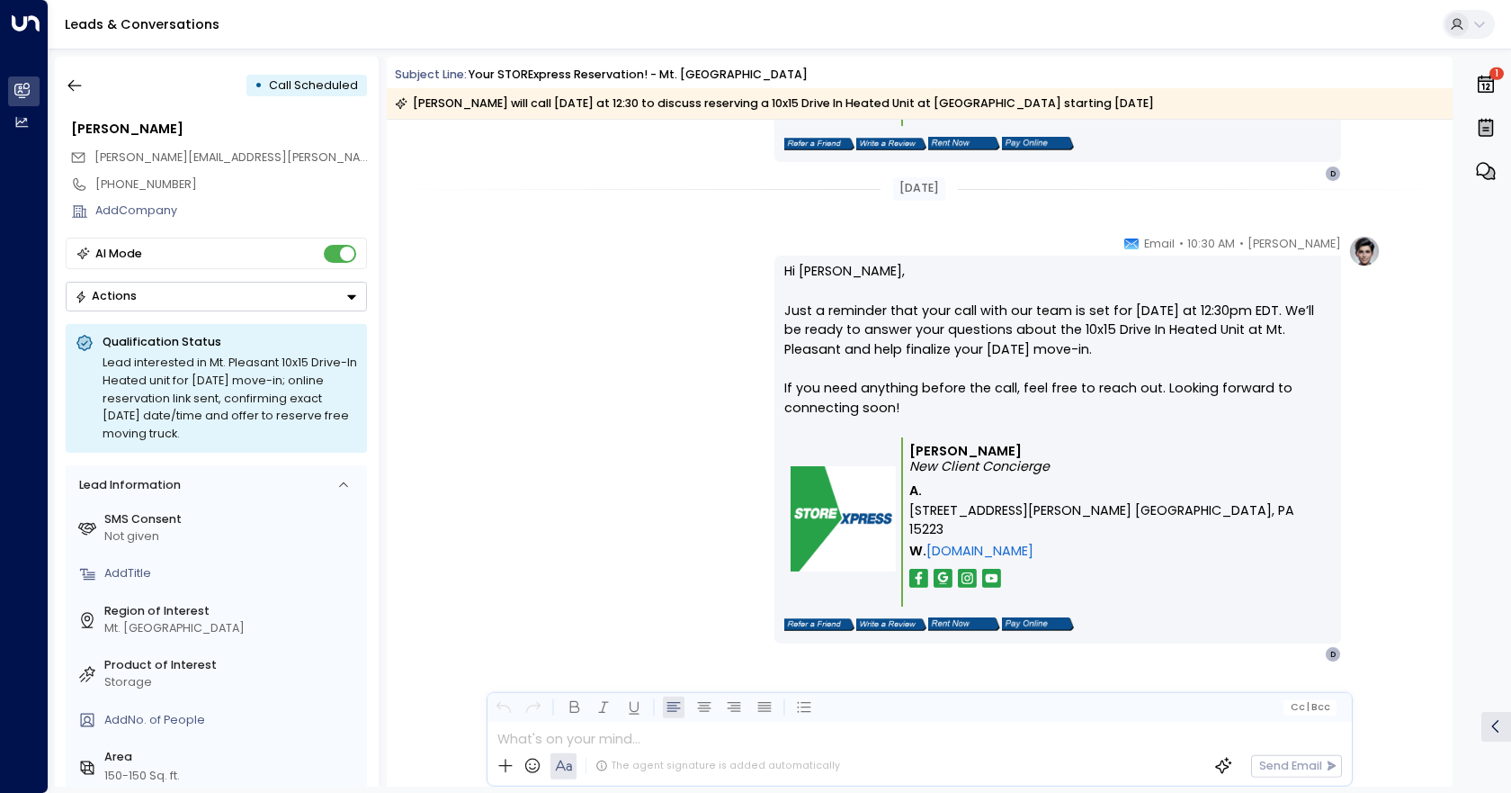
click at [300, 301] on button "Actions" at bounding box center [216, 297] width 301 height 30
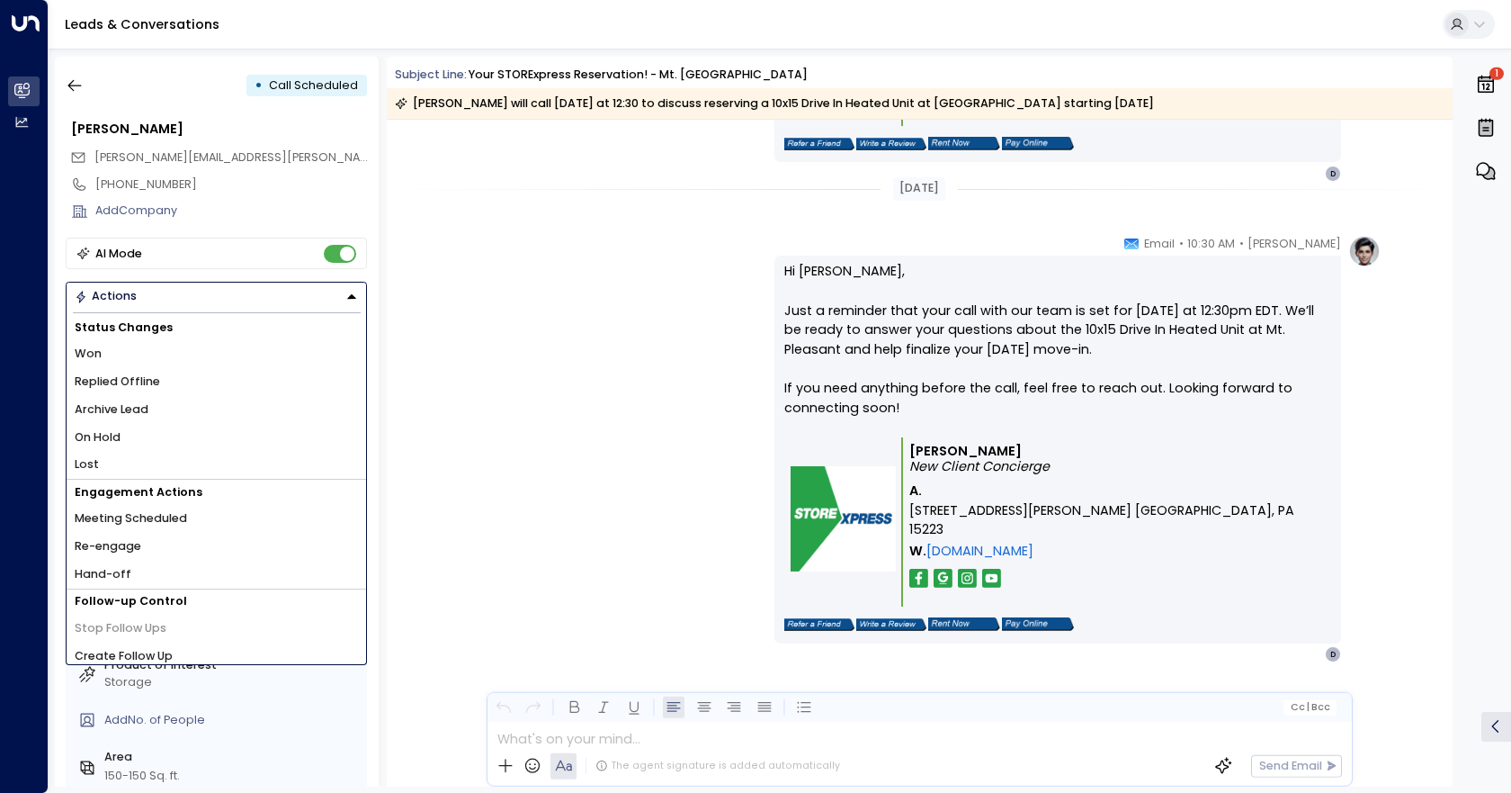
click at [184, 582] on li "Hand-off" at bounding box center [217, 575] width 300 height 28
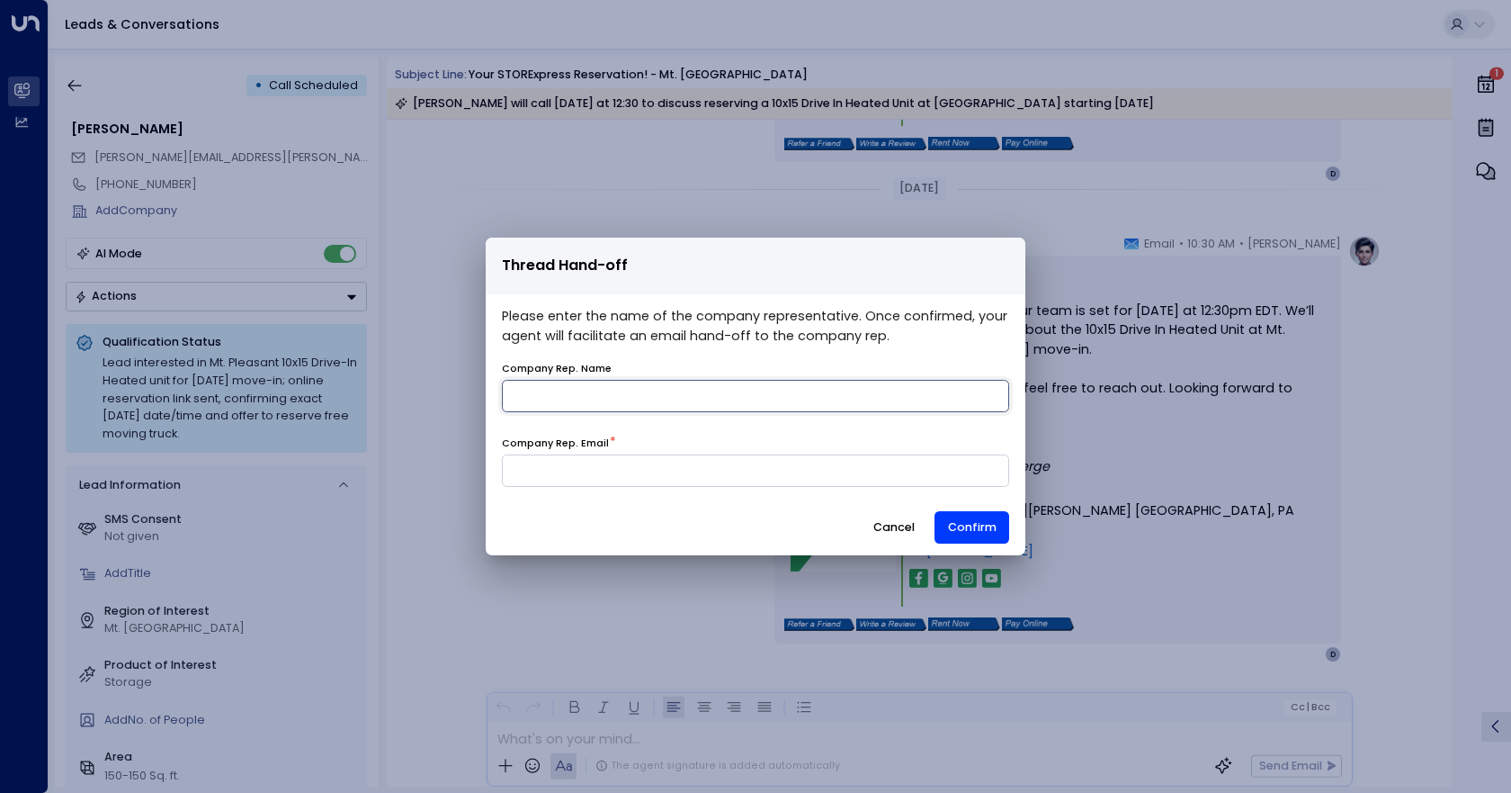
click at [694, 396] on input "name" at bounding box center [755, 396] width 507 height 32
type input "*******"
click at [678, 463] on input at bounding box center [755, 470] width 507 height 32
type input "**********"
click at [991, 532] on button "Confirm" at bounding box center [972, 527] width 75 height 32
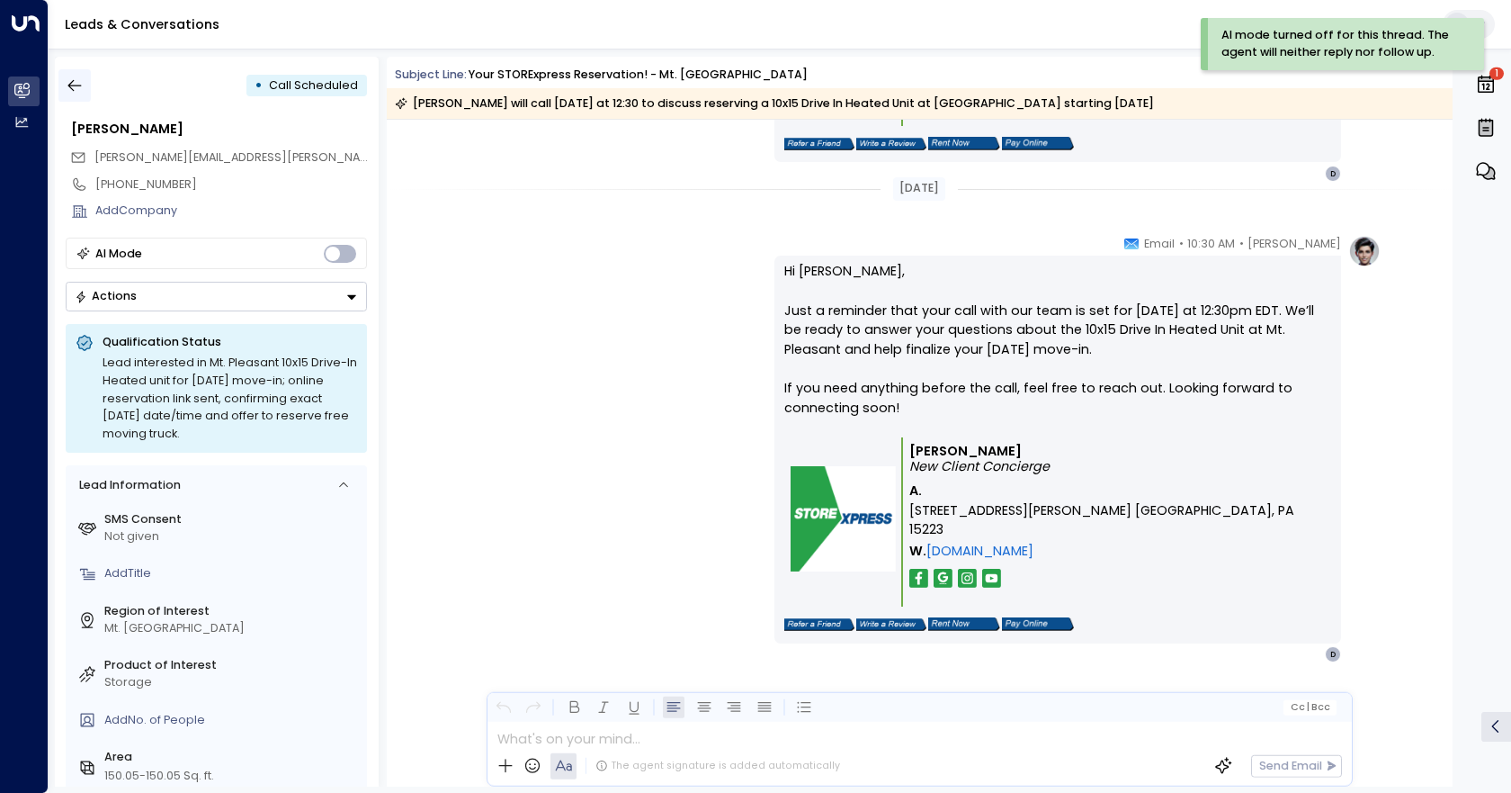
click at [75, 88] on icon "button" at bounding box center [75, 85] width 18 height 18
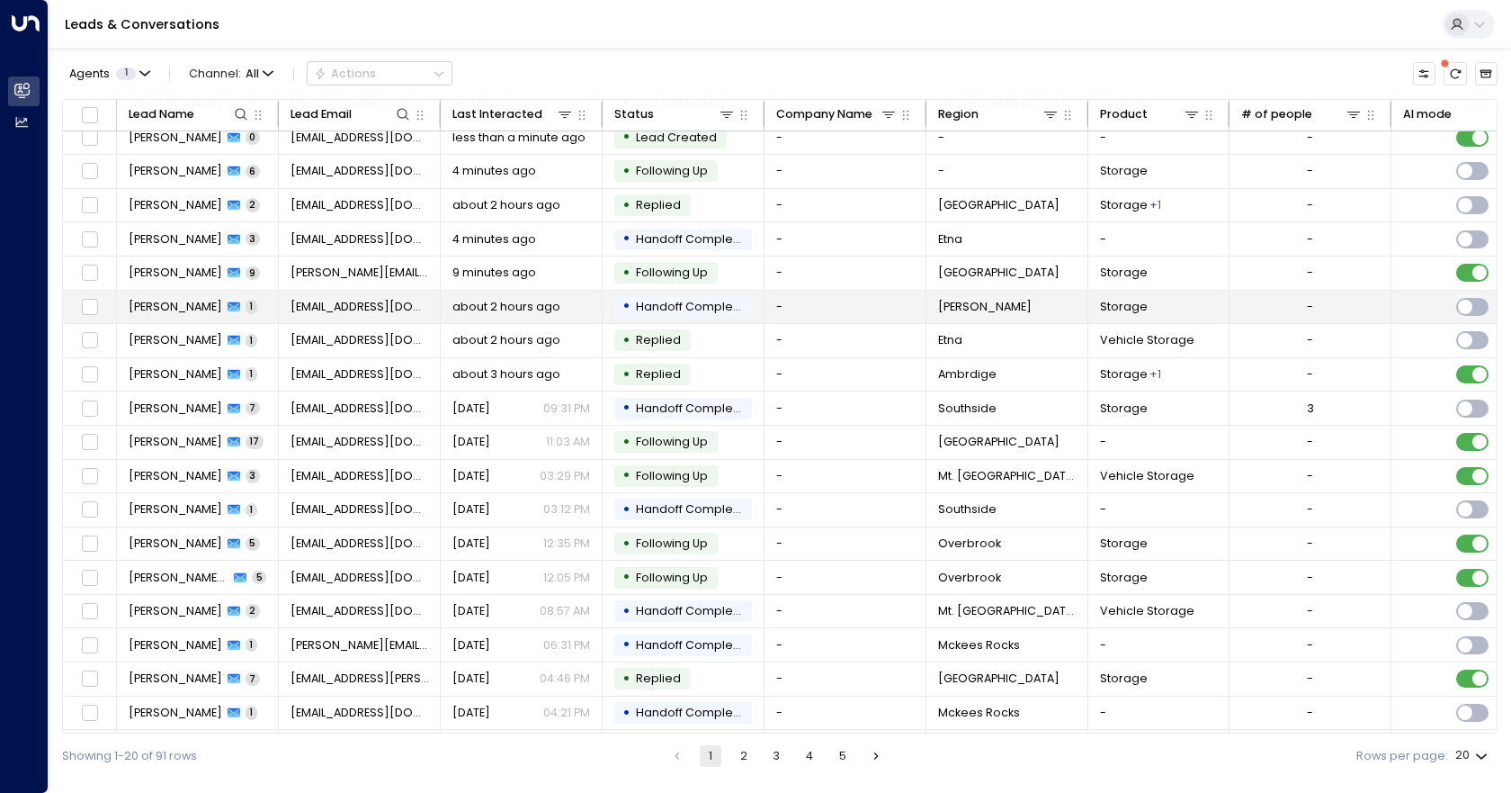
scroll to position [79, 0]
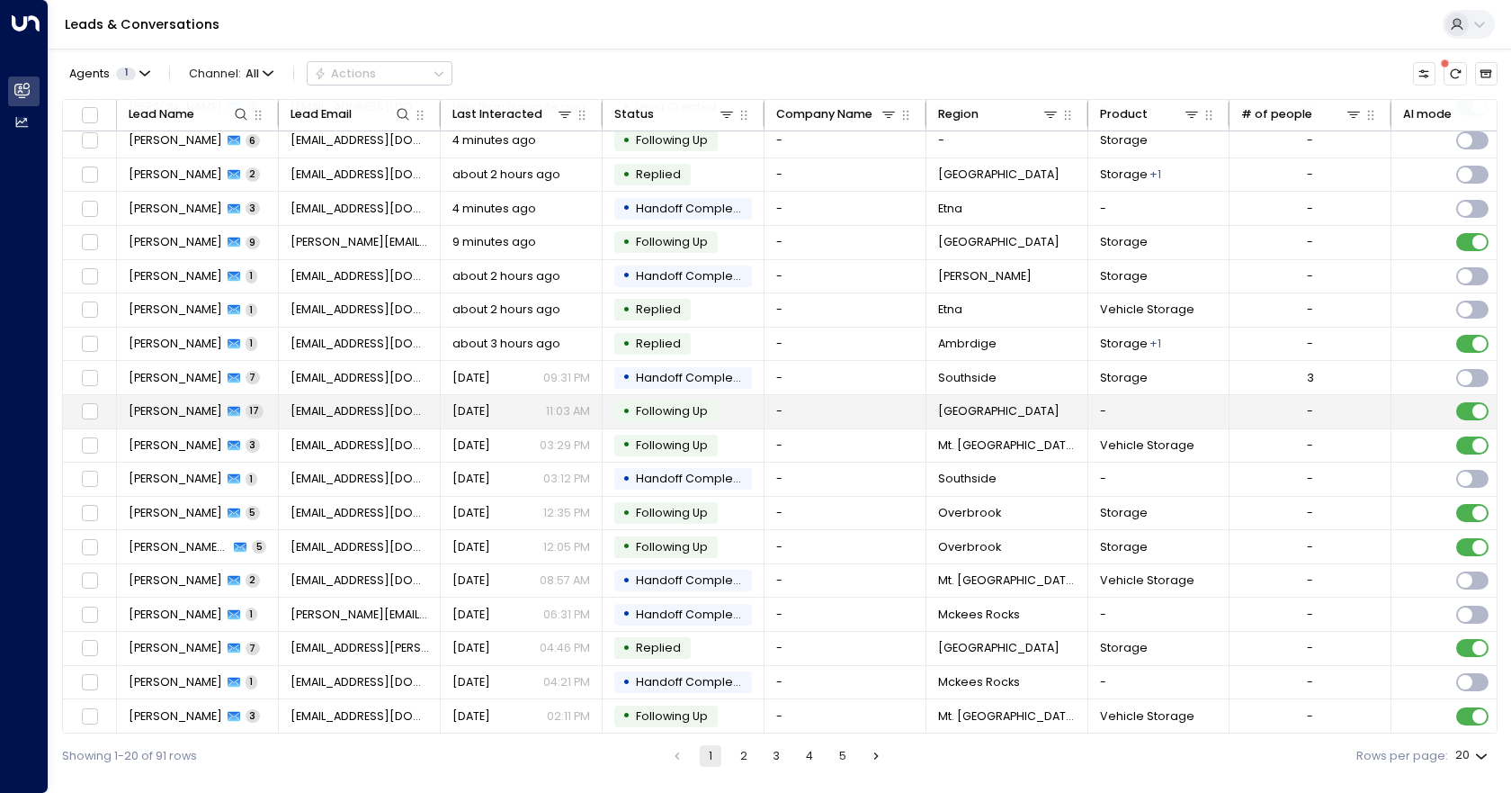
click at [834, 402] on td "-" at bounding box center [846, 411] width 162 height 33
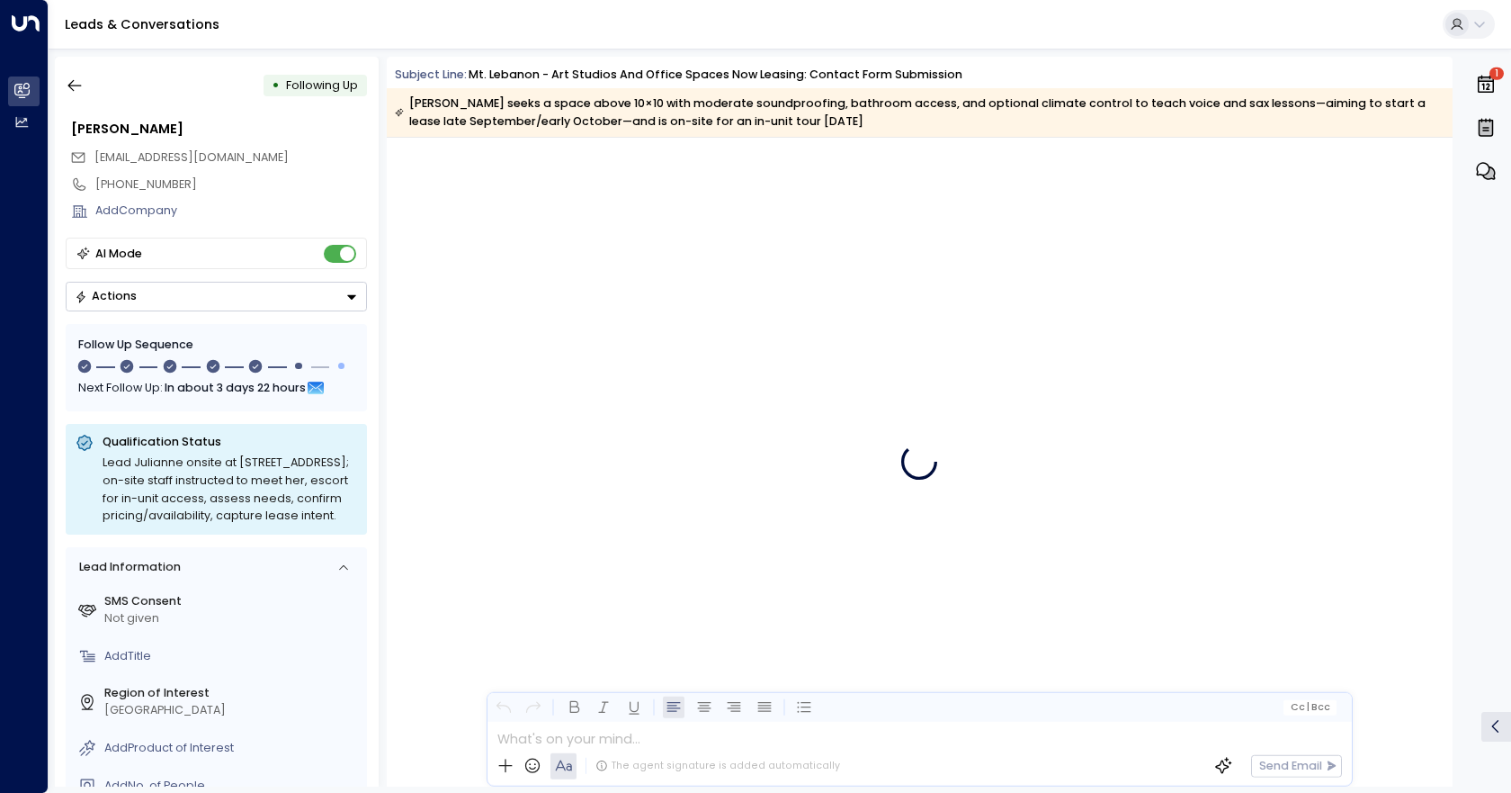
scroll to position [9521, 0]
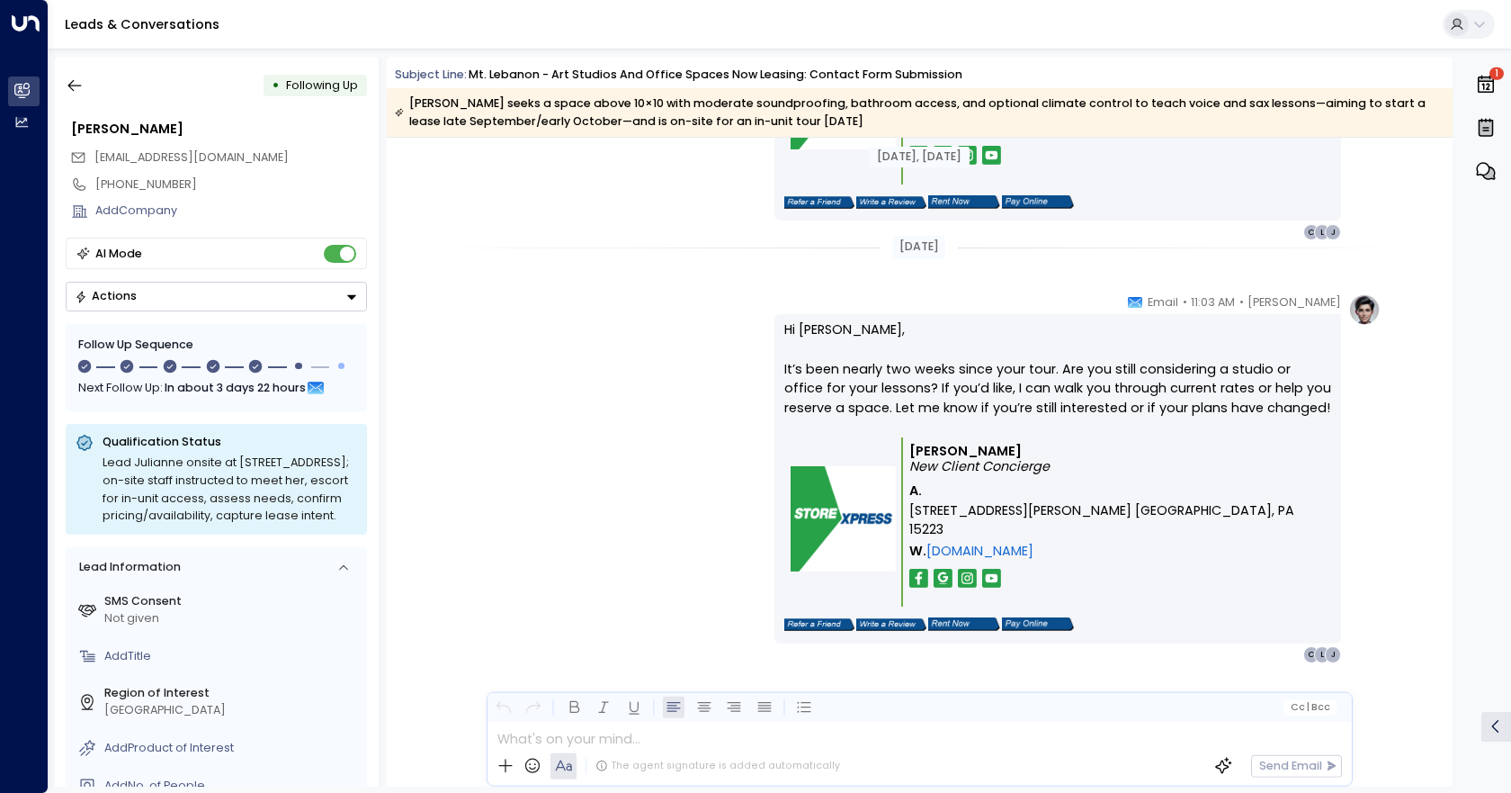
click at [347, 293] on icon "Button group with a nested menu" at bounding box center [351, 297] width 13 height 13
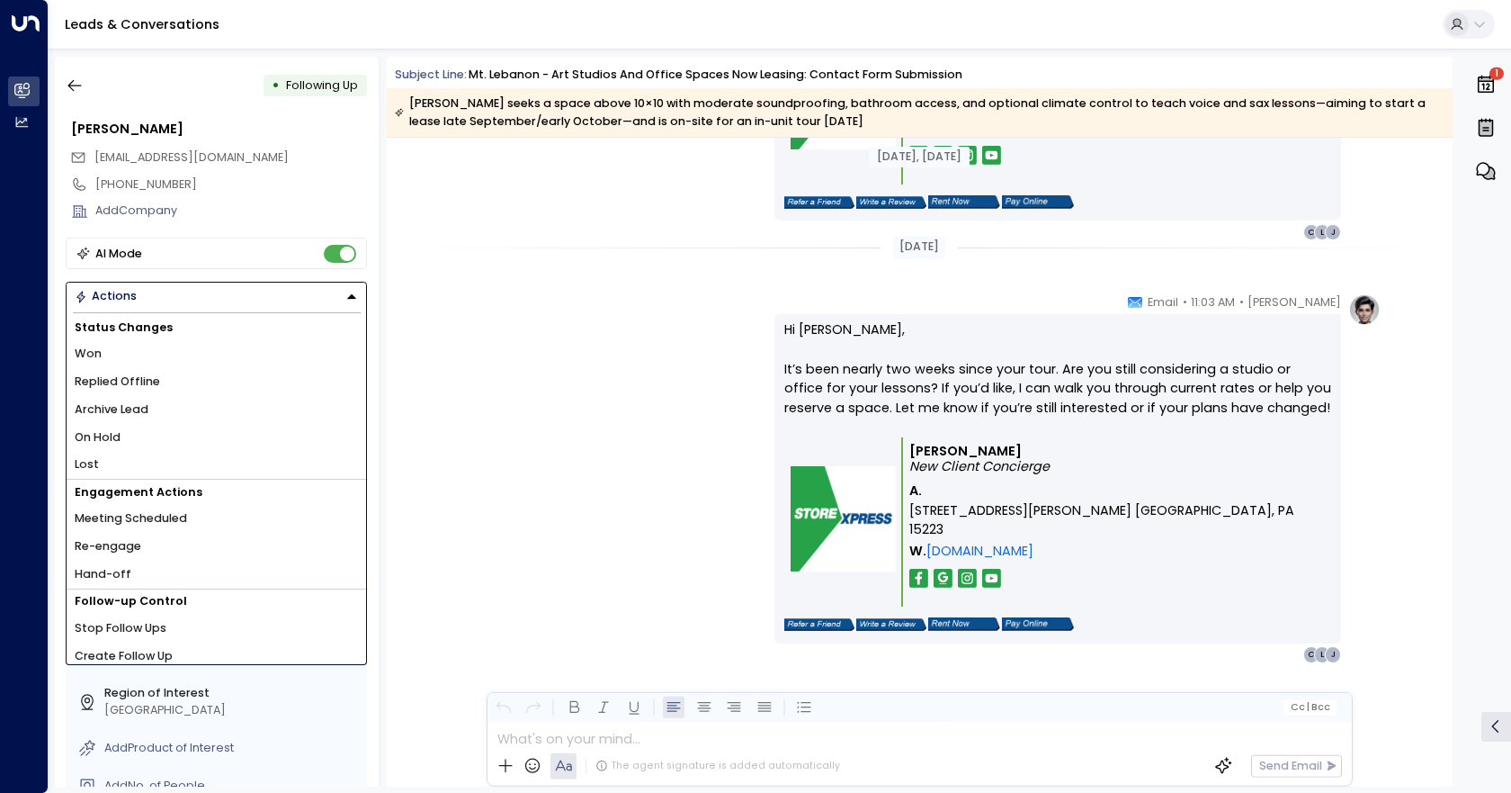
click at [114, 572] on span "Hand-off" at bounding box center [103, 574] width 57 height 17
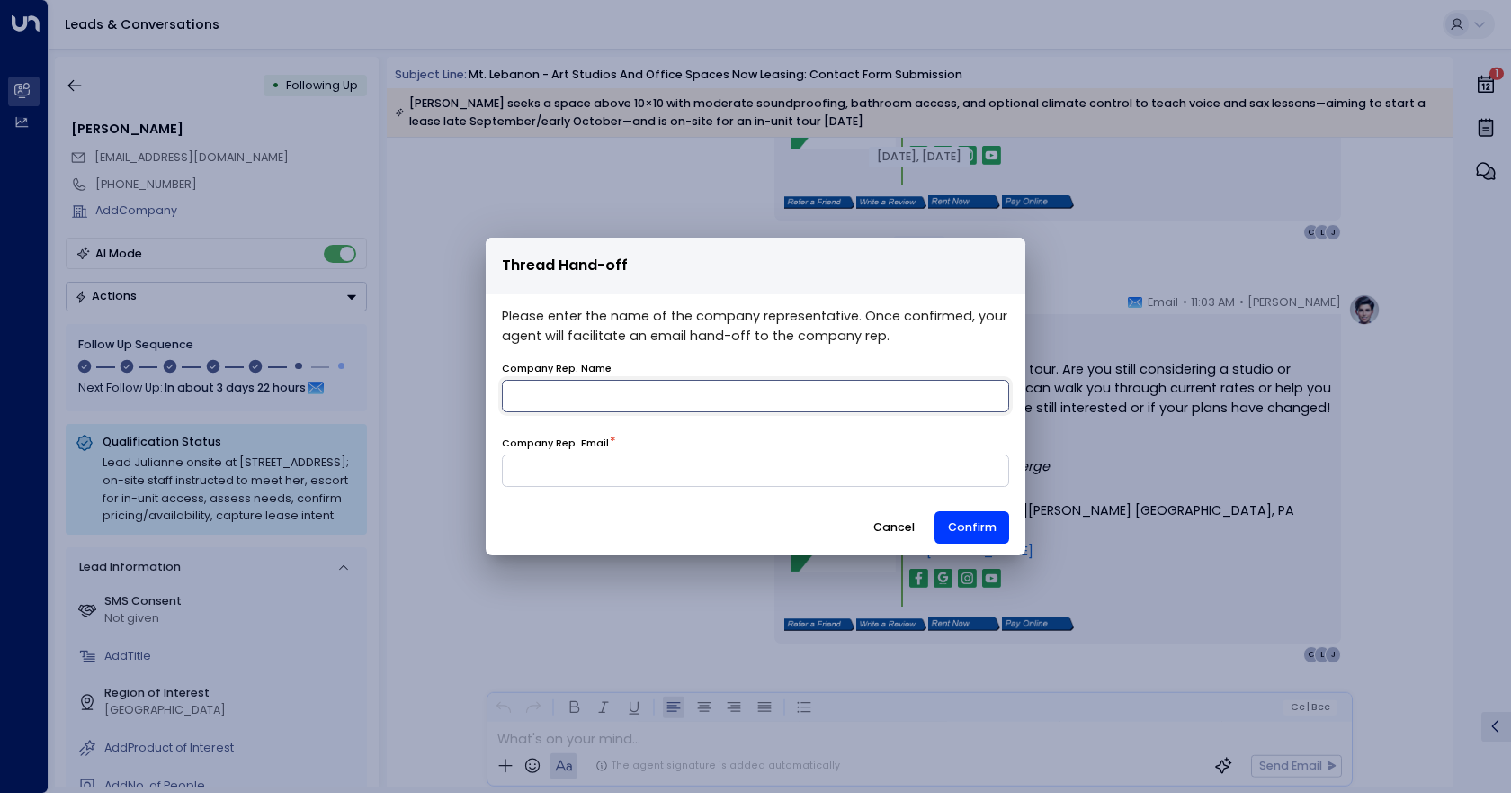
click at [595, 397] on input "name" at bounding box center [755, 396] width 507 height 32
type input "*******"
click at [626, 482] on input at bounding box center [755, 470] width 507 height 32
type input "**********"
click at [996, 524] on button "Confirm" at bounding box center [972, 527] width 75 height 32
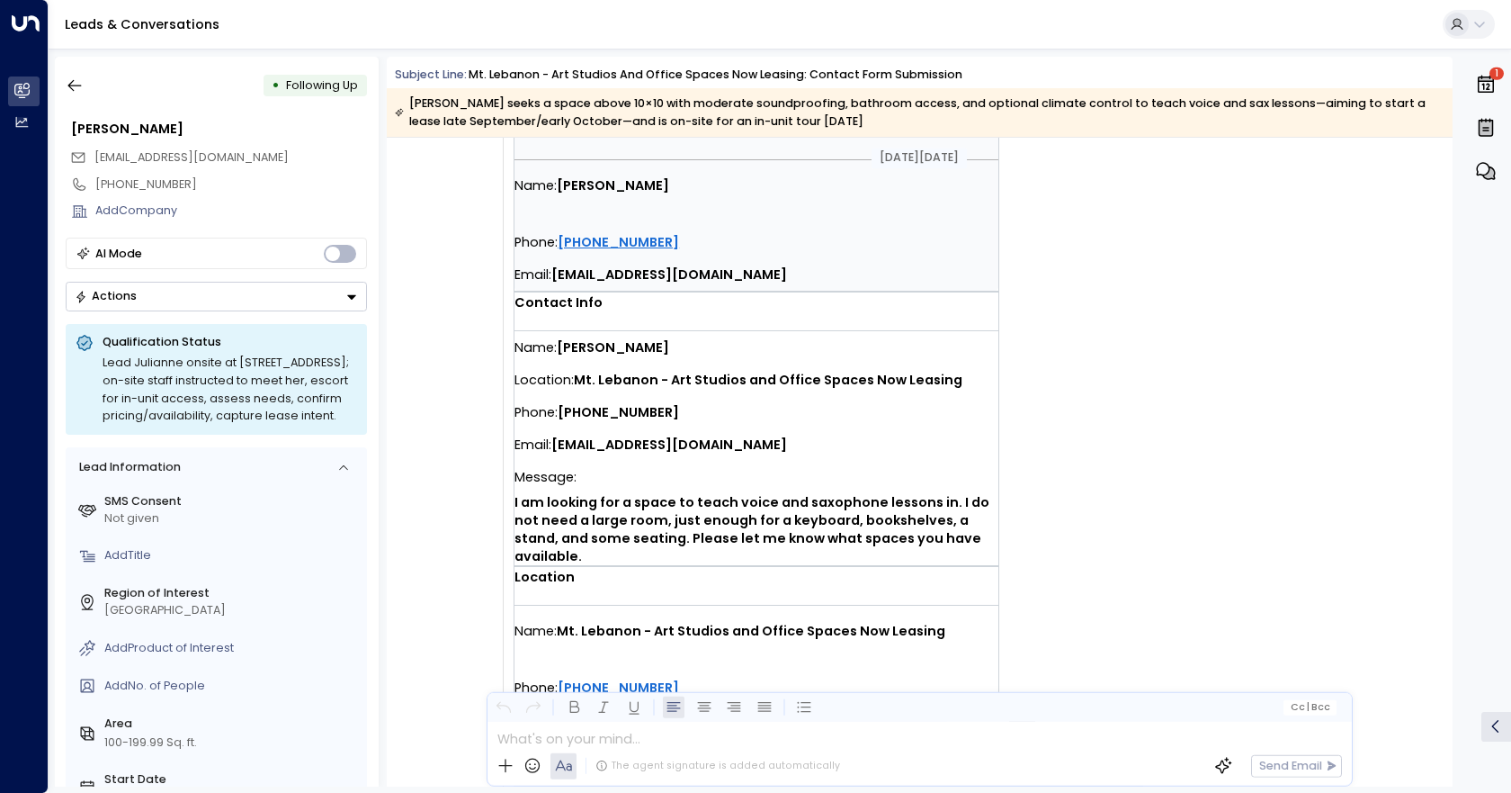
scroll to position [540, 0]
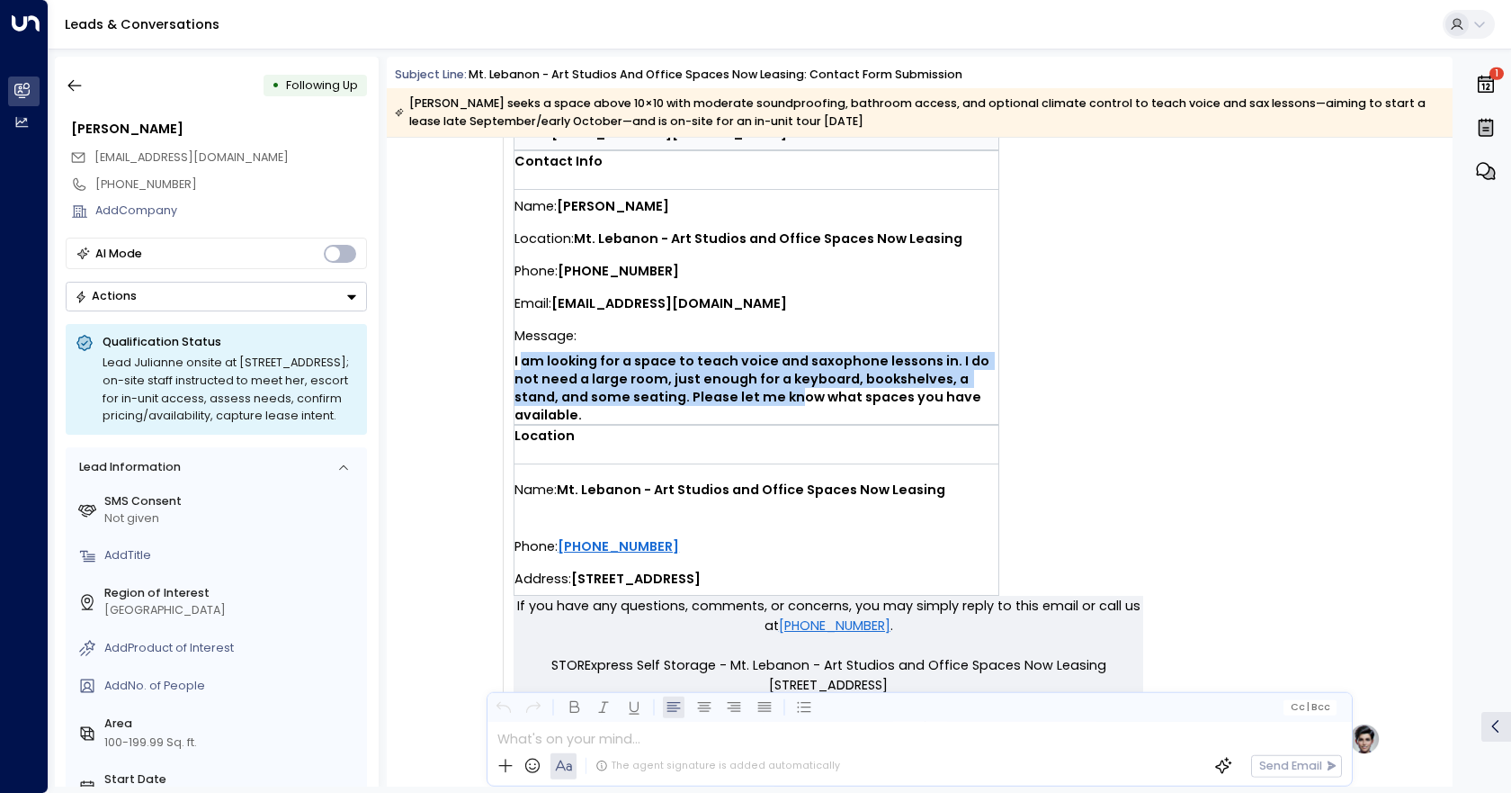
drag, startPoint x: 521, startPoint y: 361, endPoint x: 720, endPoint y: 390, distance: 201.0
click at [720, 390] on strong "I am looking for a space to teach voice and saxophone lessons in. I do not need…" at bounding box center [754, 388] width 478 height 72
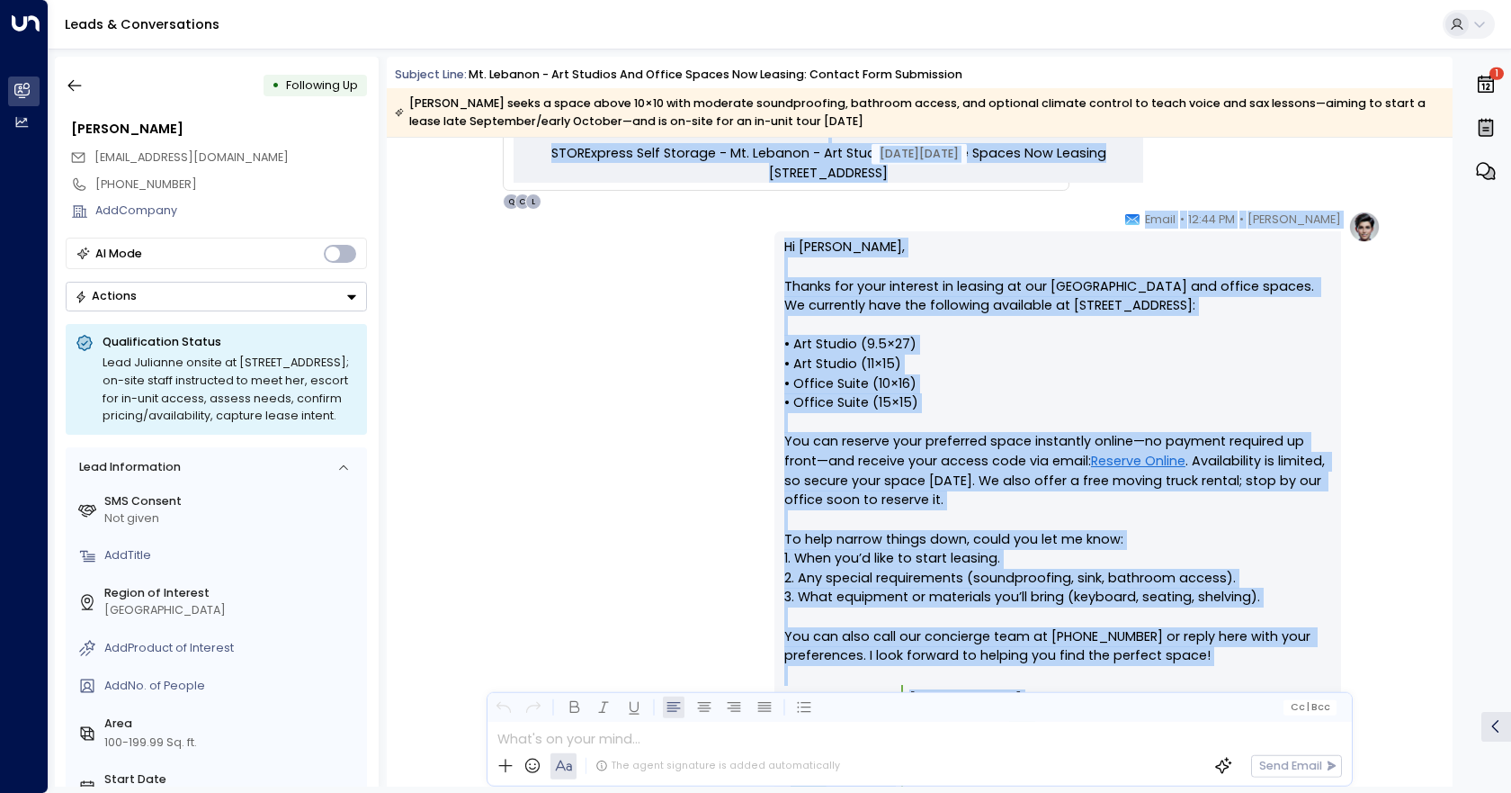
scroll to position [821, 0]
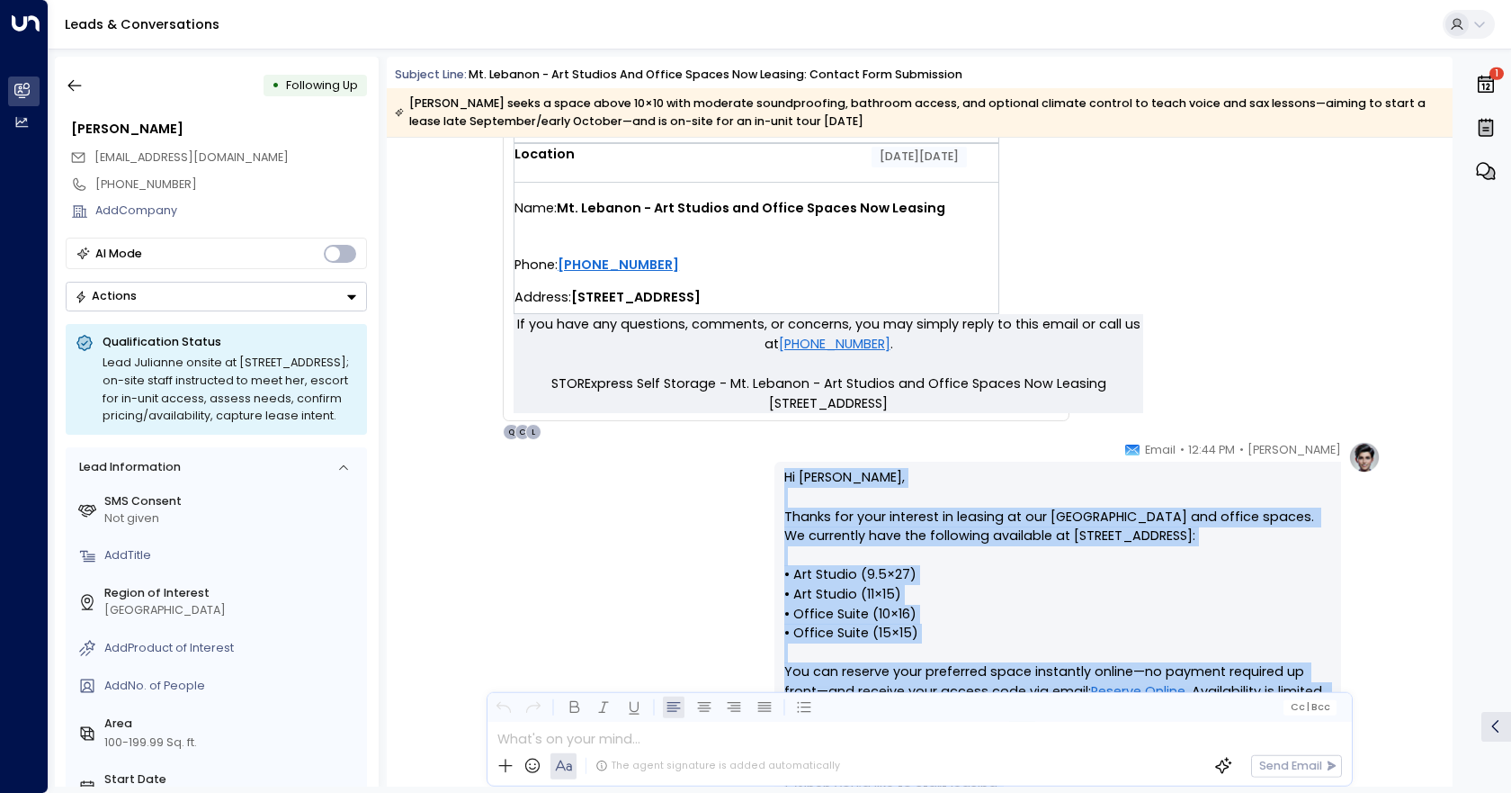
drag, startPoint x: 1153, startPoint y: 616, endPoint x: 784, endPoint y: 468, distance: 398.5
click at [775, 469] on div "Hi [PERSON_NAME], Thanks for your interest in leasing at our [GEOGRAPHIC_DATA] …" at bounding box center [1058, 791] width 567 height 659
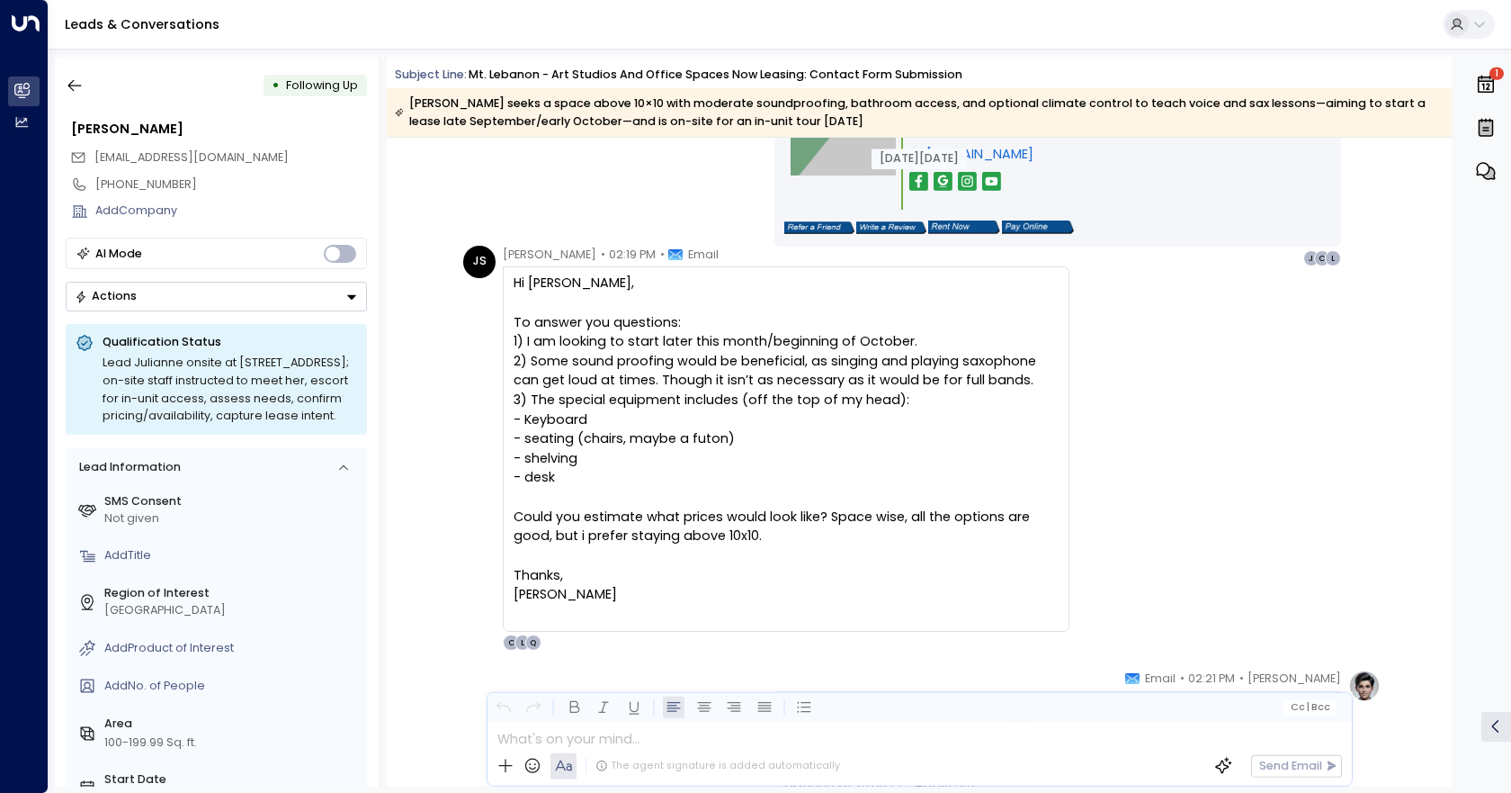
scroll to position [1721, 0]
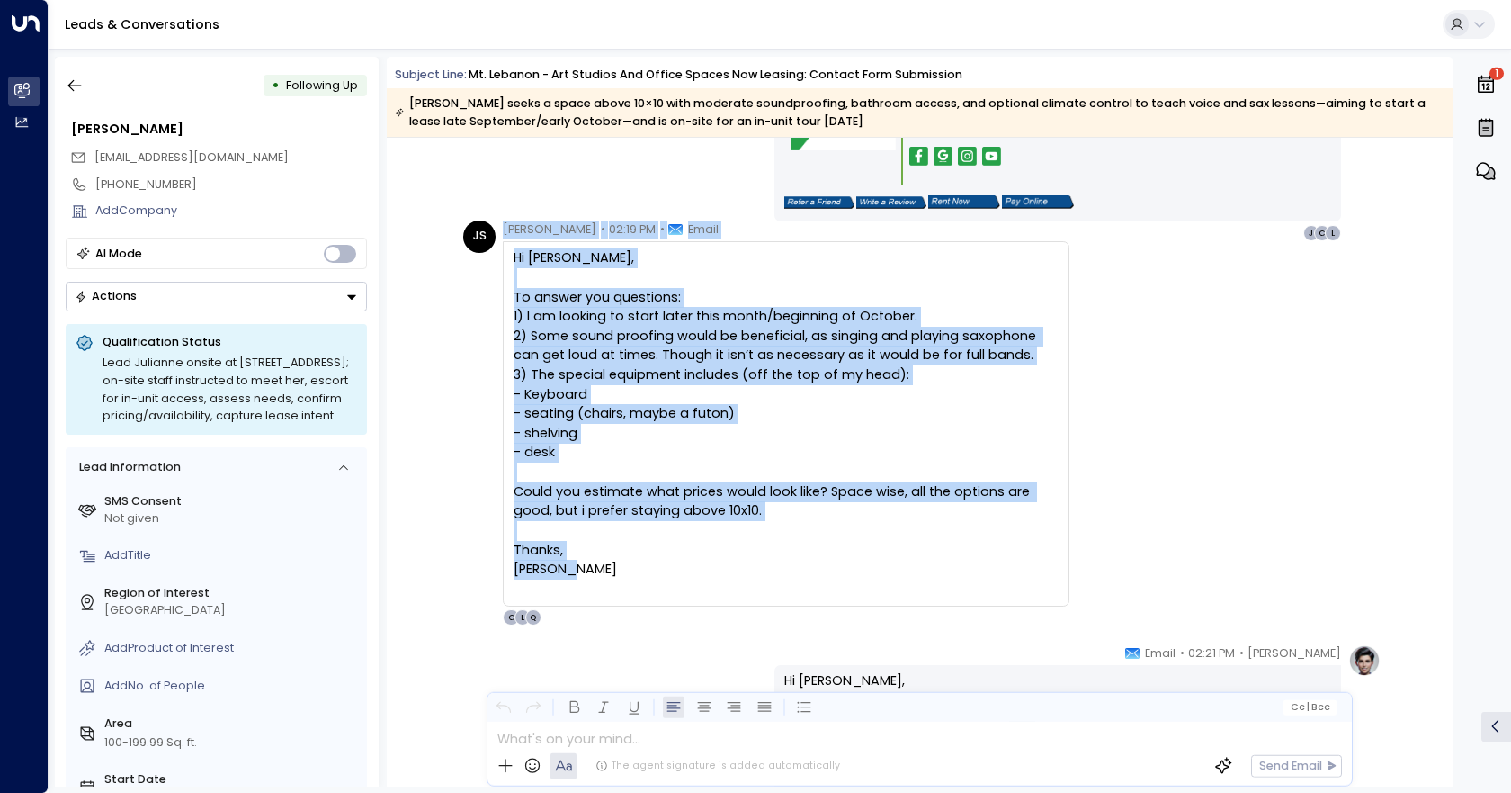
drag, startPoint x: 611, startPoint y: 570, endPoint x: 497, endPoint y: 224, distance: 363.9
click at [497, 224] on div "JS [PERSON_NAME] • 02:19 PM • Email Hi [PERSON_NAME], To answer you questions: …" at bounding box center [766, 423] width 606 height 406
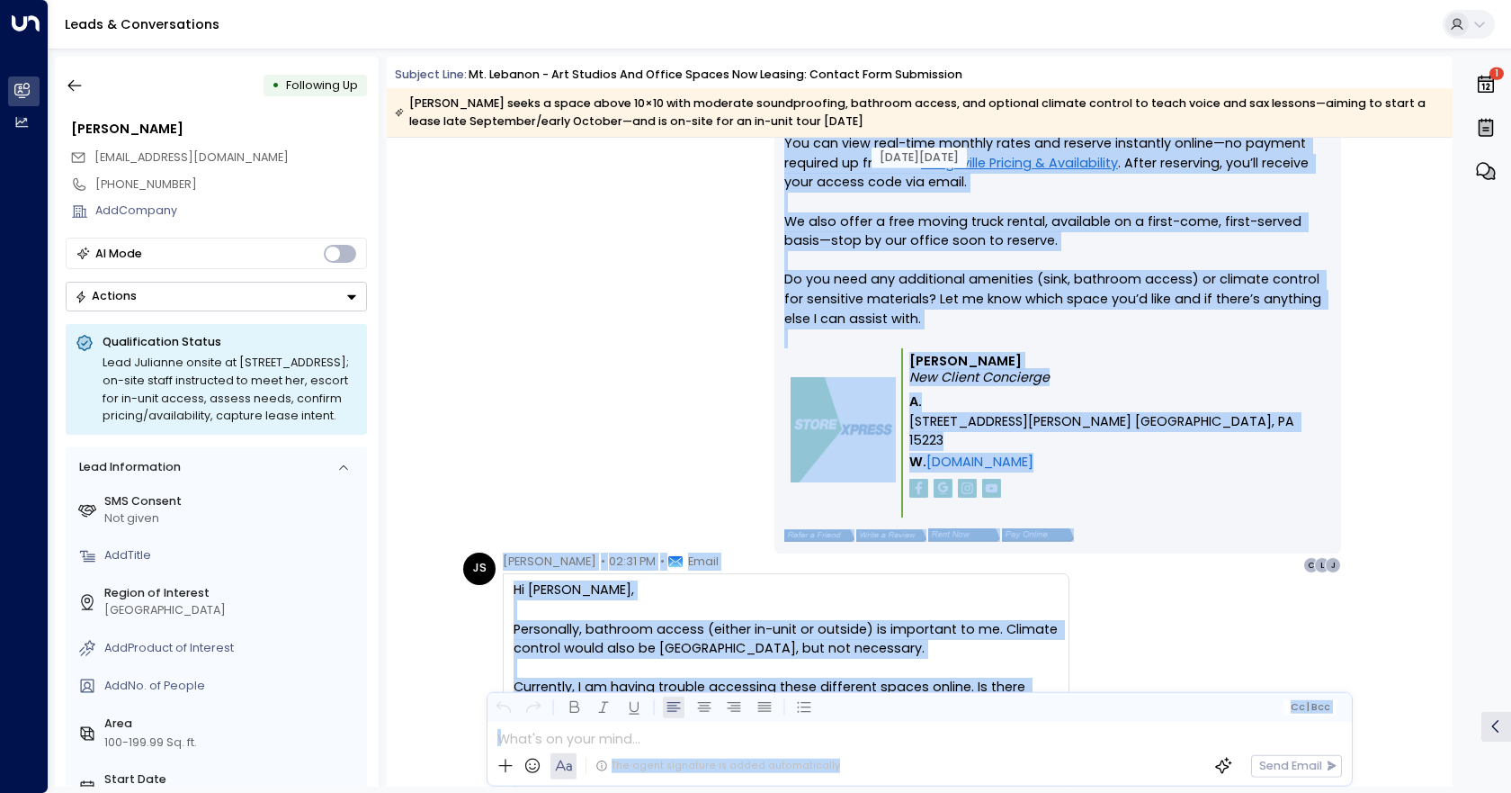
scroll to position [2495, 0]
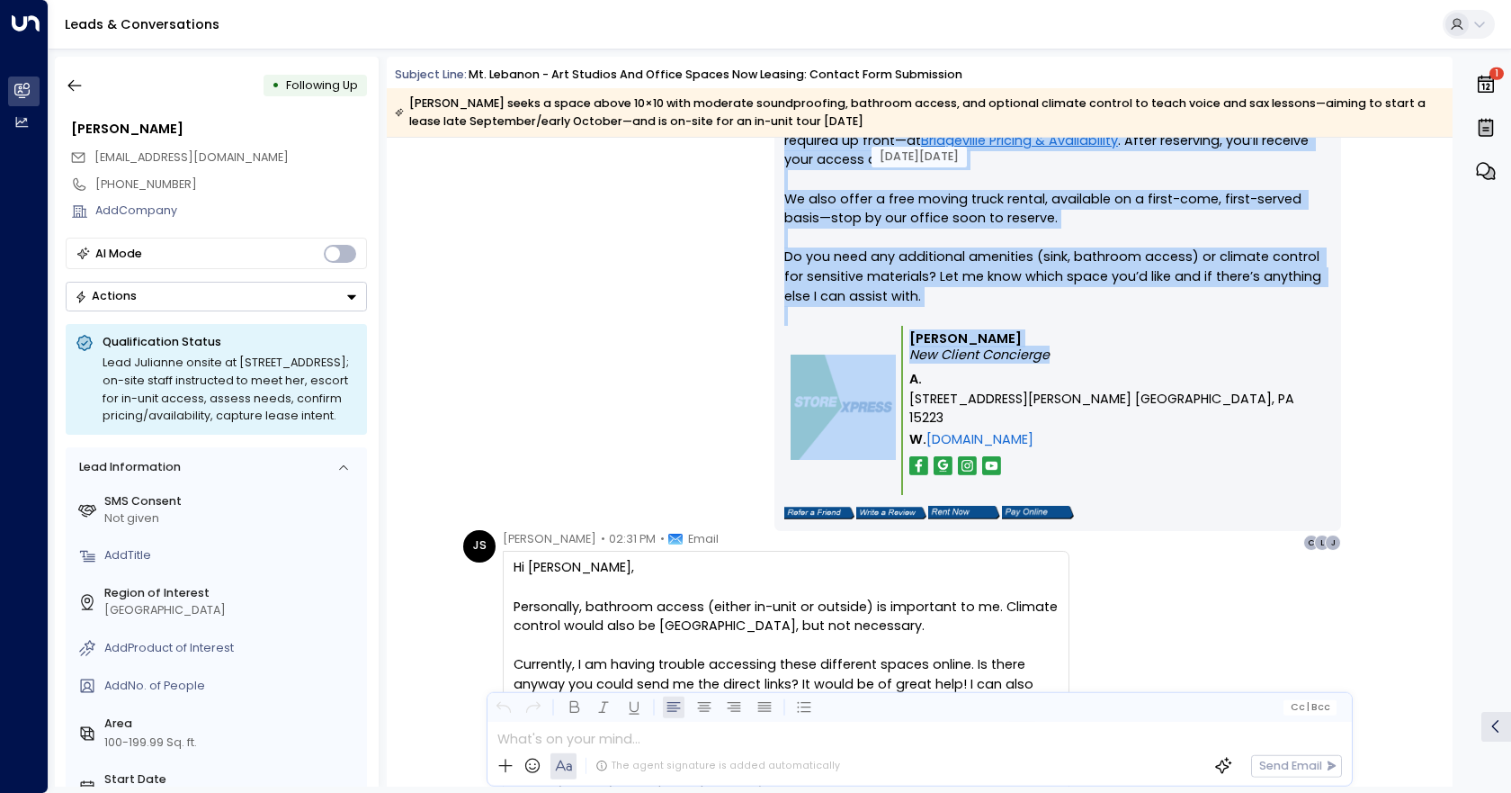
drag, startPoint x: 778, startPoint y: 315, endPoint x: 1153, endPoint y: 381, distance: 380.1
click at [1153, 381] on div "Hi [PERSON_NAME], Thanks for confirming your timeline and equipment needs. Base…" at bounding box center [1058, 211] width 567 height 640
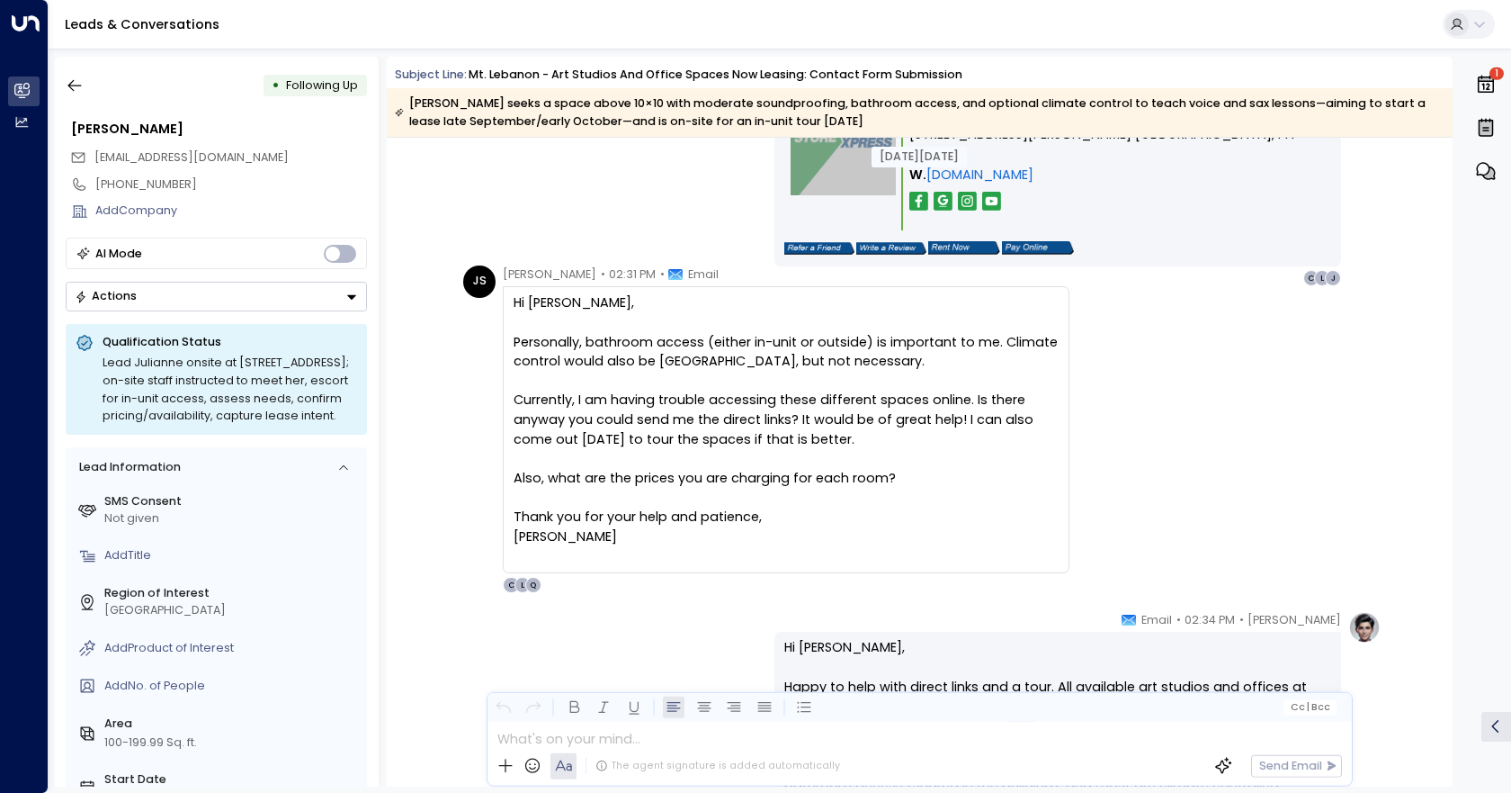
scroll to position [2765, 0]
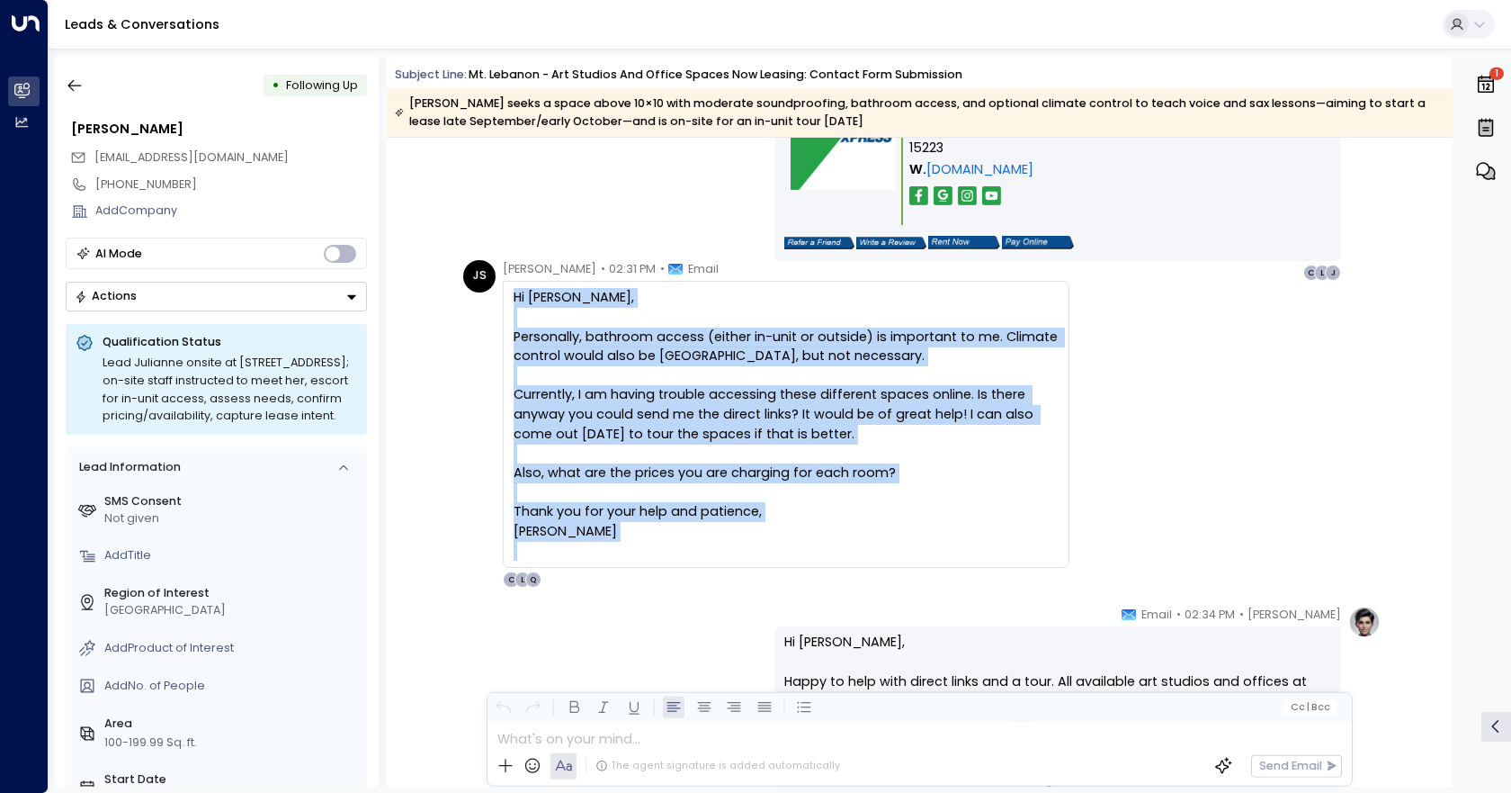
drag, startPoint x: 511, startPoint y: 301, endPoint x: 815, endPoint y: 545, distance: 389.8
click at [815, 545] on div "Hi [PERSON_NAME], Personally, bathroom access (either in-unit or outside) is im…" at bounding box center [786, 424] width 545 height 273
click at [958, 424] on div "Currently, I am having trouble accessing these different spaces online. Is ther…" at bounding box center [786, 414] width 545 height 58
click at [945, 446] on div at bounding box center [786, 454] width 545 height 20
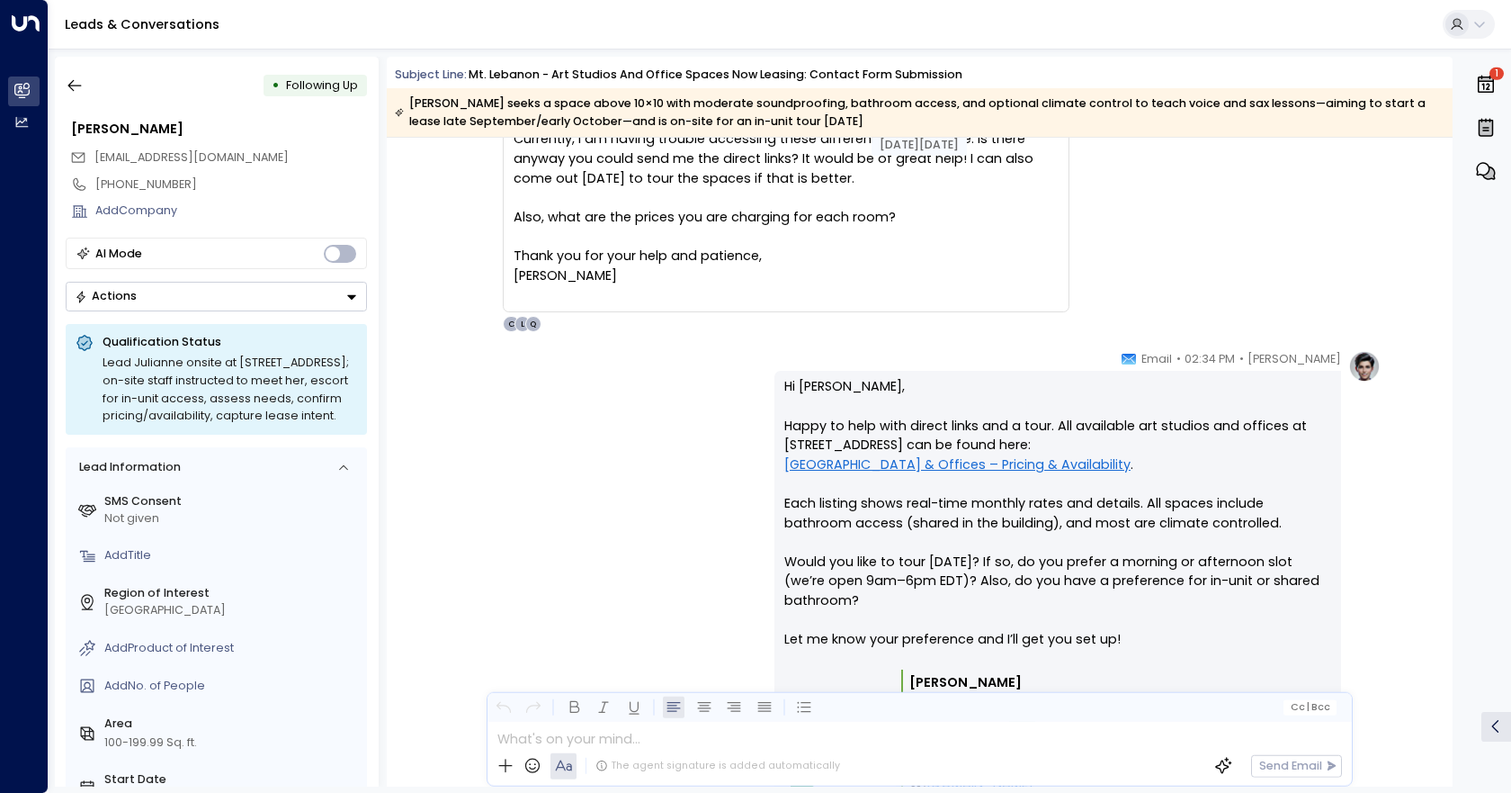
scroll to position [3125, 0]
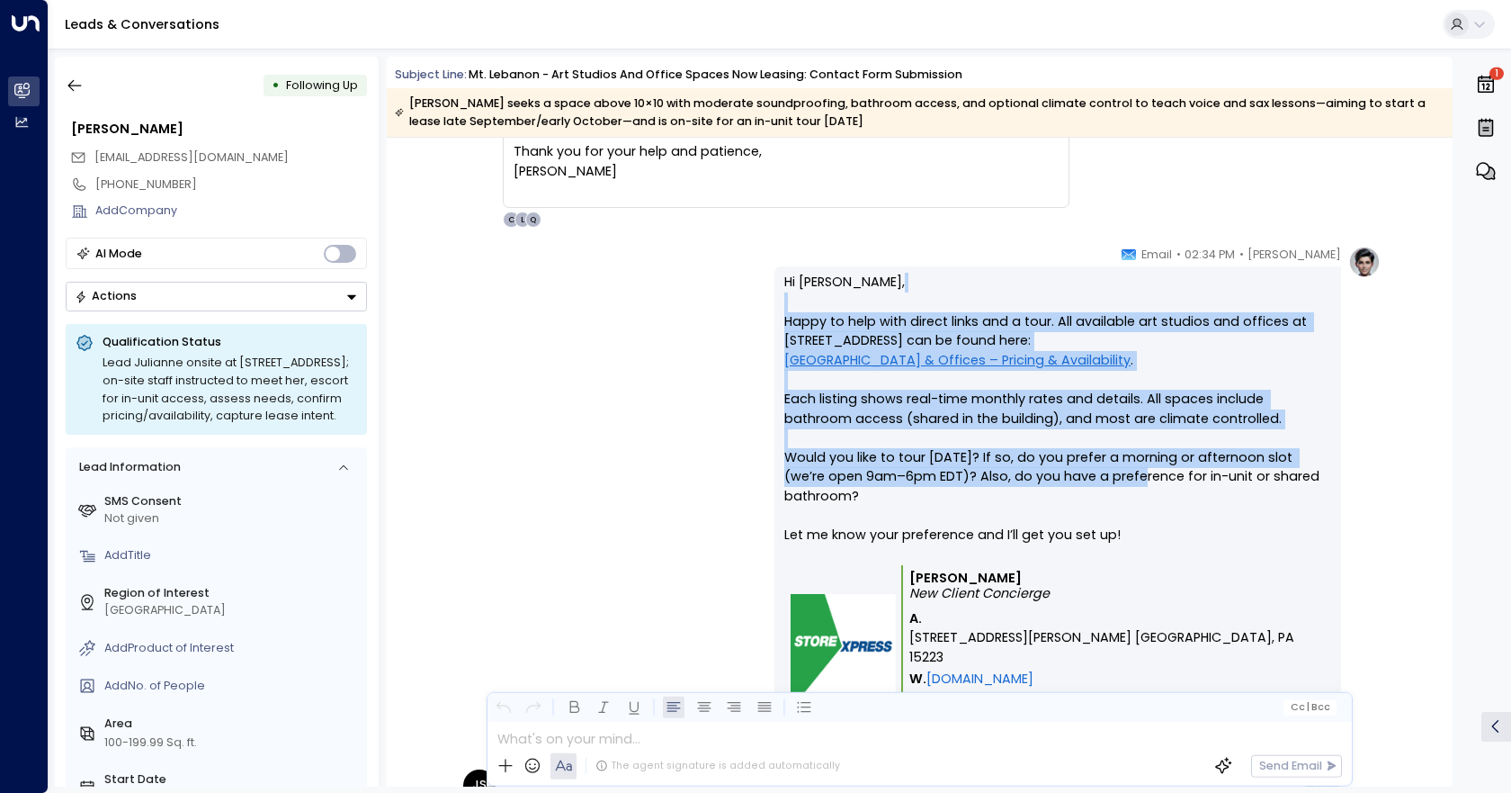
drag, startPoint x: 789, startPoint y: 295, endPoint x: 1121, endPoint y: 468, distance: 374.2
click at [1121, 468] on p "Hi [PERSON_NAME], Happy to help with direct links and a tour. All available art…" at bounding box center [1058, 419] width 547 height 292
click at [1252, 311] on p "Hi [PERSON_NAME], Happy to help with direct links and a tour. All available art…" at bounding box center [1058, 419] width 547 height 292
click at [1269, 336] on p "Hi [PERSON_NAME], Happy to help with direct links and a tour. All available art…" at bounding box center [1058, 419] width 547 height 292
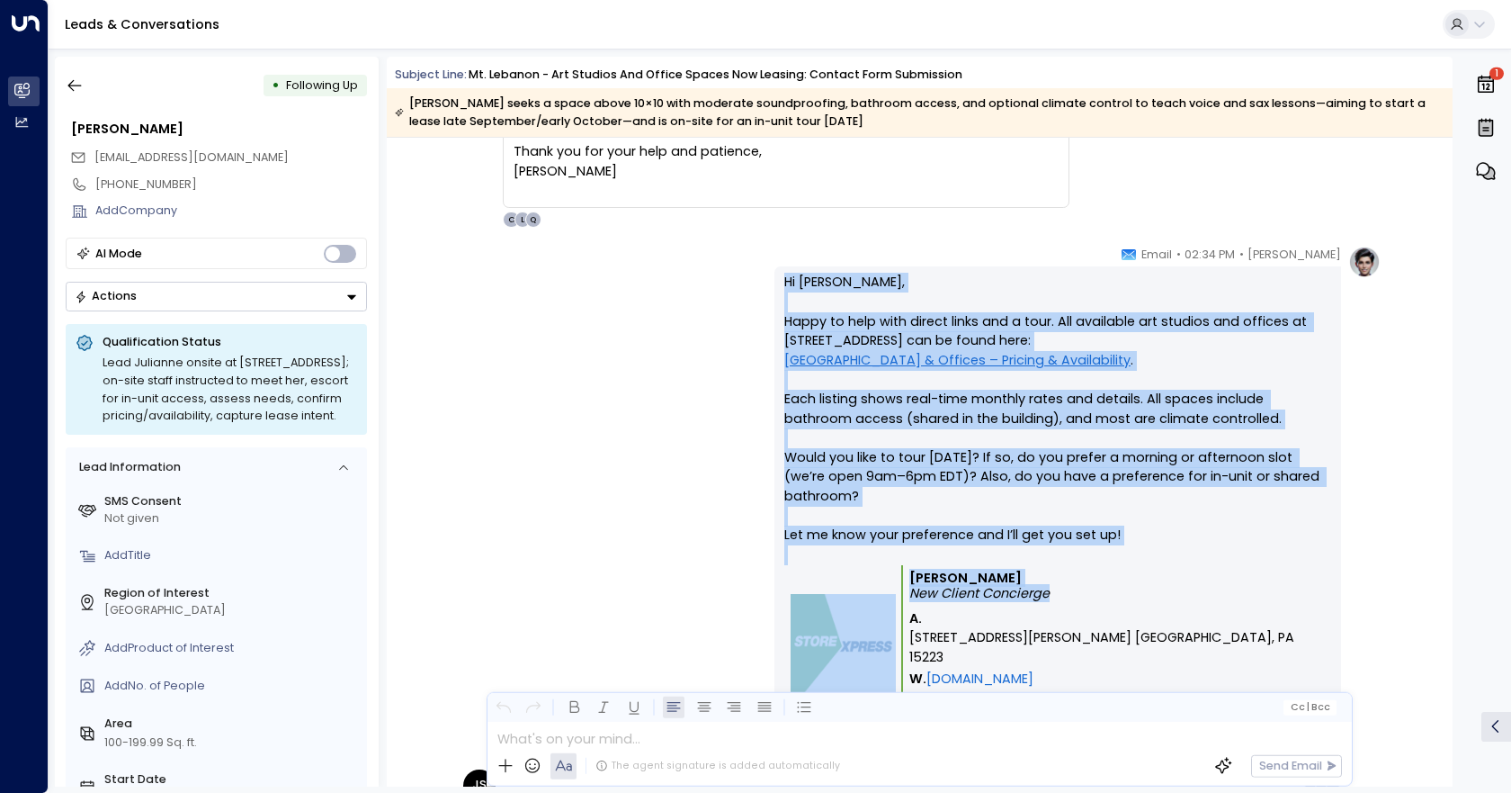
drag, startPoint x: 778, startPoint y: 283, endPoint x: 1254, endPoint y: 602, distance: 573.2
click at [1254, 602] on div "Hi [PERSON_NAME], Happy to help with direct links and a tour. All available art…" at bounding box center [1058, 518] width 567 height 504
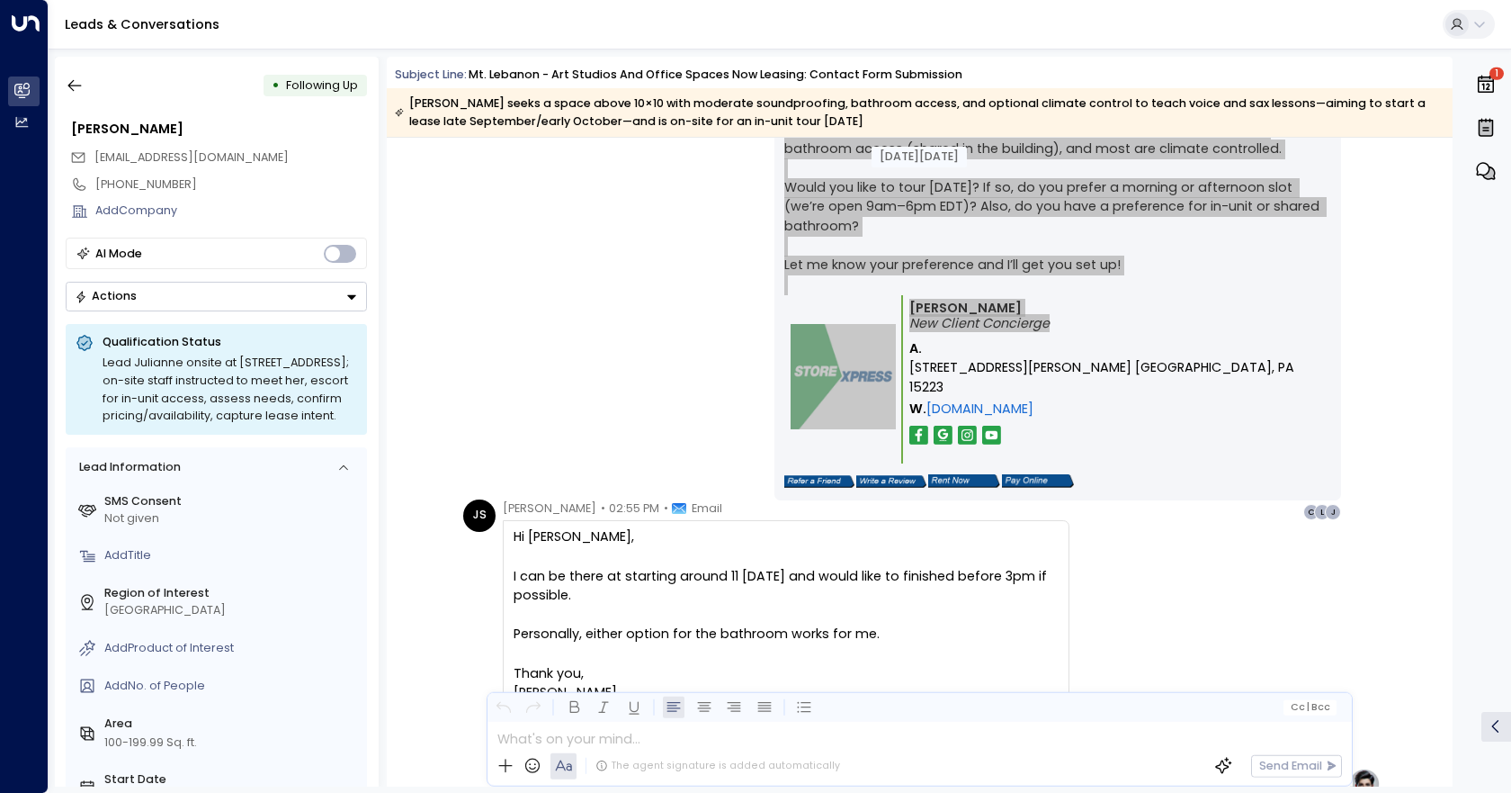
scroll to position [3574, 0]
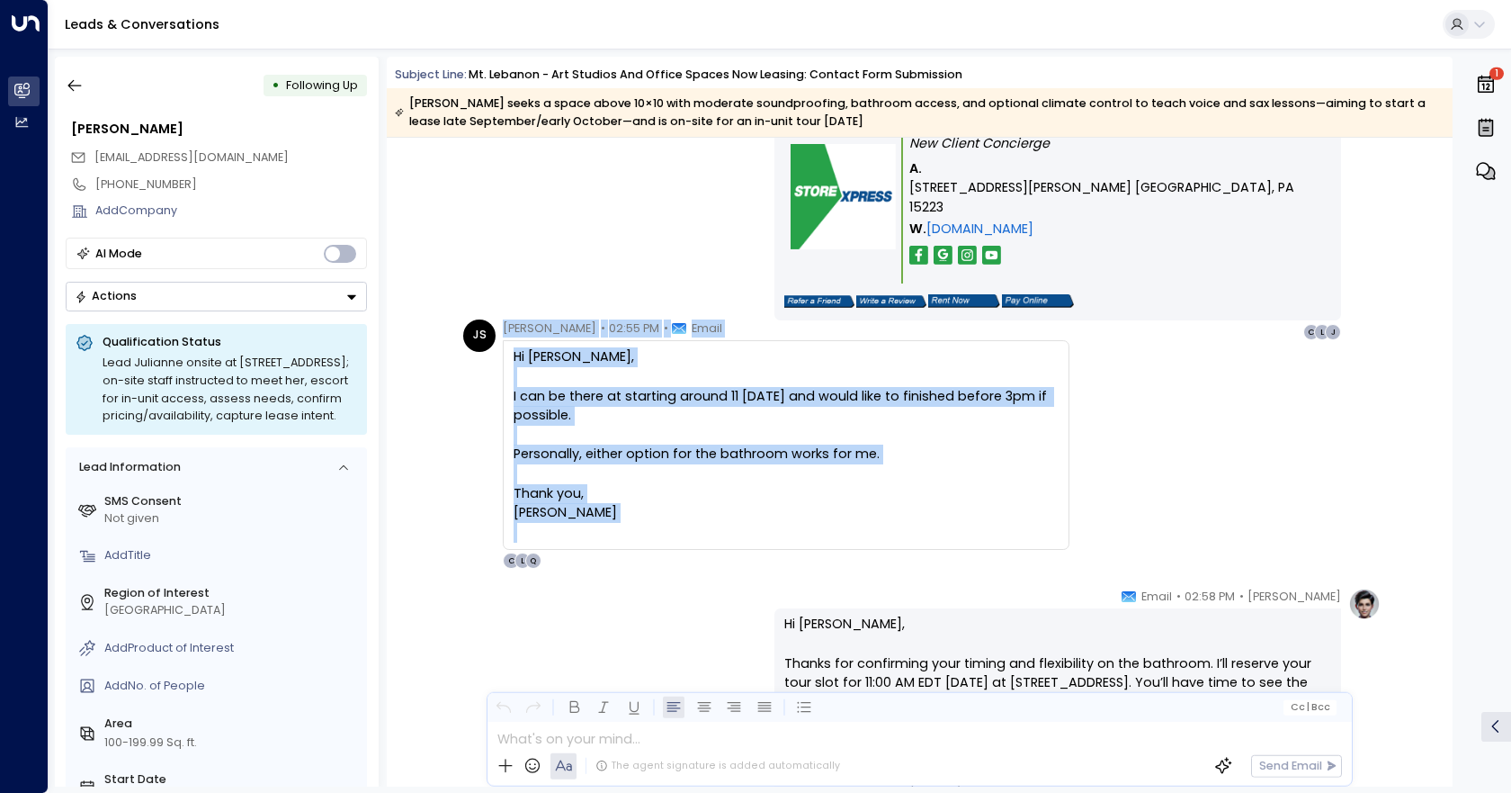
drag, startPoint x: 492, startPoint y: 355, endPoint x: 767, endPoint y: 526, distance: 323.3
click at [767, 526] on div "JS [PERSON_NAME] • 02:55 PM • Email Hi [PERSON_NAME], I can be there at startin…" at bounding box center [766, 444] width 606 height 250
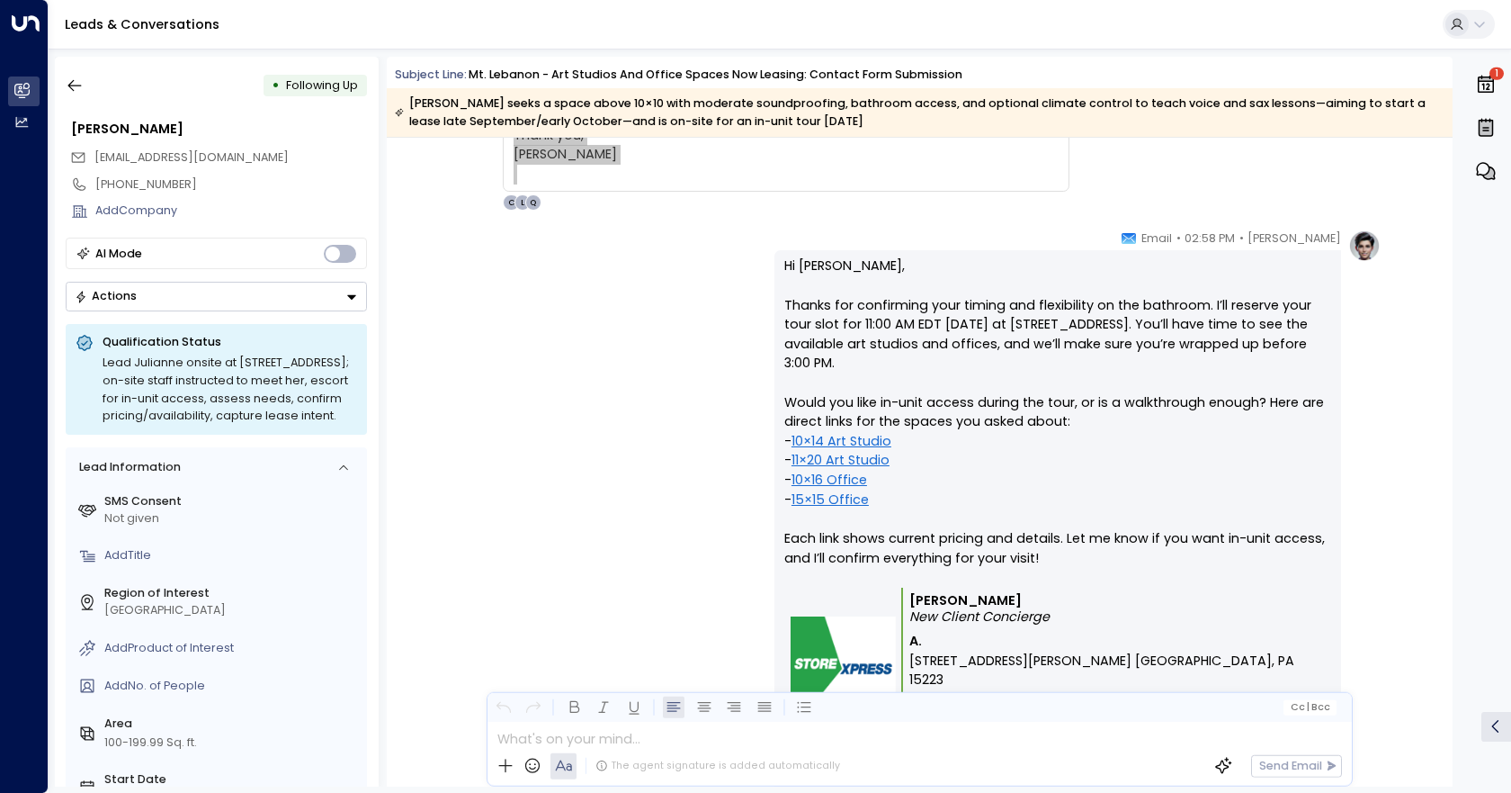
scroll to position [3934, 0]
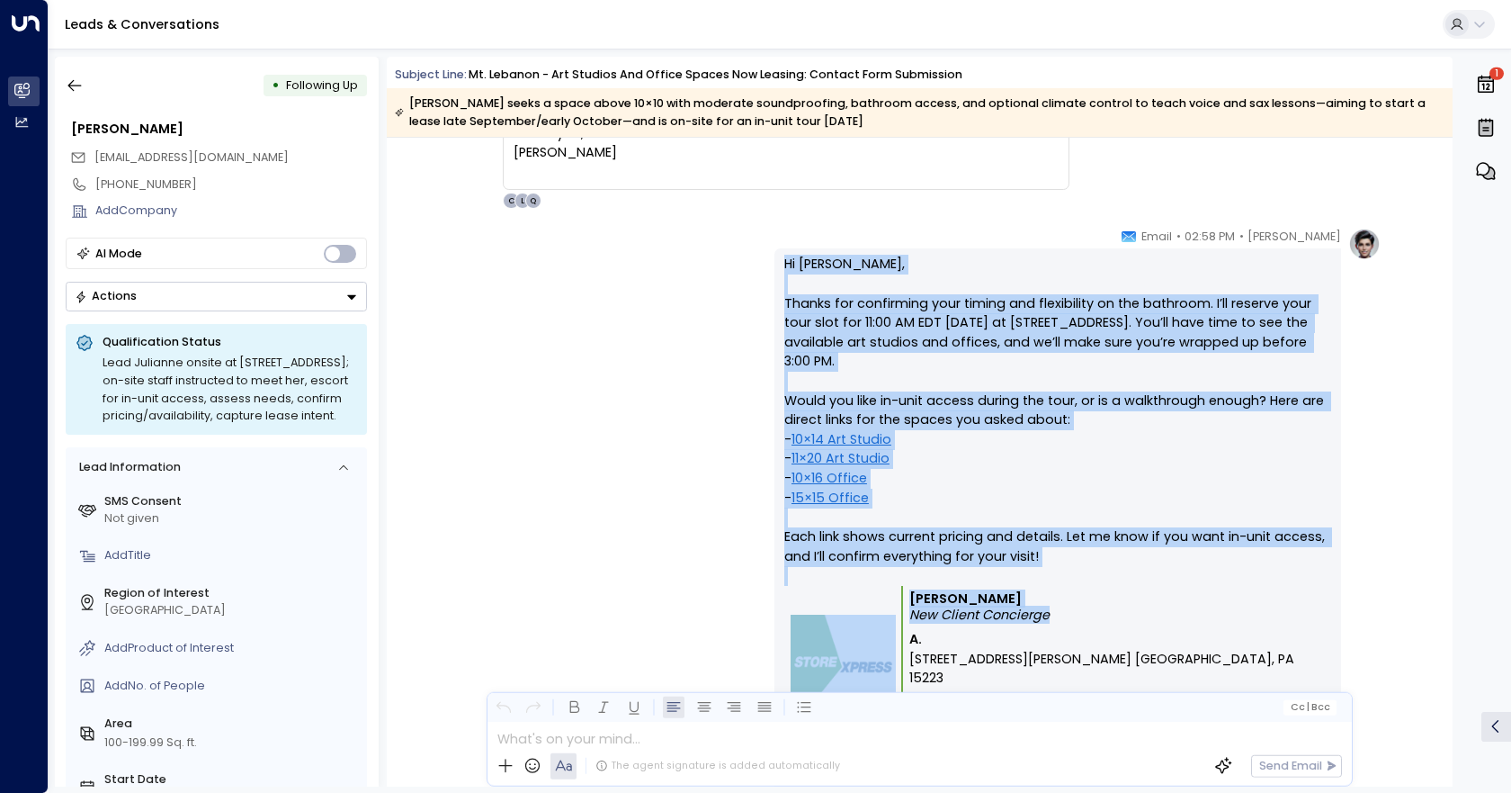
drag, startPoint x: 784, startPoint y: 264, endPoint x: 1074, endPoint y: 615, distance: 456.3
click at [1074, 615] on div "Hi [PERSON_NAME], Thanks for confirming your timing and flexibility on the bath…" at bounding box center [1058, 520] width 547 height 530
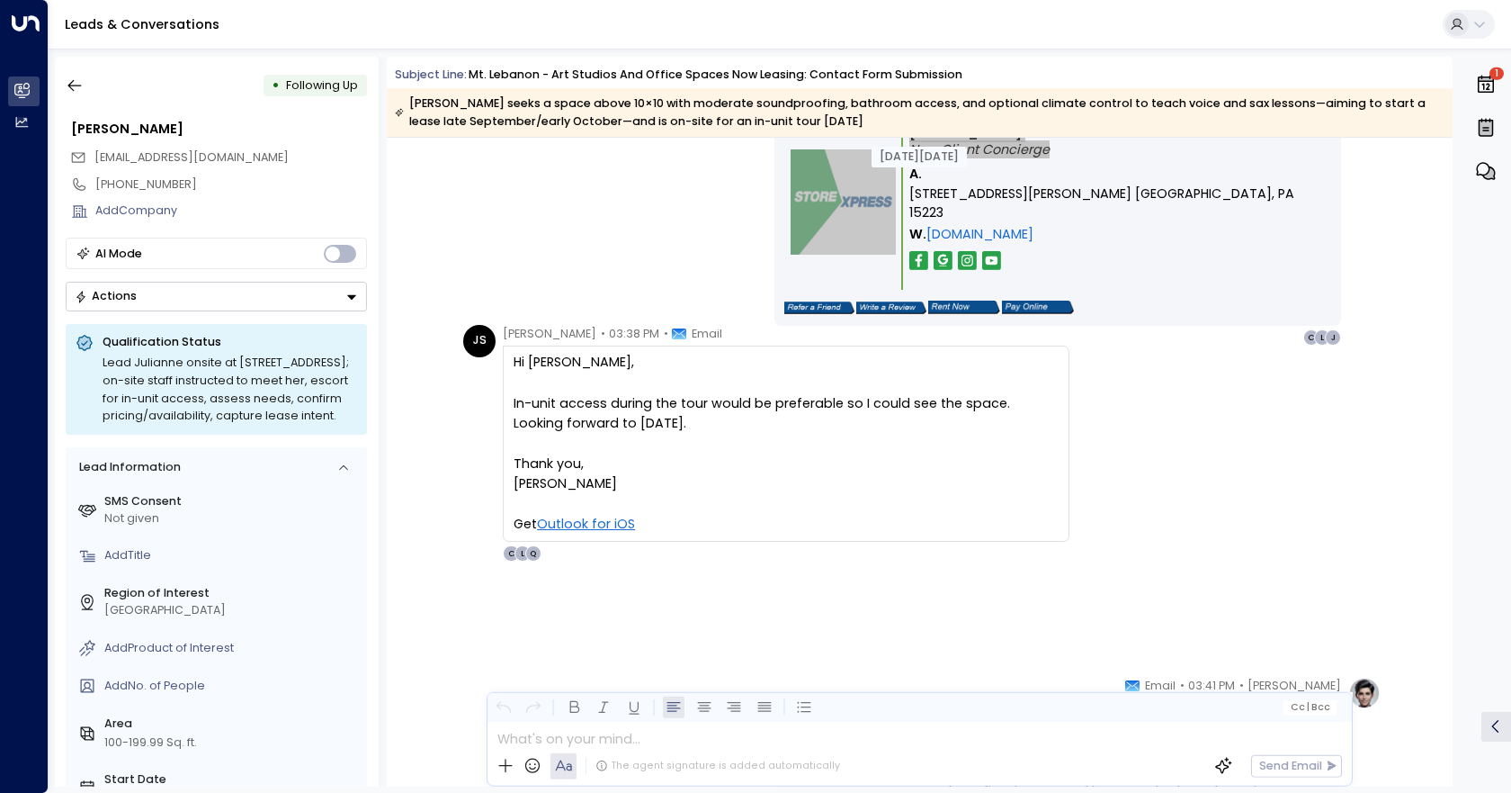
scroll to position [4564, 0]
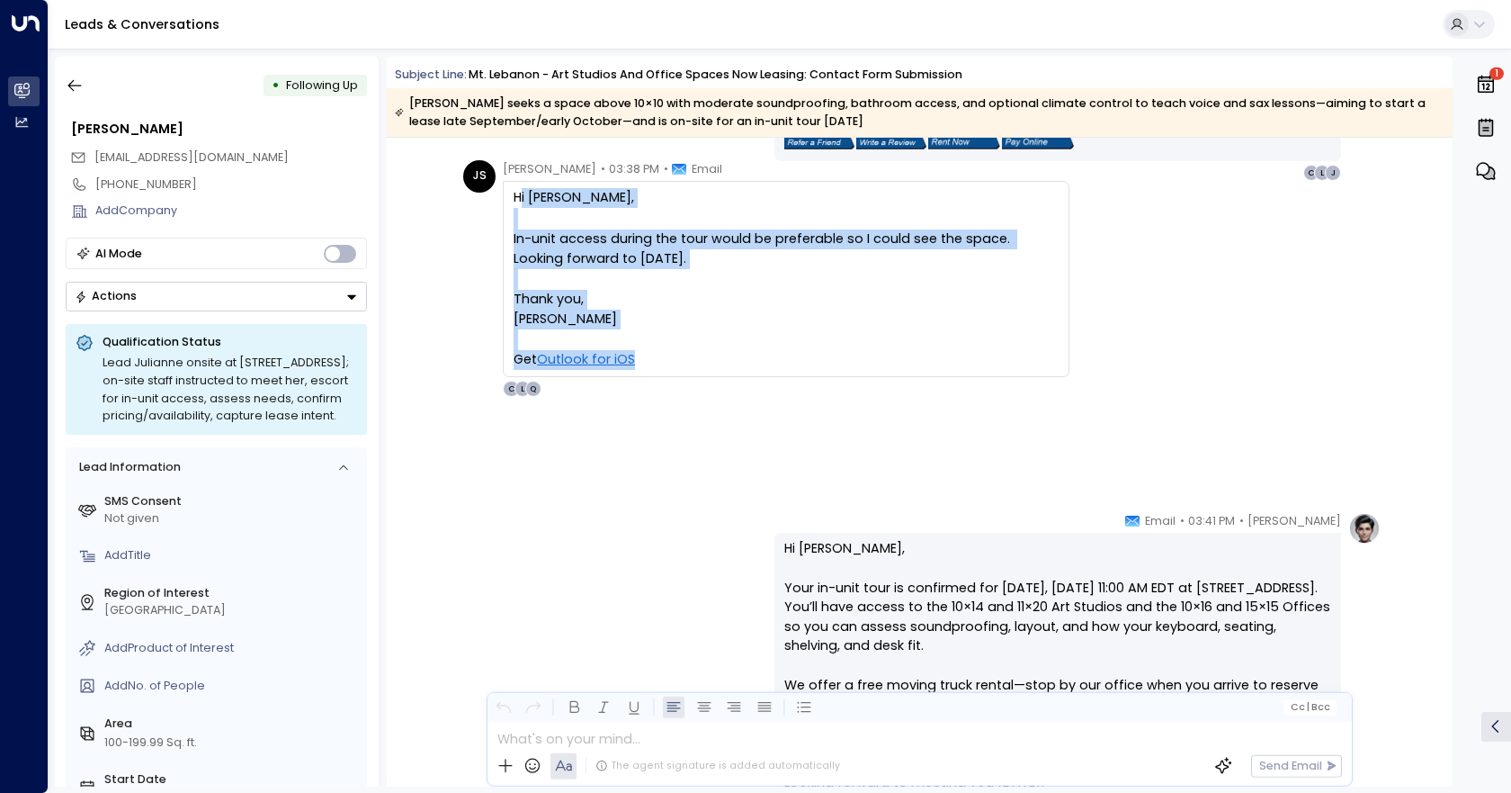
drag, startPoint x: 508, startPoint y: 214, endPoint x: 668, endPoint y: 454, distance: 288.7
click at [668, 377] on div "Hi [PERSON_NAME], In-unit access during the tour would be preferable so I could…" at bounding box center [786, 279] width 567 height 196
click at [721, 329] on div "[PERSON_NAME]" at bounding box center [786, 319] width 545 height 20
click at [844, 229] on div at bounding box center [786, 219] width 545 height 22
drag, startPoint x: 501, startPoint y: 170, endPoint x: 847, endPoint y: 453, distance: 446.3
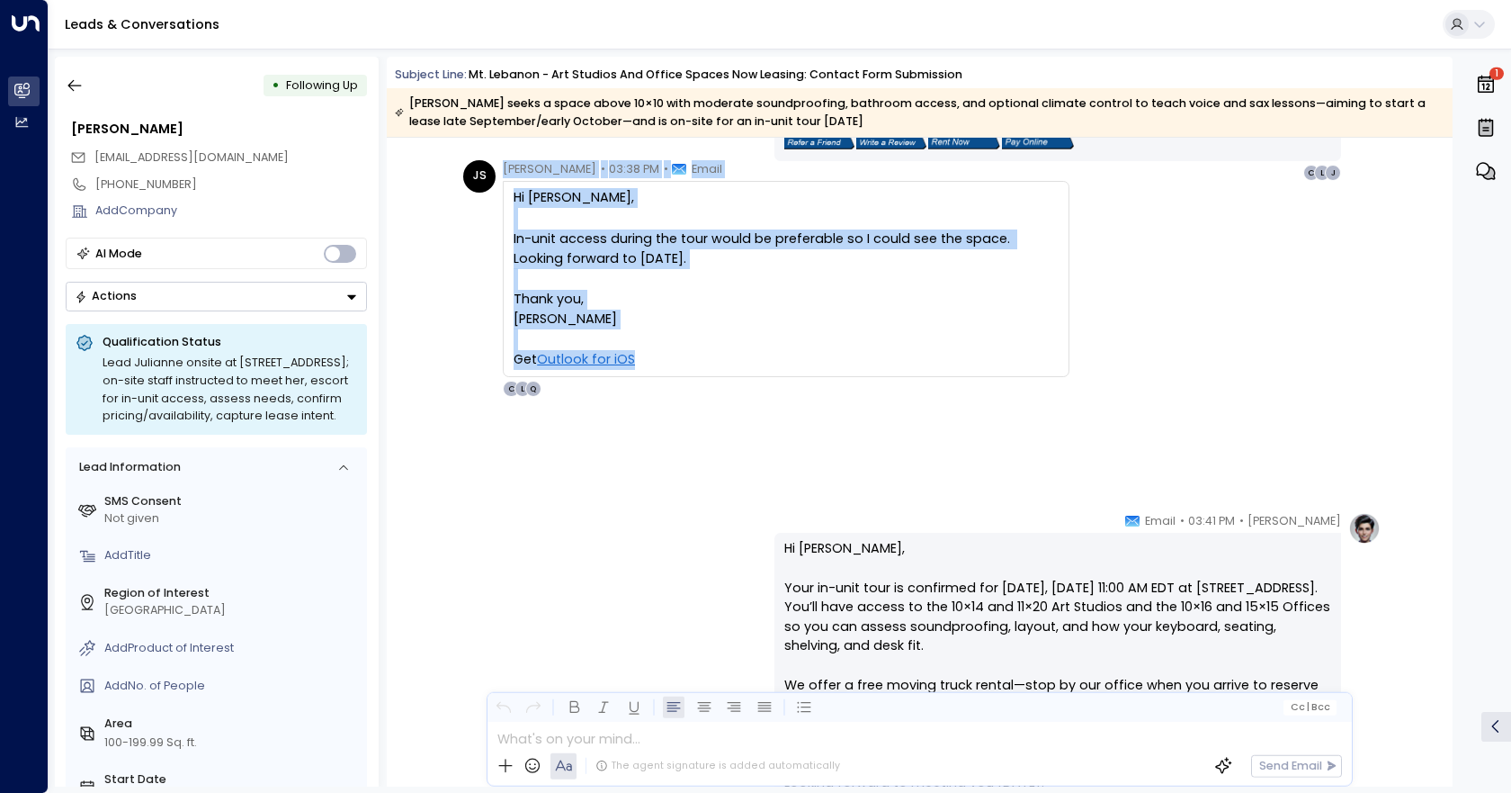
click at [847, 397] on div "[PERSON_NAME] • 03:38 PM • Email Hi [PERSON_NAME], In-unit access during the to…" at bounding box center [786, 278] width 567 height 237
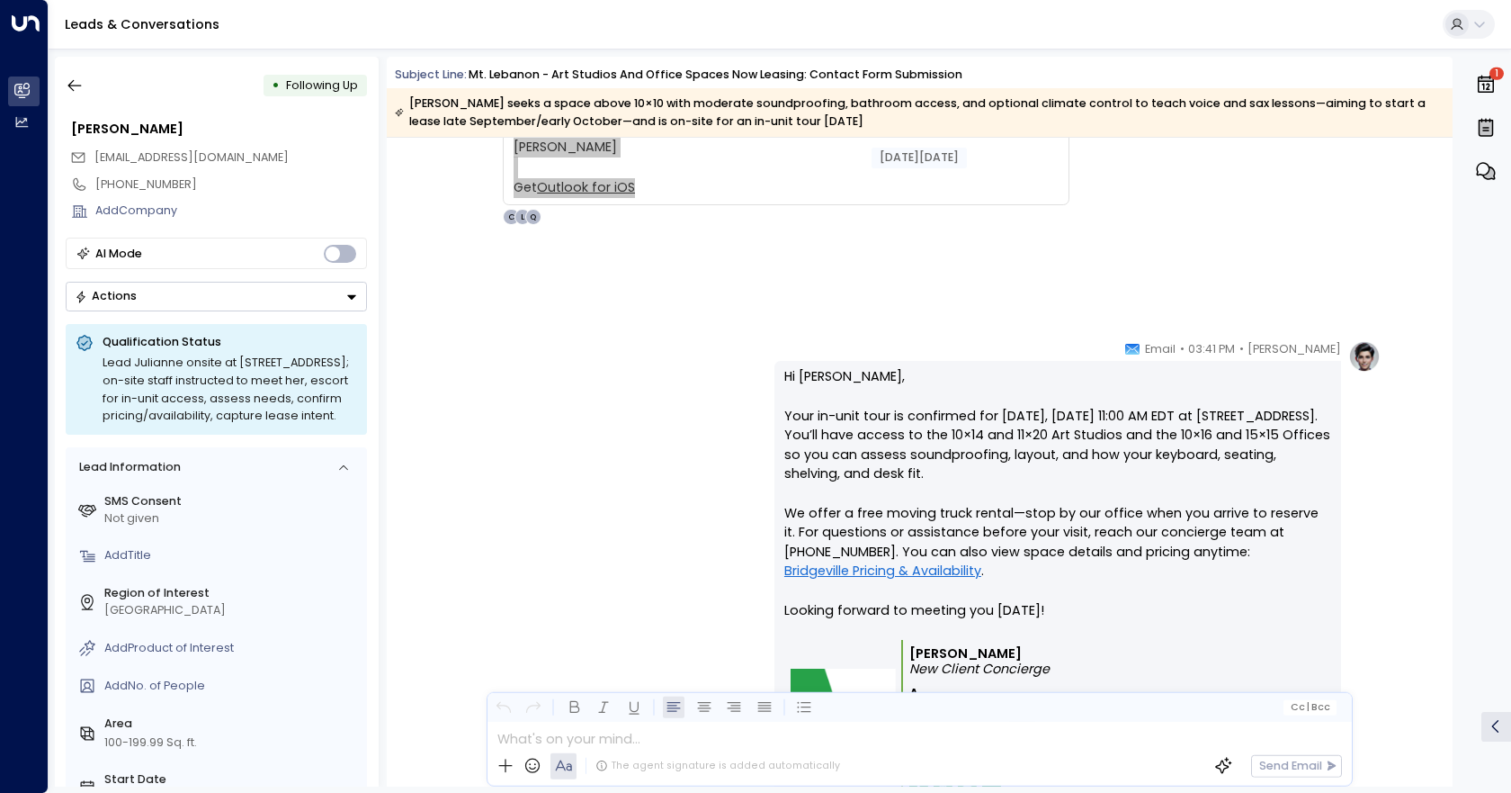
scroll to position [4744, 0]
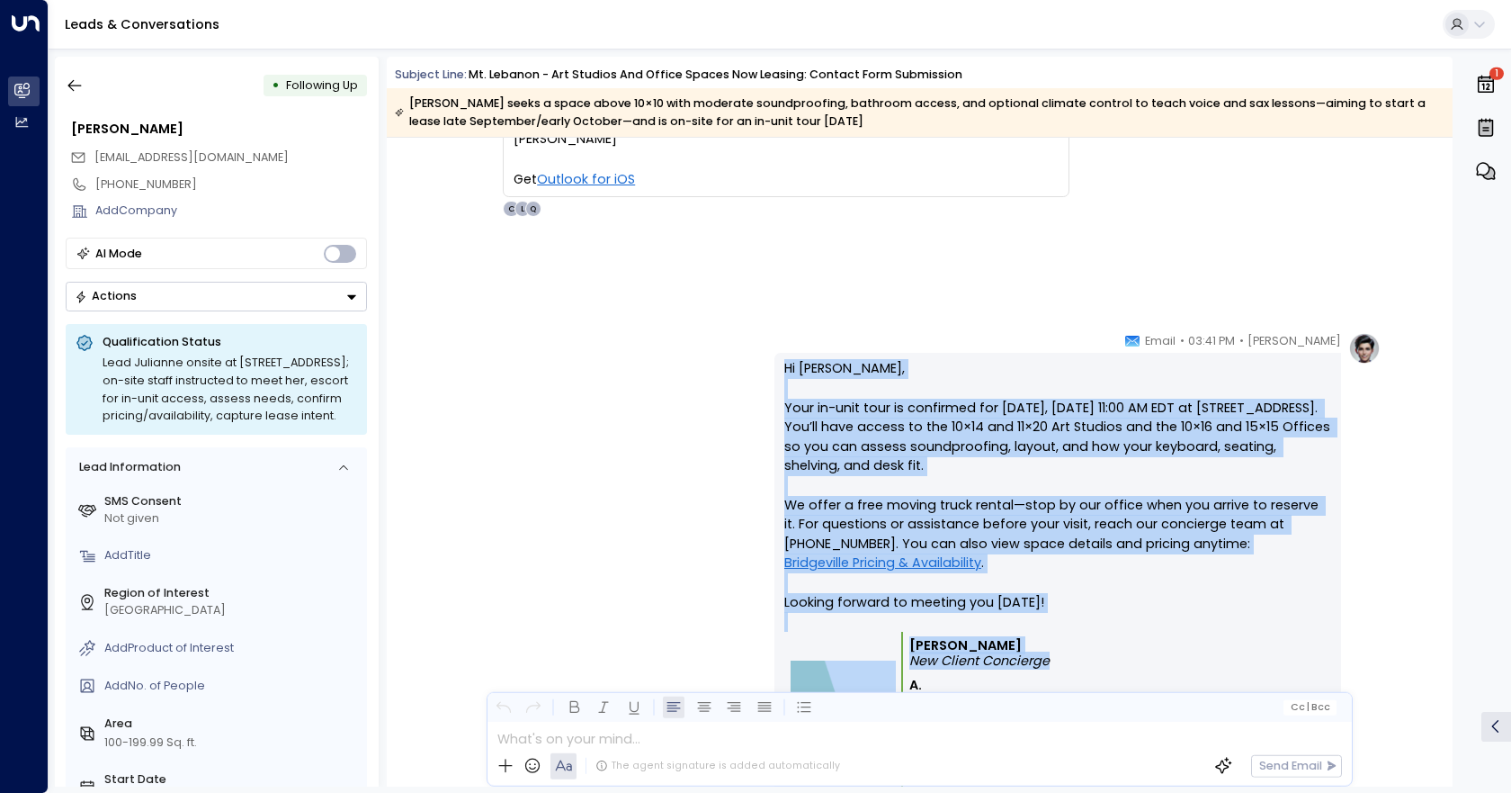
drag, startPoint x: 772, startPoint y: 356, endPoint x: 1049, endPoint y: 660, distance: 411.4
click at [1049, 660] on div "[PERSON_NAME] • 03:41 PM • Email Hi [PERSON_NAME], Your in-unit tour is confirm…" at bounding box center [1058, 594] width 567 height 525
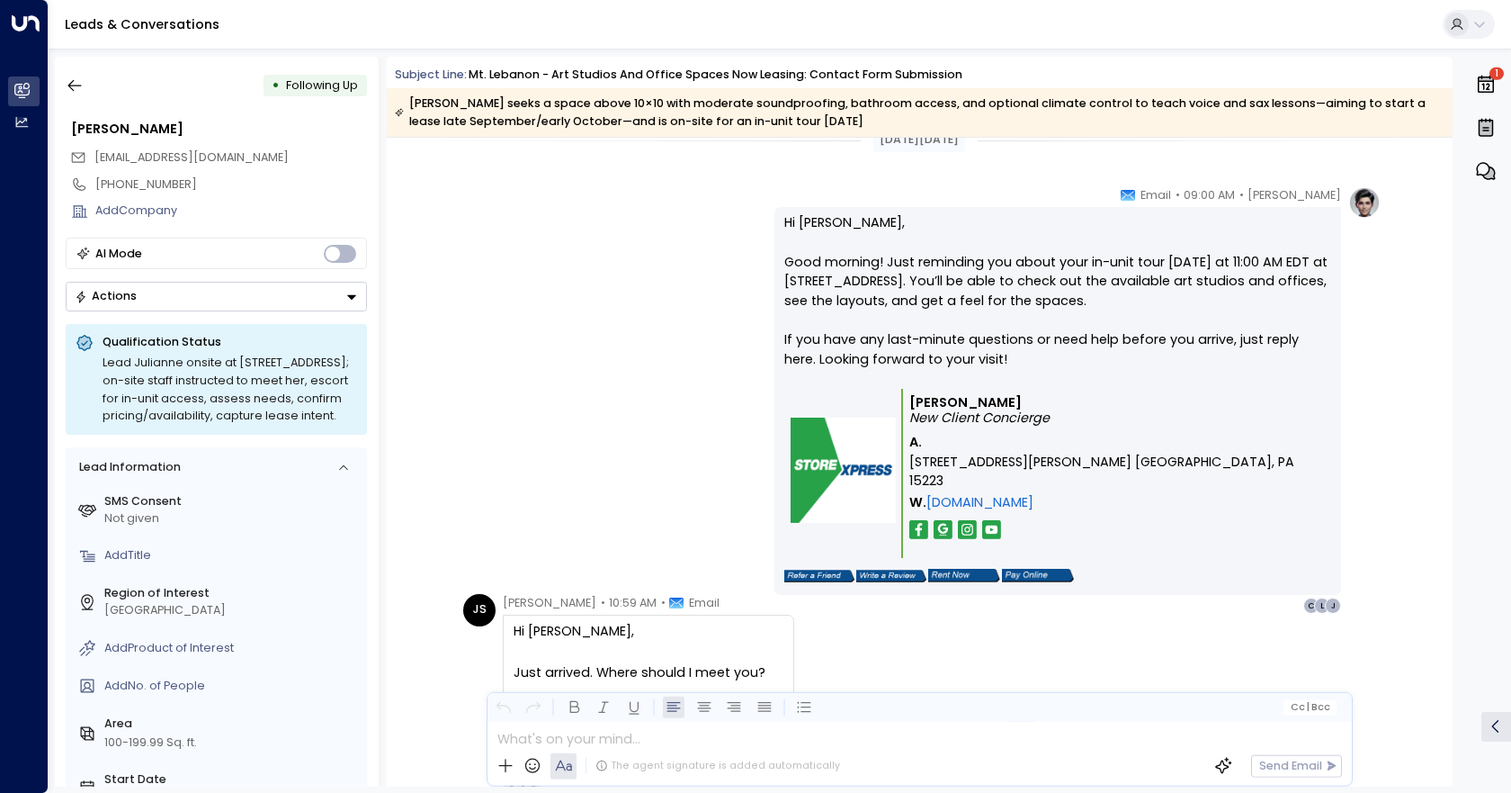
scroll to position [5464, 0]
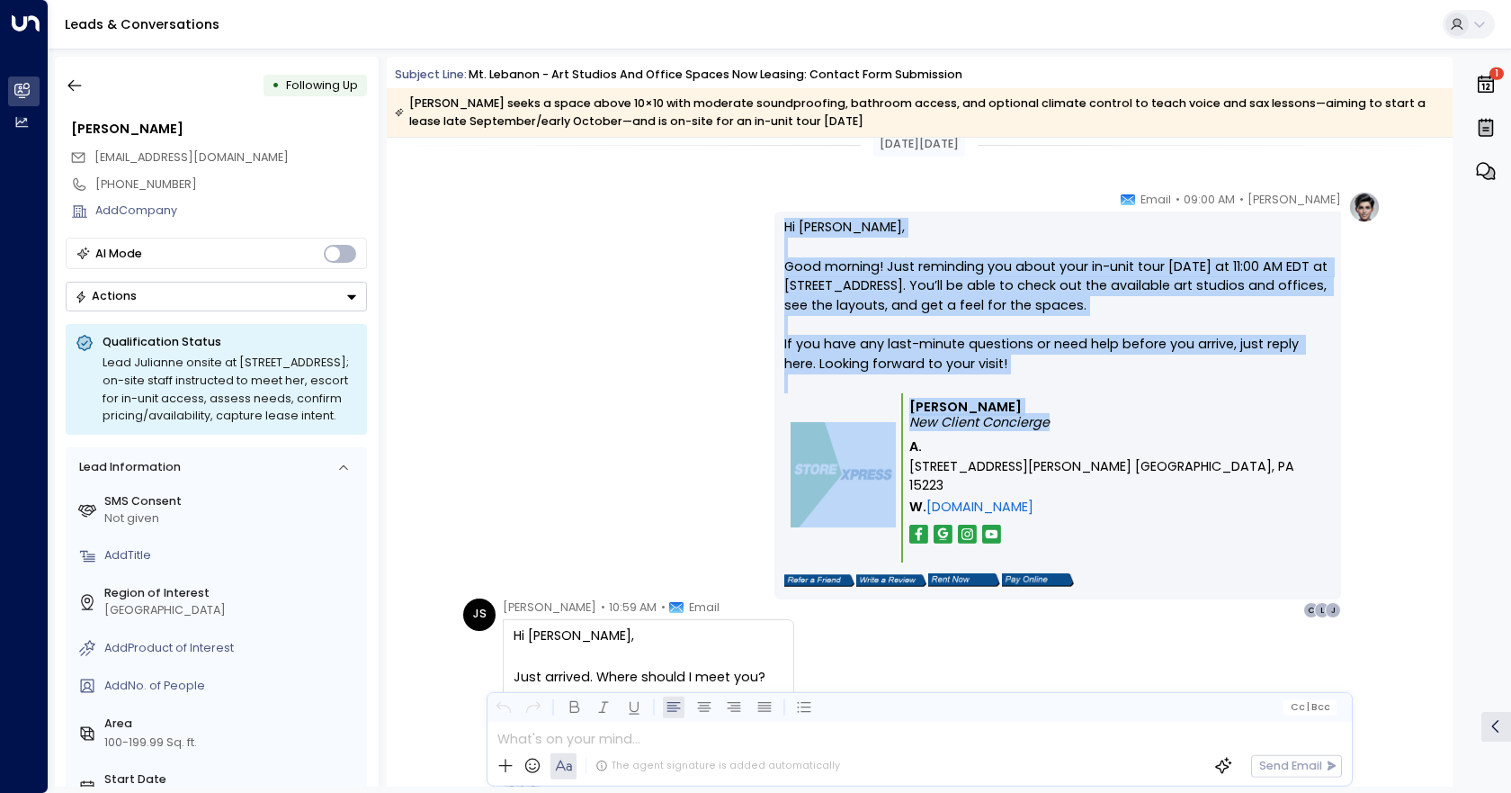
drag, startPoint x: 775, startPoint y: 220, endPoint x: 1045, endPoint y: 425, distance: 339.2
click at [1045, 425] on div "Hi [PERSON_NAME], Good morning! Just reminding you about your in-unit tour [DAT…" at bounding box center [1058, 404] width 567 height 387
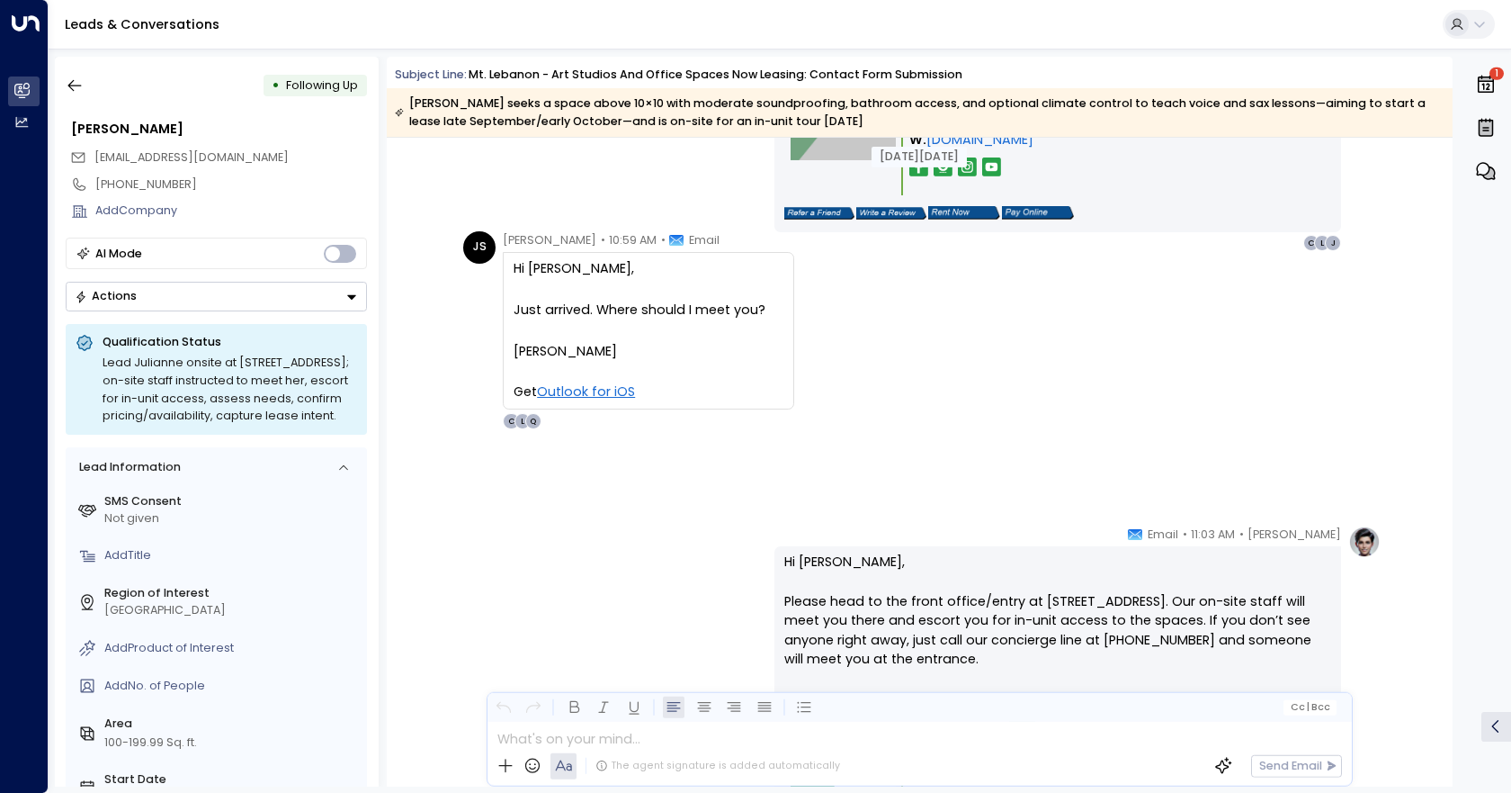
scroll to position [5824, 0]
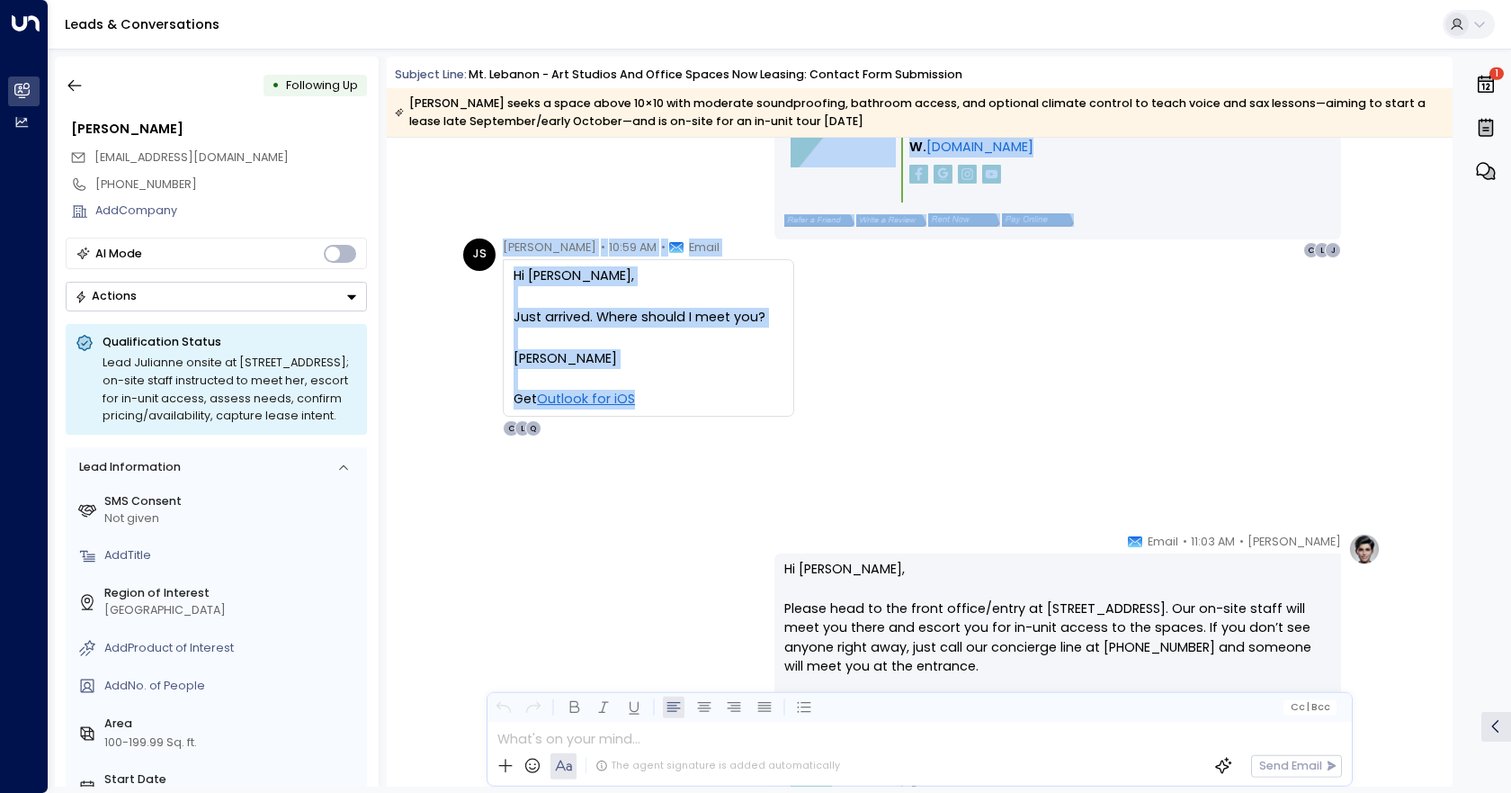
drag, startPoint x: 501, startPoint y: 236, endPoint x: 667, endPoint y: 472, distance: 288.8
drag, startPoint x: 1341, startPoint y: 436, endPoint x: 2471, endPoint y: 432, distance: 1130.0
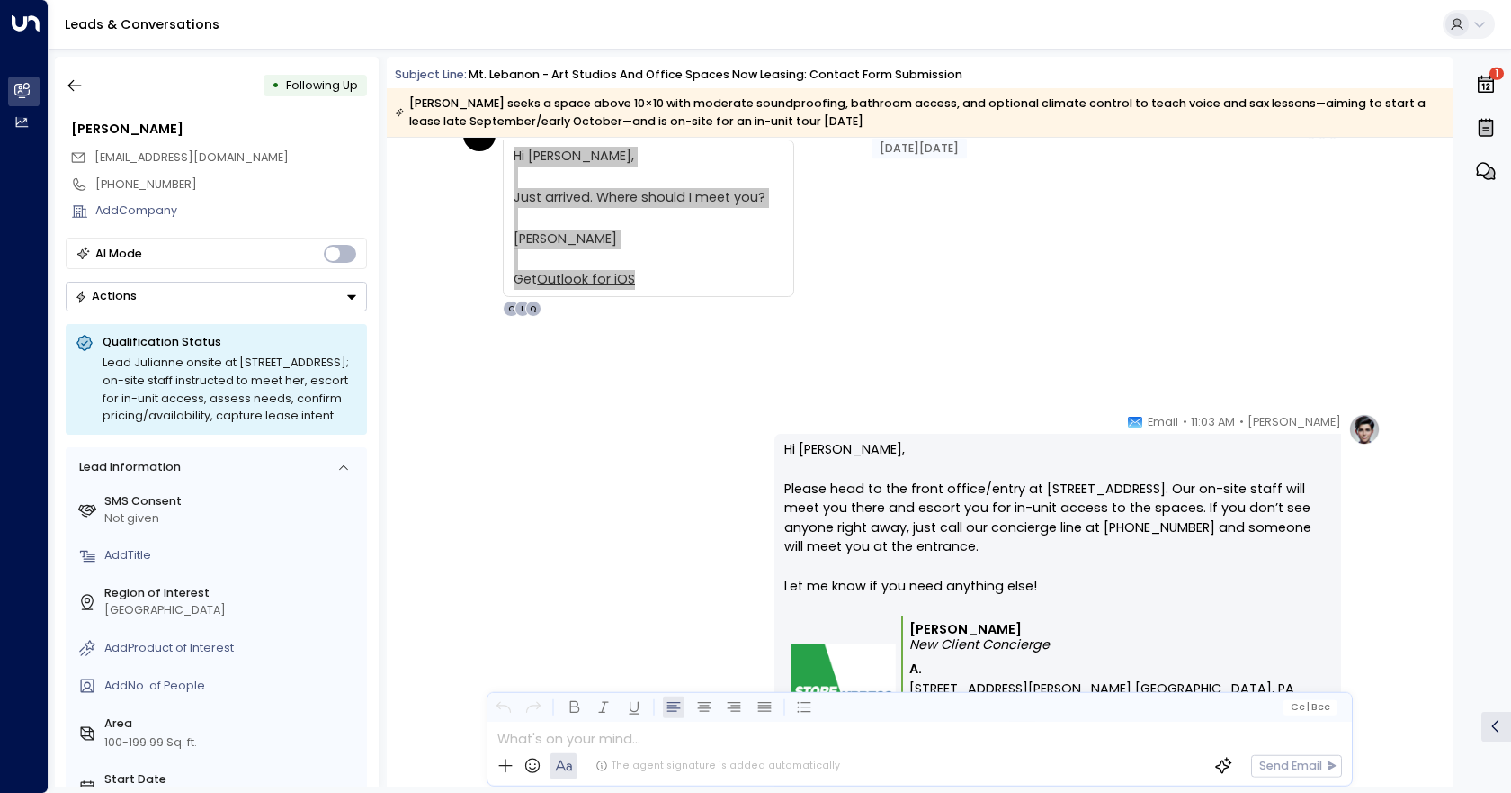
scroll to position [6094, 0]
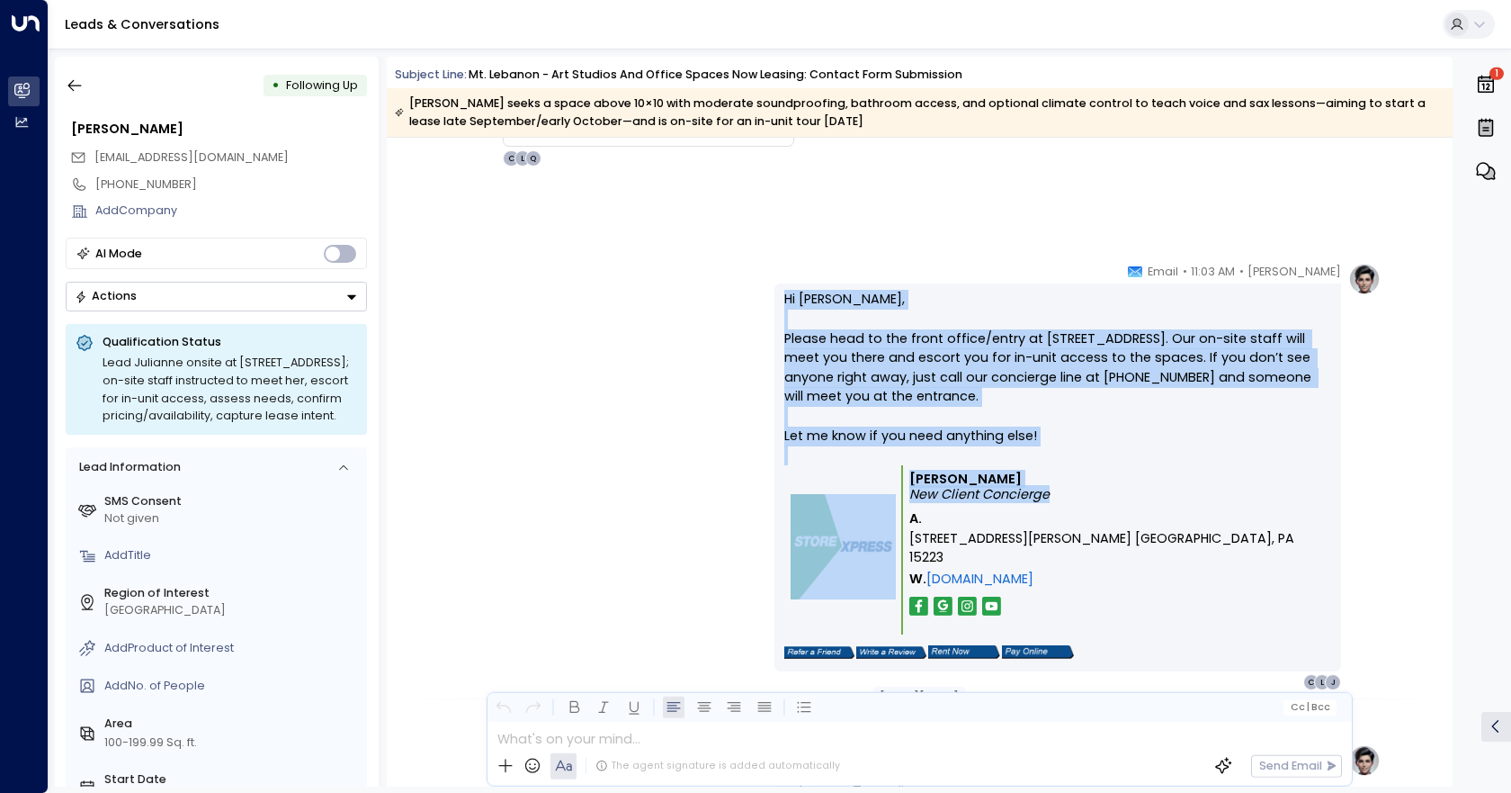
drag, startPoint x: 784, startPoint y: 299, endPoint x: 1141, endPoint y: 497, distance: 408.4
click at [1141, 497] on div "Hi [PERSON_NAME], Please head to the front office/entry at [STREET_ADDRESS]. Ou…" at bounding box center [1058, 477] width 547 height 374
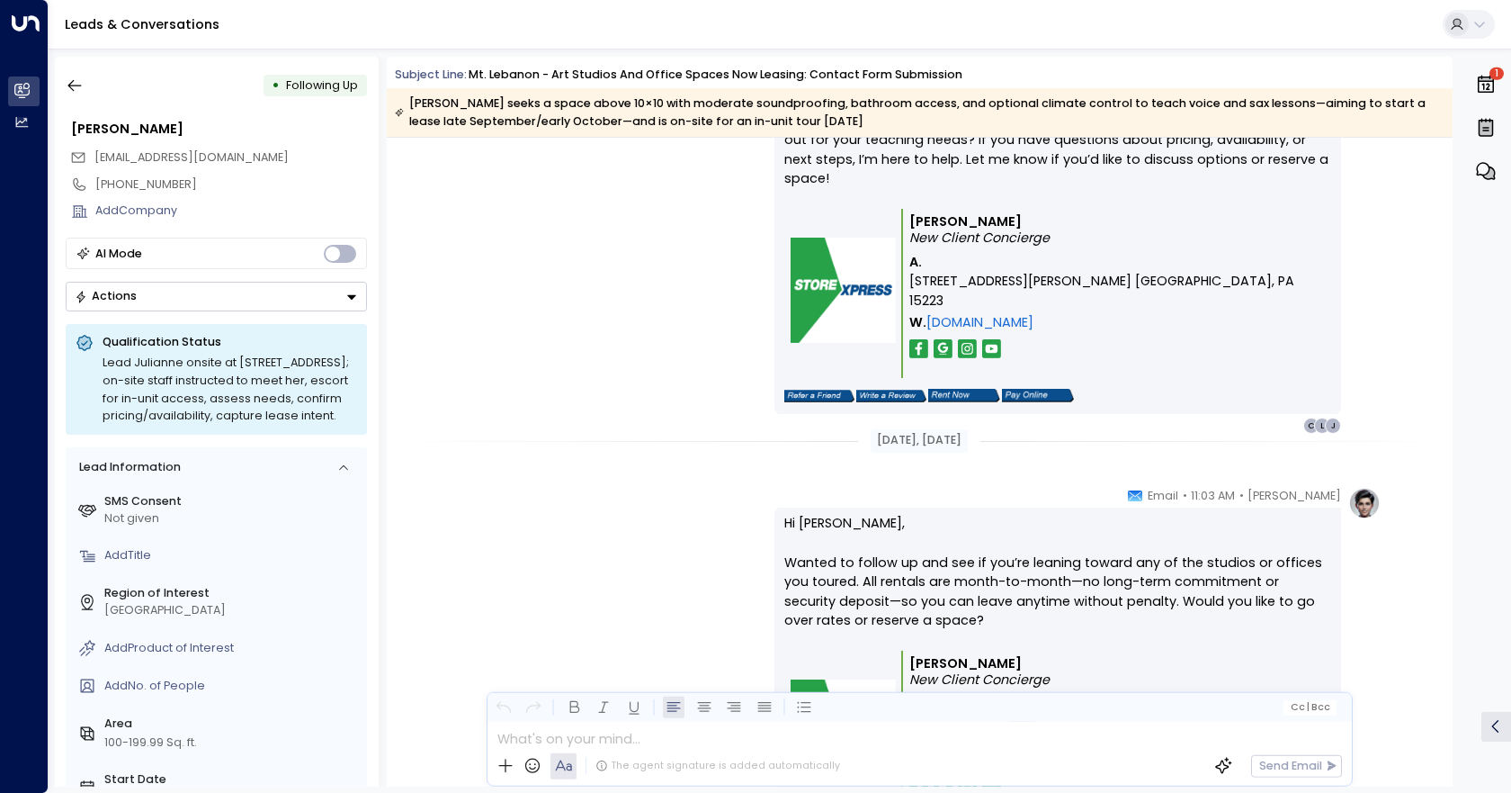
scroll to position [6903, 0]
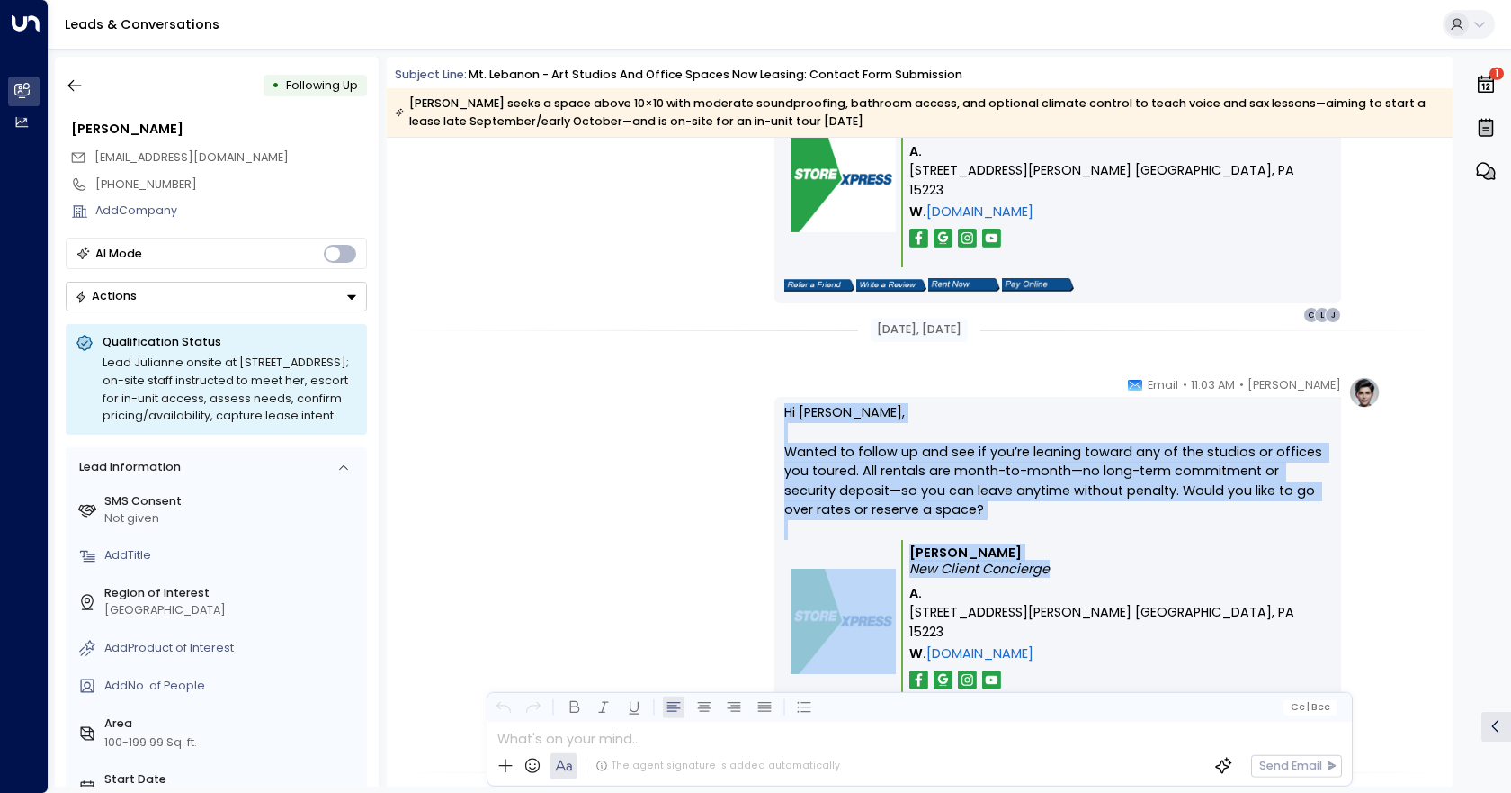
drag, startPoint x: 778, startPoint y: 417, endPoint x: 1075, endPoint y: 572, distance: 335.2
click at [1075, 572] on div "Hi [PERSON_NAME], Wanted to follow up and see if you’re leaning toward any of t…" at bounding box center [1058, 571] width 567 height 348
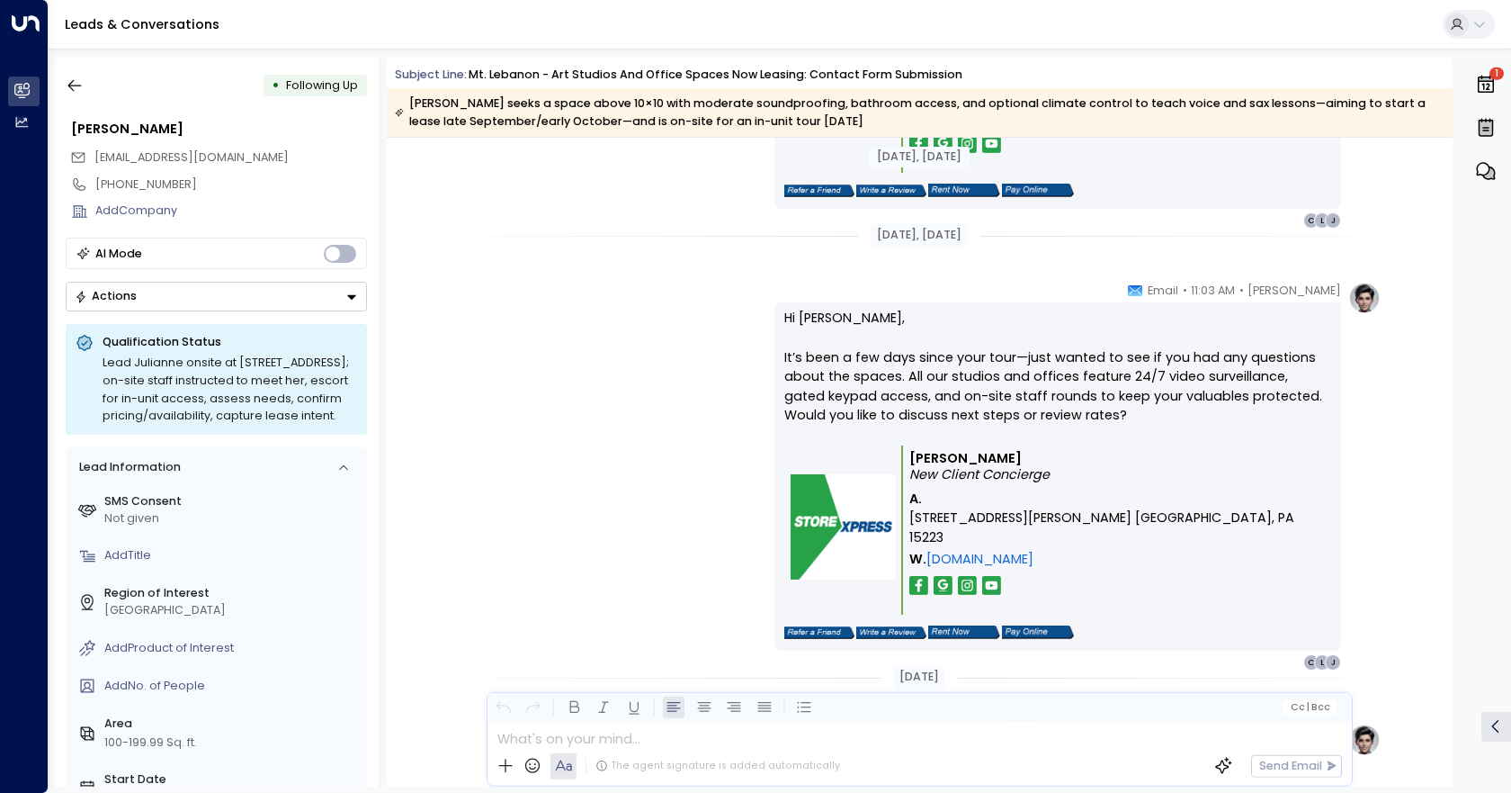
scroll to position [7443, 0]
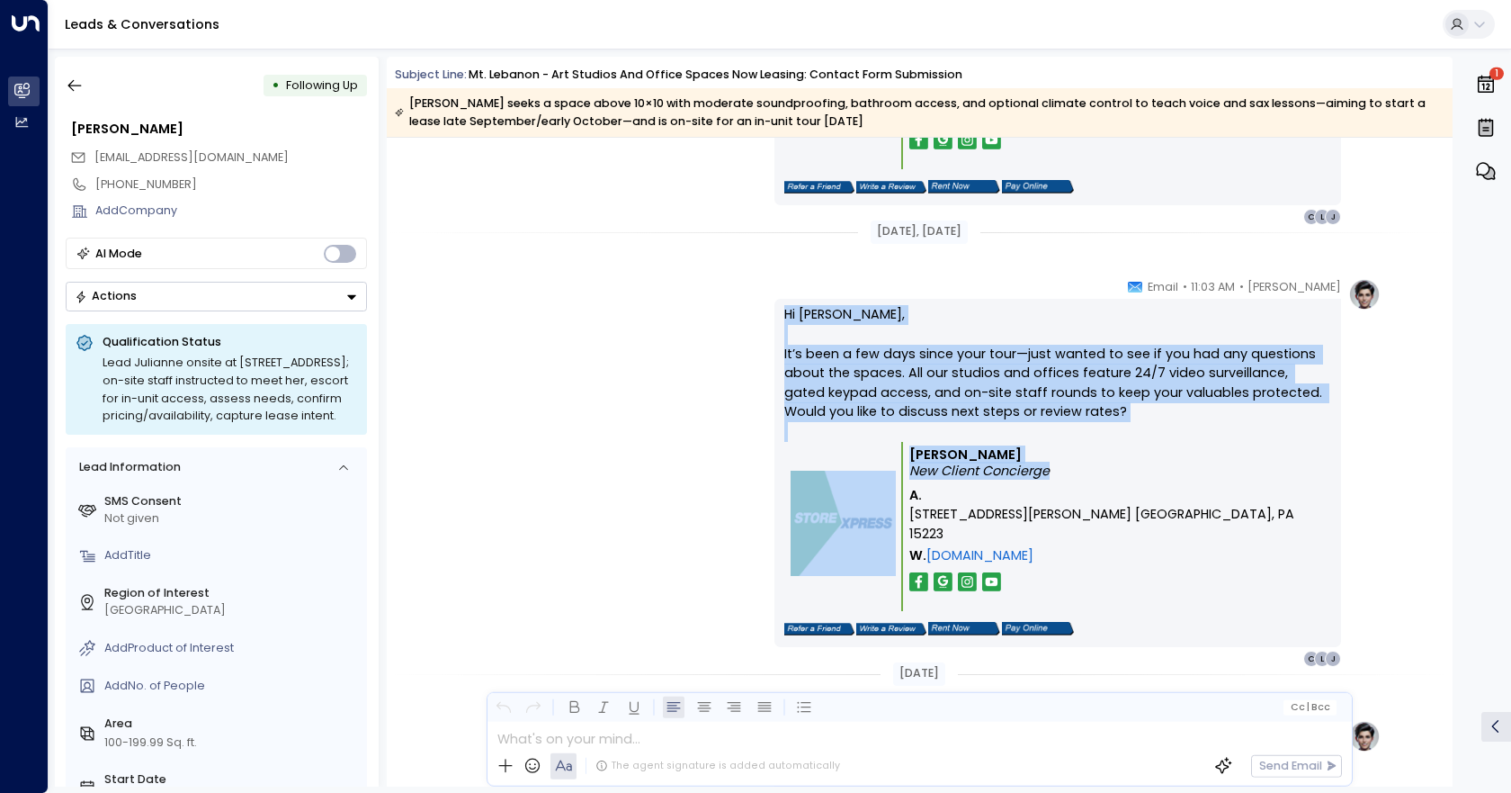
drag, startPoint x: 778, startPoint y: 310, endPoint x: 1088, endPoint y: 467, distance: 346.8
click at [1088, 467] on div "Hi [PERSON_NAME], It’s been a few days since your tour—just wanted to see if yo…" at bounding box center [1058, 473] width 567 height 348
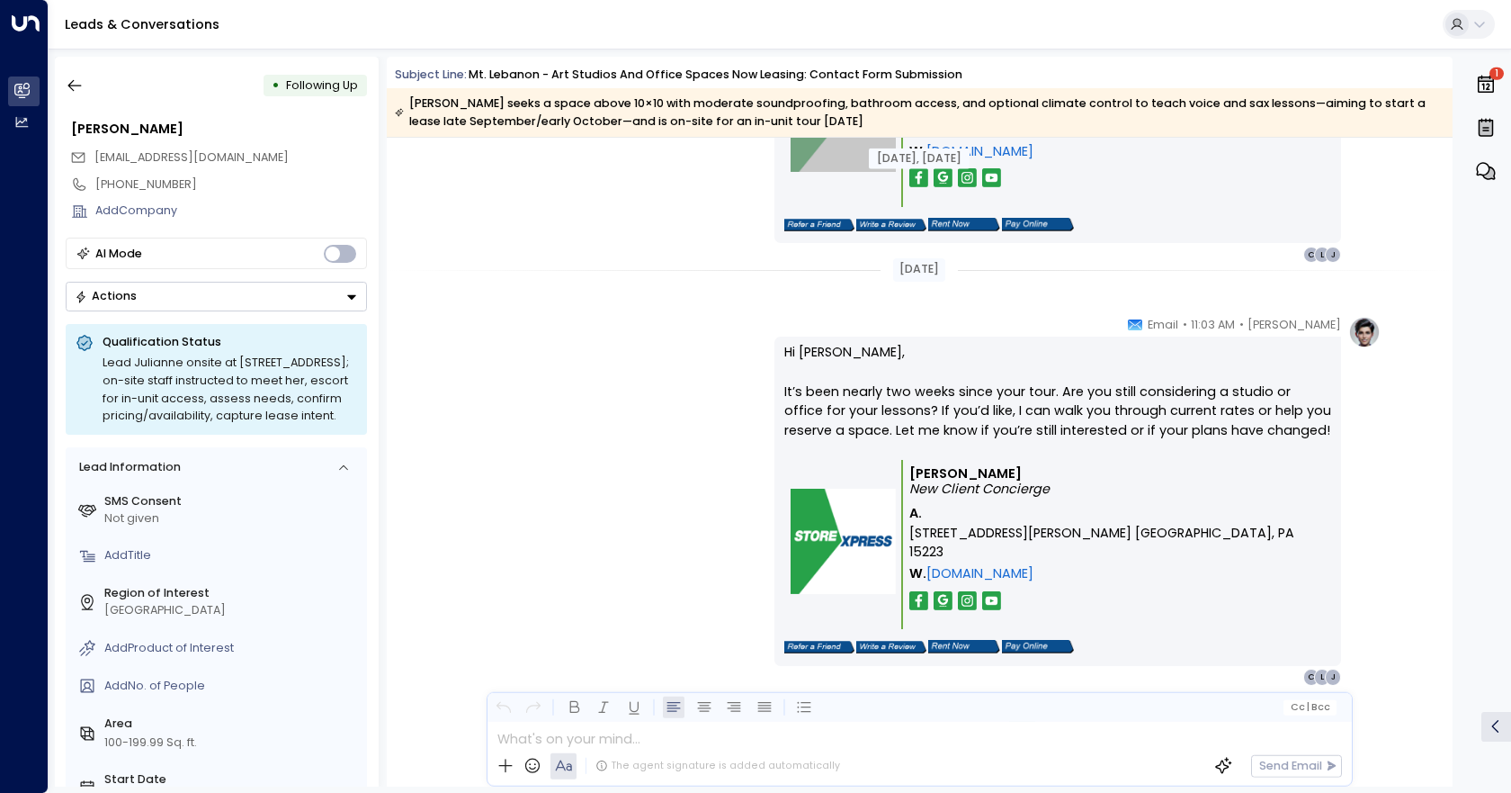
scroll to position [7870, 0]
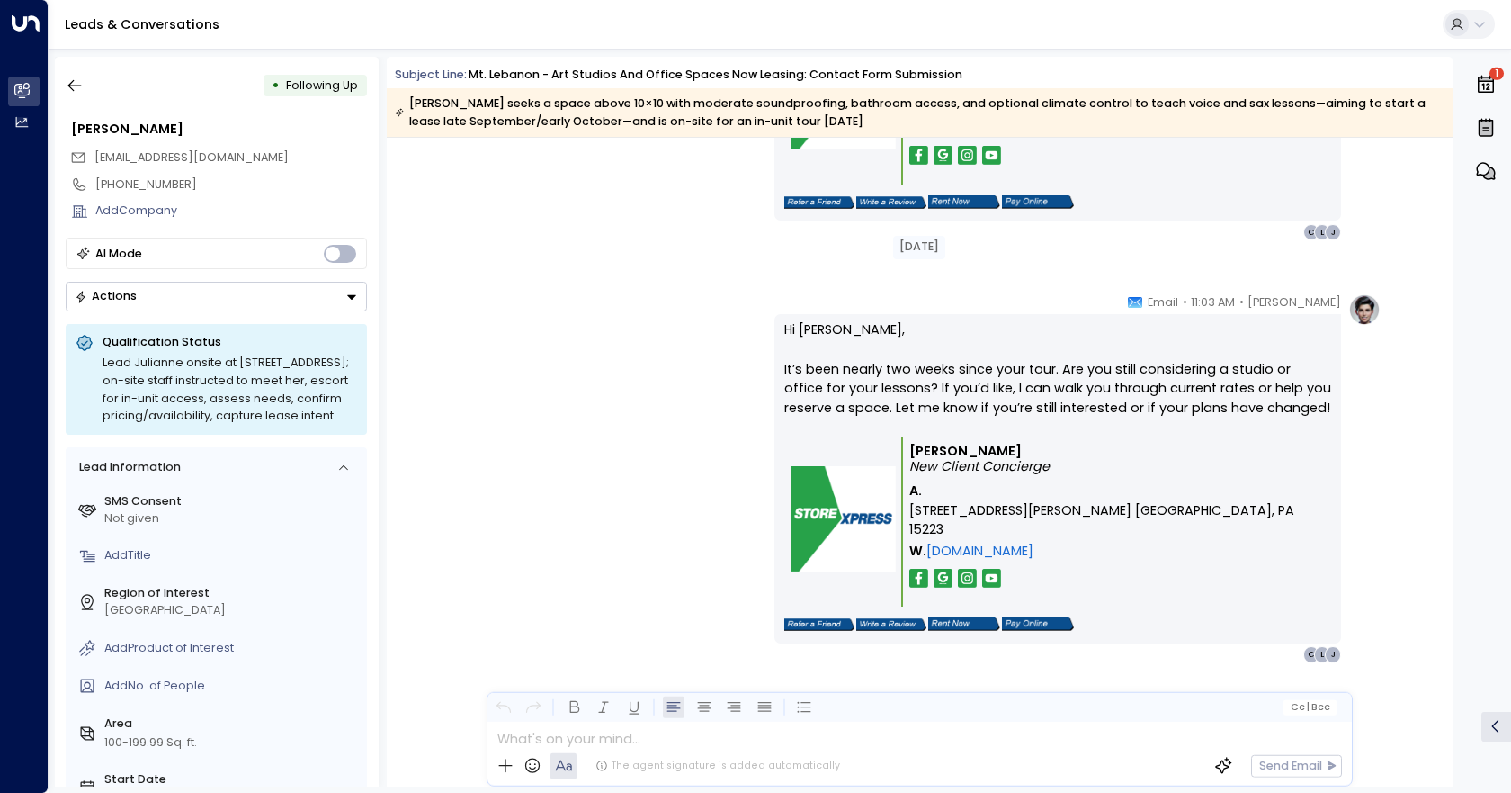
click at [544, 320] on div "[PERSON_NAME] • 11:03 AM • Email Hi [PERSON_NAME], It’s been nearly two weeks s…" at bounding box center [919, 478] width 923 height 370
click at [238, 293] on button "Actions" at bounding box center [216, 297] width 301 height 30
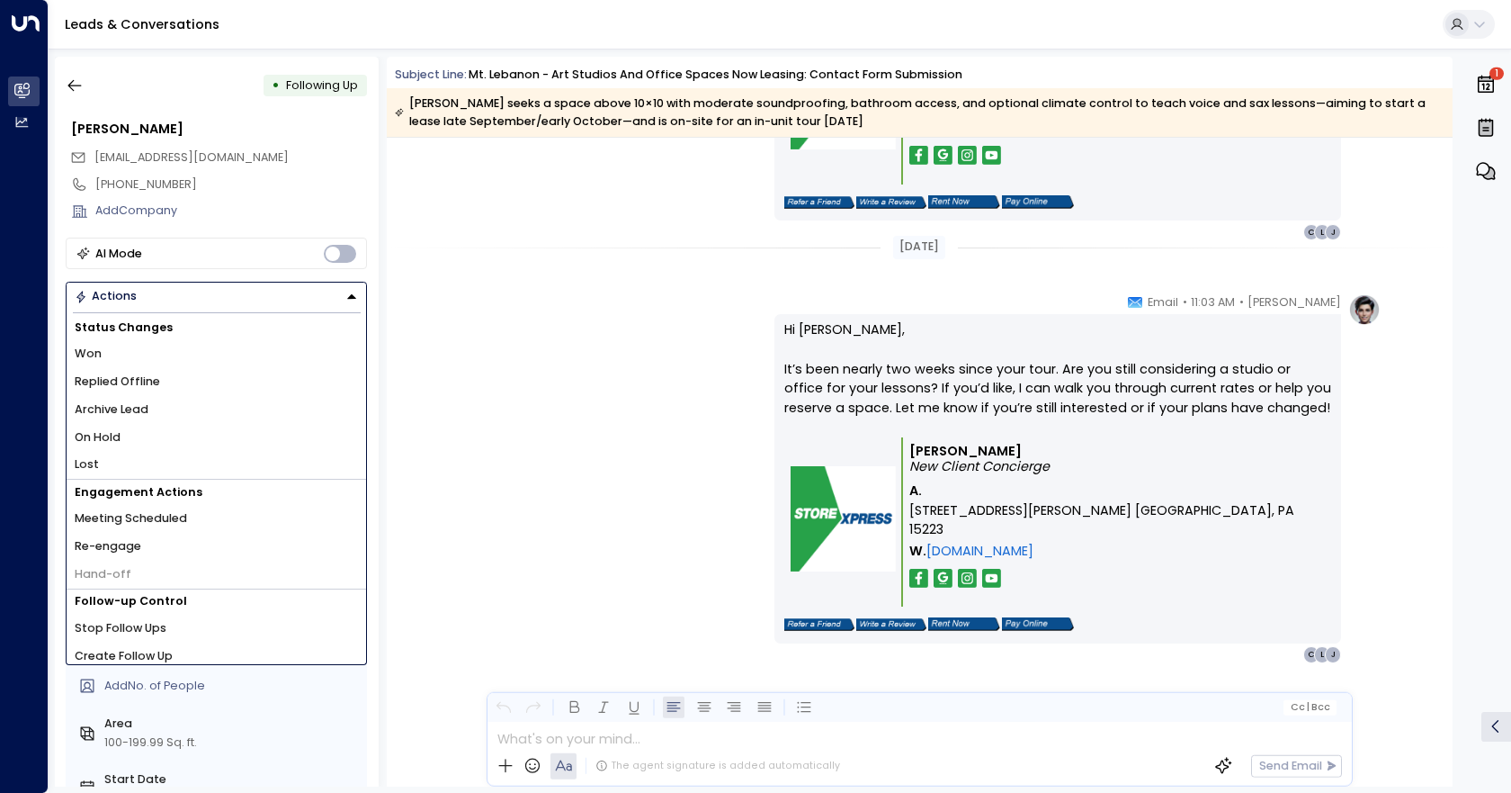
click at [238, 293] on button "Actions" at bounding box center [216, 297] width 301 height 30
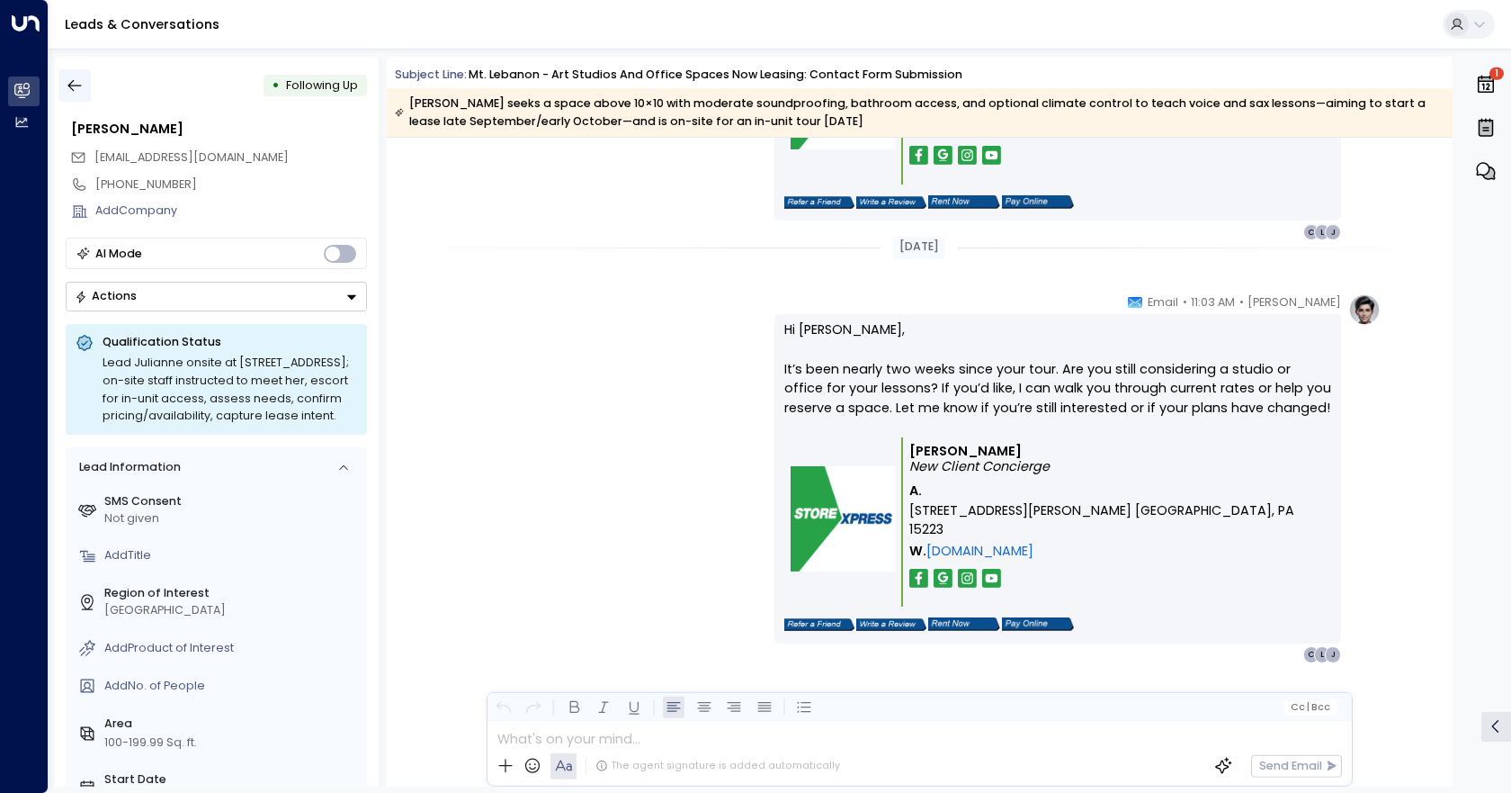
click at [70, 85] on icon "button" at bounding box center [74, 86] width 13 height 12
